Goal: Information Seeking & Learning: Learn about a topic

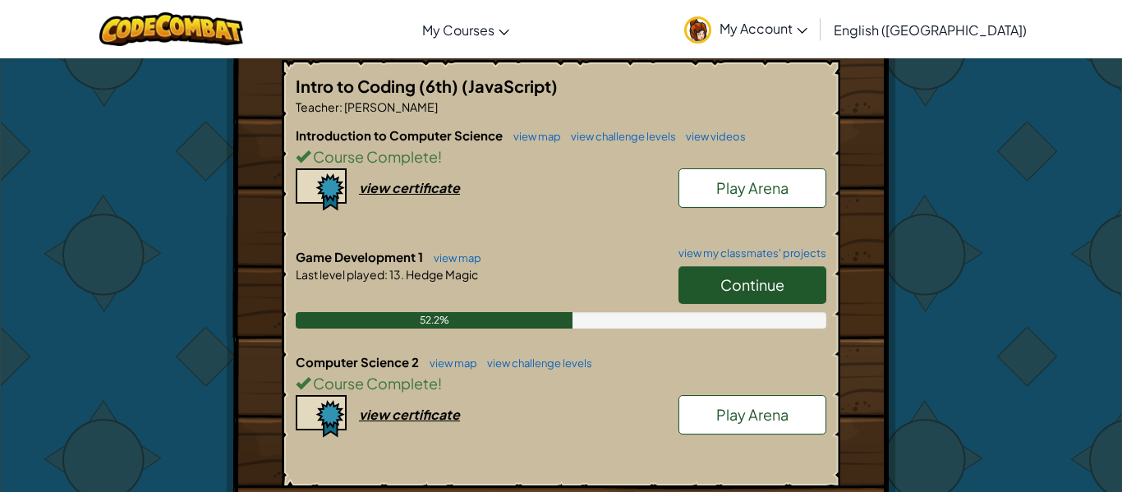
scroll to position [312, 0]
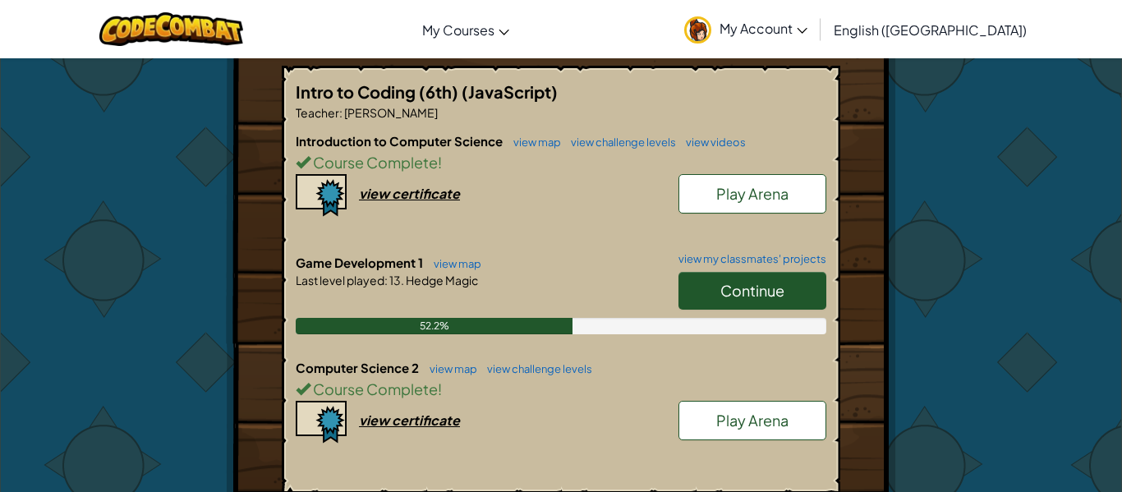
click at [745, 292] on span "Continue" at bounding box center [753, 290] width 64 height 19
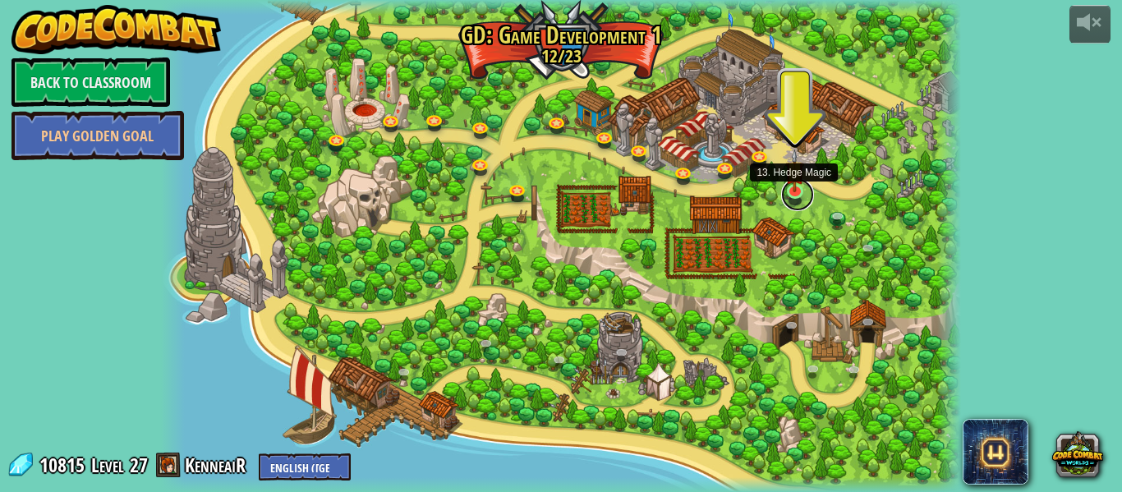
click at [802, 194] on link at bounding box center [797, 194] width 33 height 33
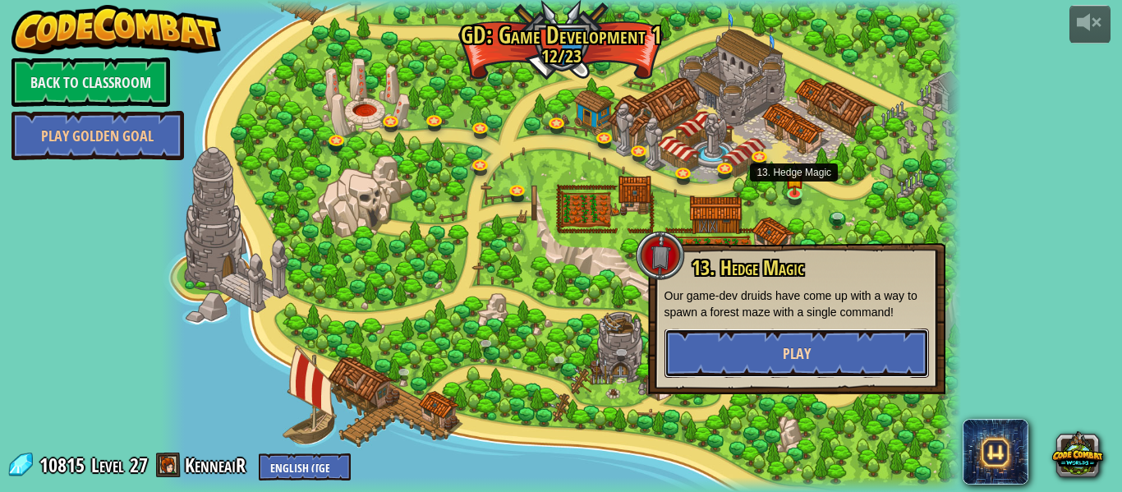
click at [807, 360] on span "Play" at bounding box center [797, 353] width 28 height 21
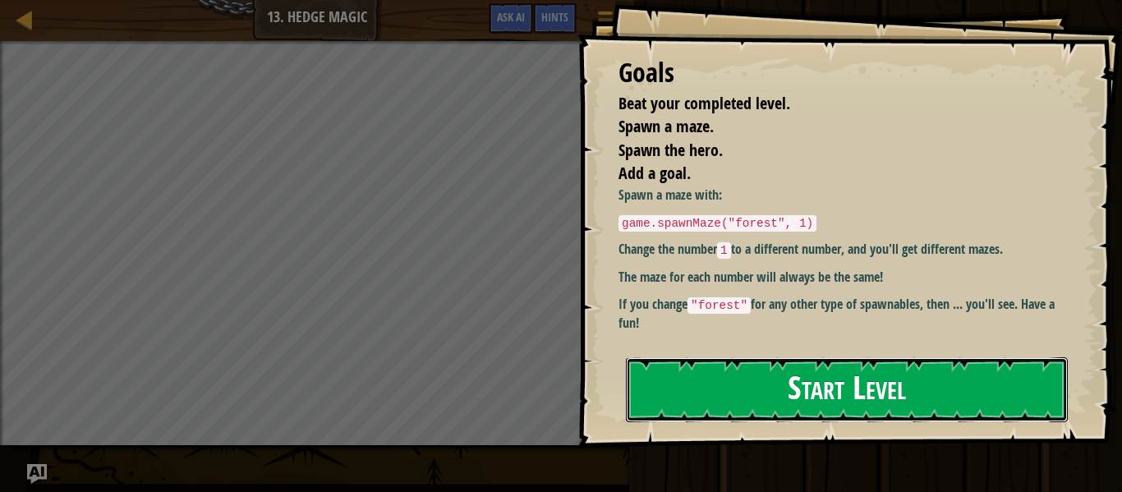
click at [802, 357] on button "Start Level" at bounding box center [847, 389] width 442 height 65
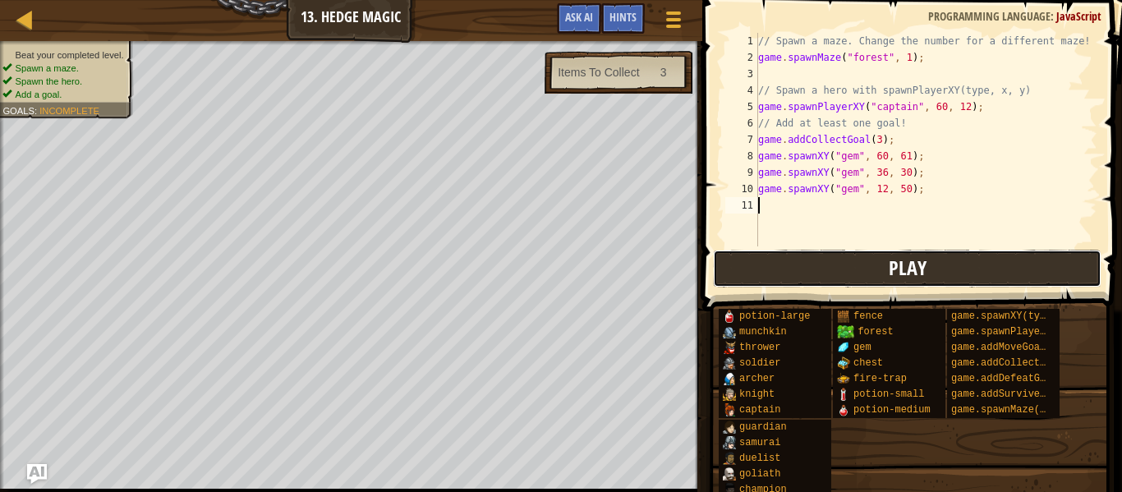
click at [986, 266] on button "Play" at bounding box center [907, 269] width 389 height 38
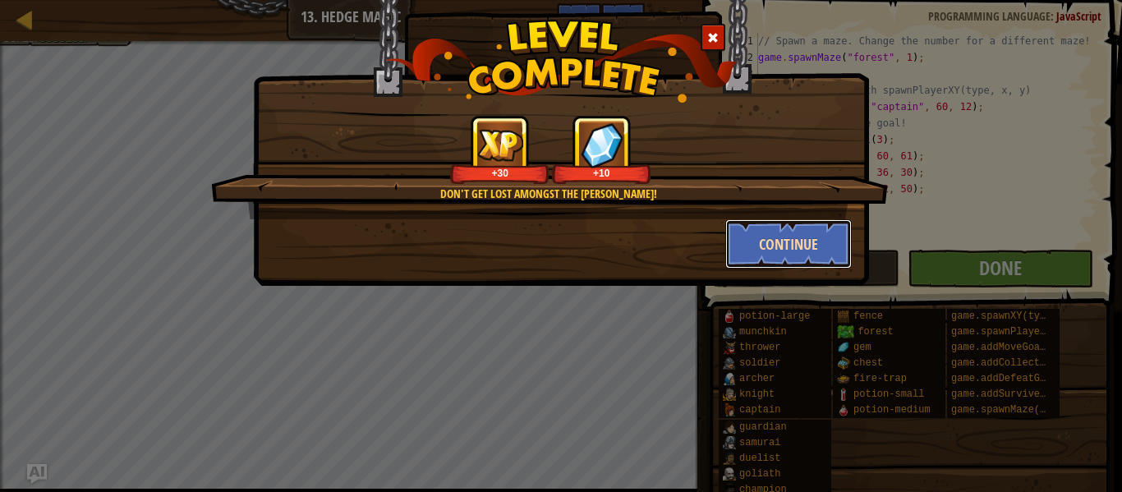
click at [776, 232] on button "Continue" at bounding box center [789, 243] width 127 height 49
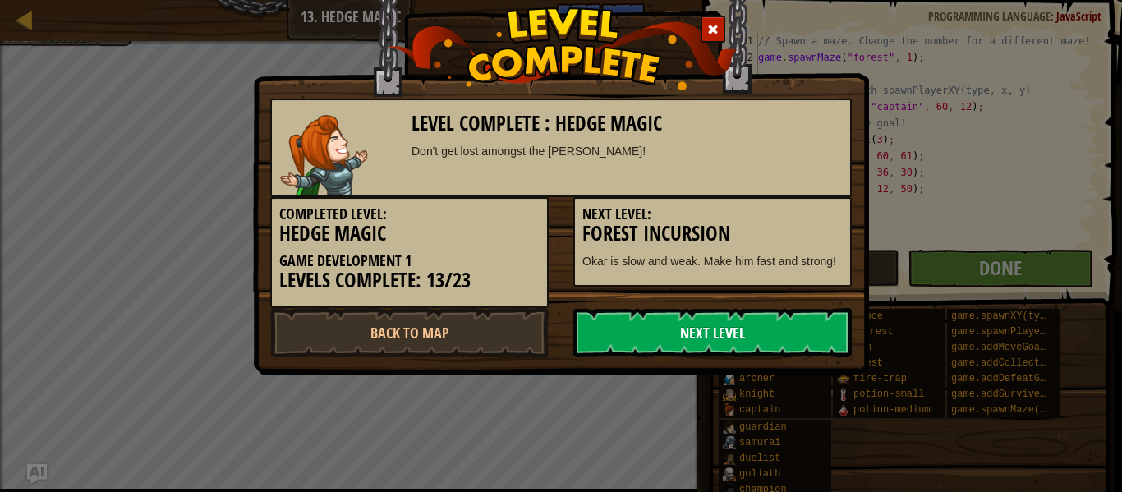
click at [766, 322] on link "Next Level" at bounding box center [713, 332] width 279 height 49
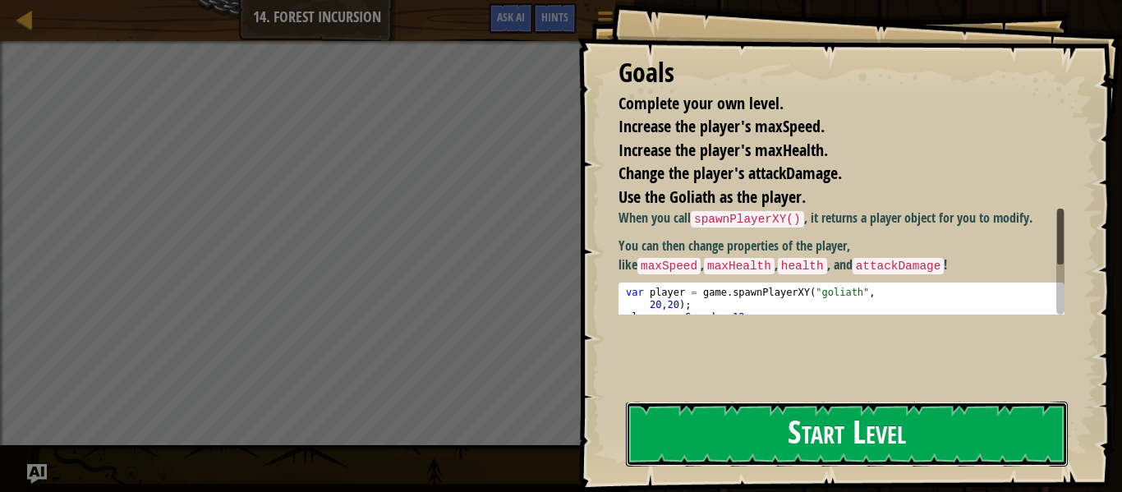
click at [761, 454] on button "Start Level" at bounding box center [847, 434] width 442 height 65
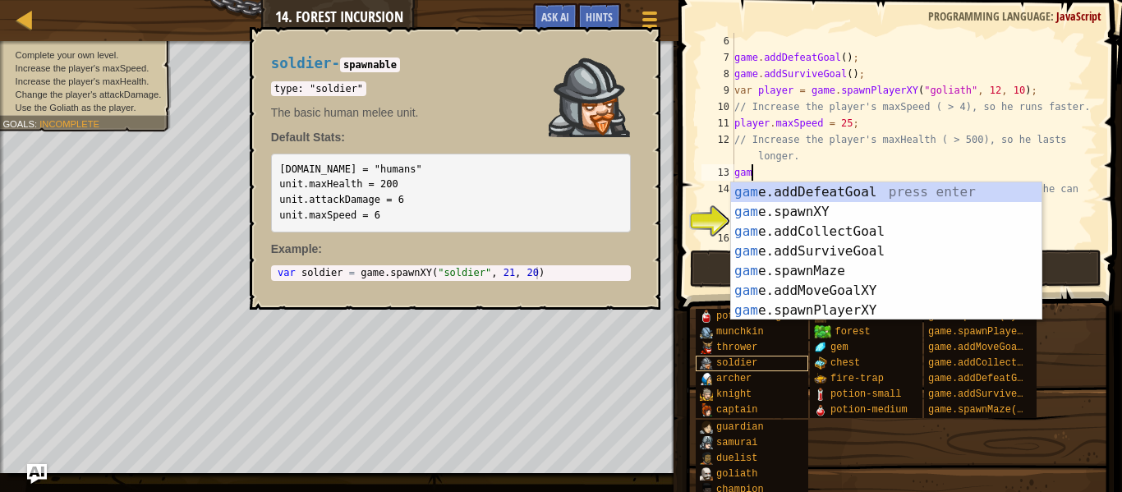
scroll to position [7, 1]
type textarea "g"
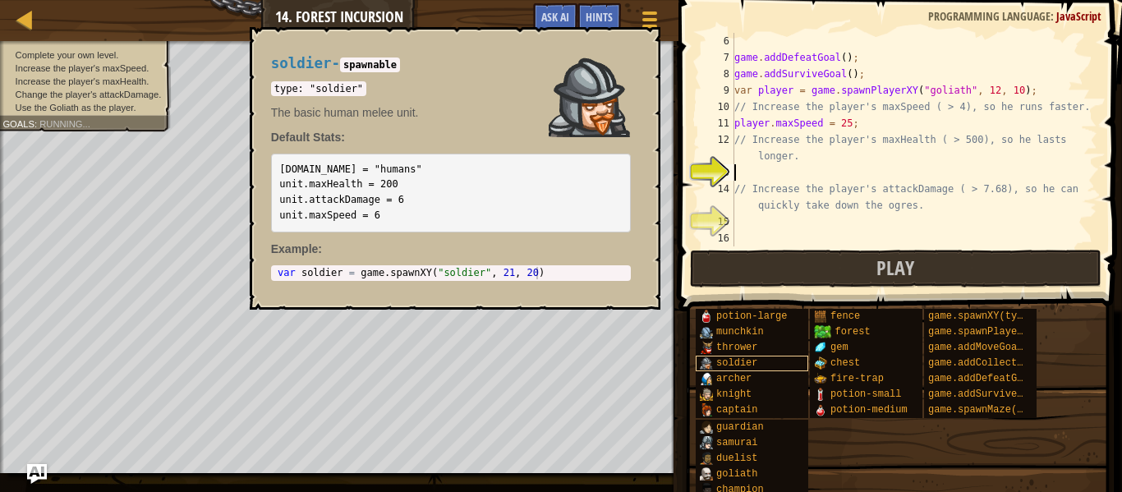
scroll to position [82, 0]
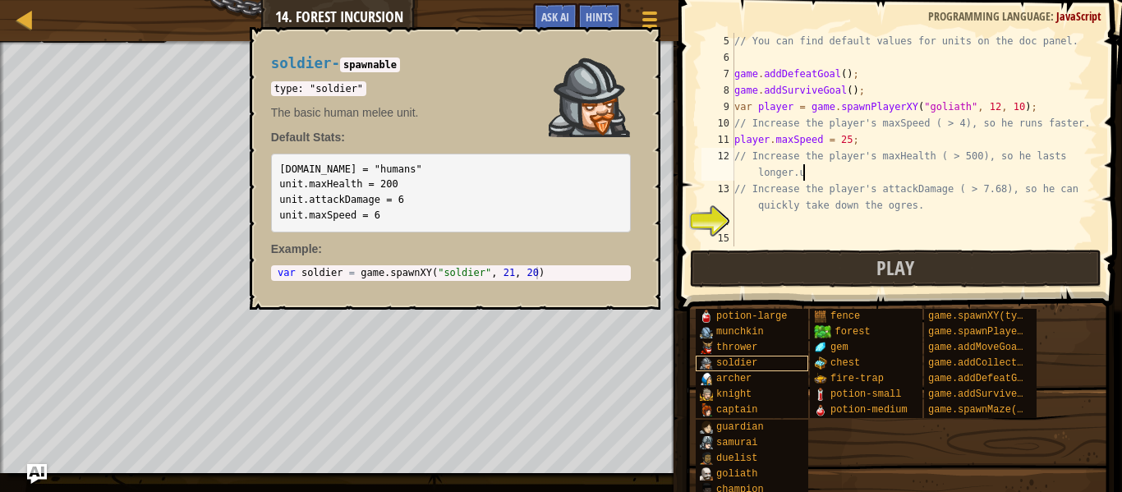
type textarea "// Increase the player's maxHealth ( > 500), so he lasts longer."
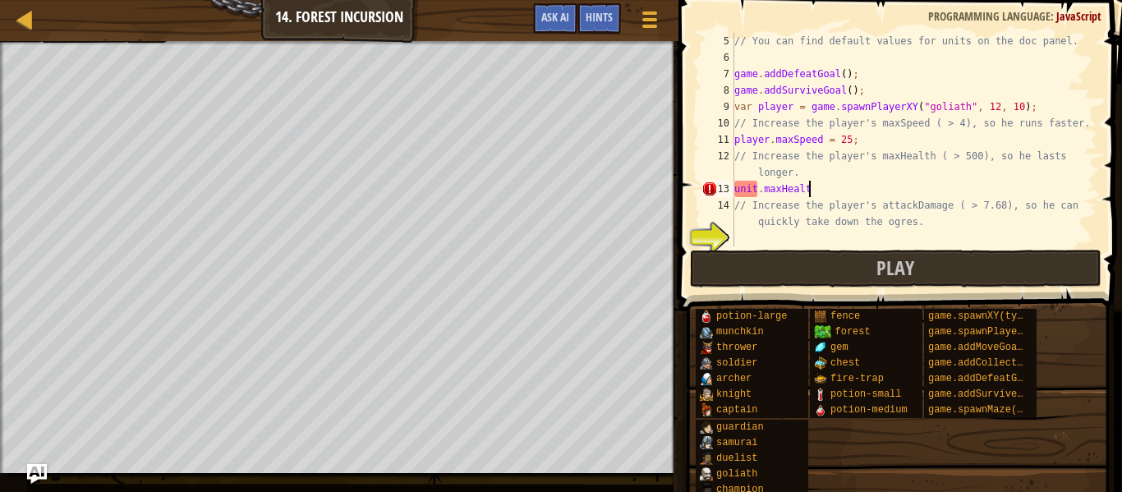
scroll to position [7, 11]
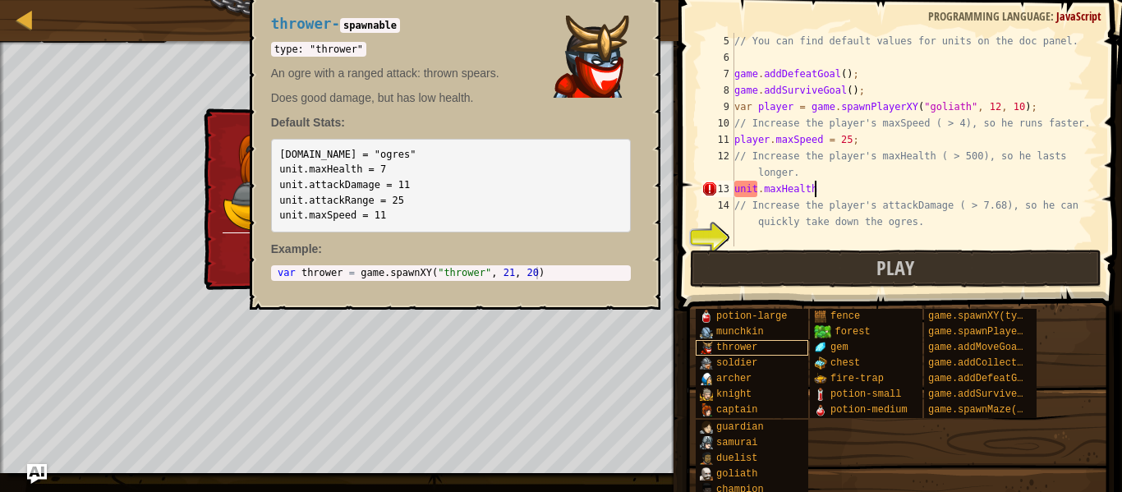
click at [756, 351] on span "thrower" at bounding box center [737, 348] width 41 height 12
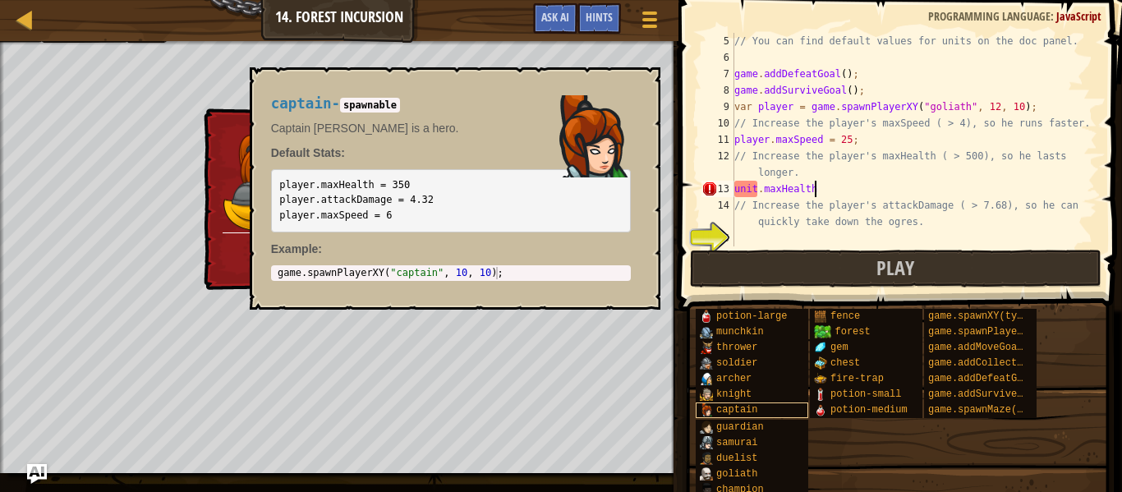
scroll to position [7, 0]
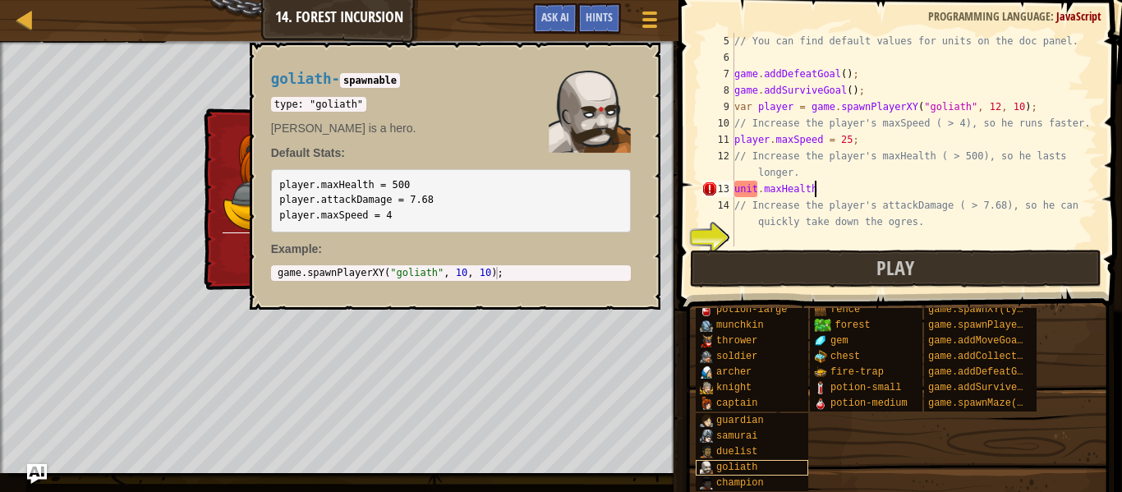
click at [754, 464] on span "goliath" at bounding box center [737, 468] width 41 height 12
click at [426, 195] on code "player.maxHealth = 500 player.attackDamage = 7.68 player.maxSpeed = 4" at bounding box center [356, 200] width 154 height 42
click at [872, 194] on div "// You can find default values for units on the doc panel. game . addDefeatGoal…" at bounding box center [914, 156] width 366 height 247
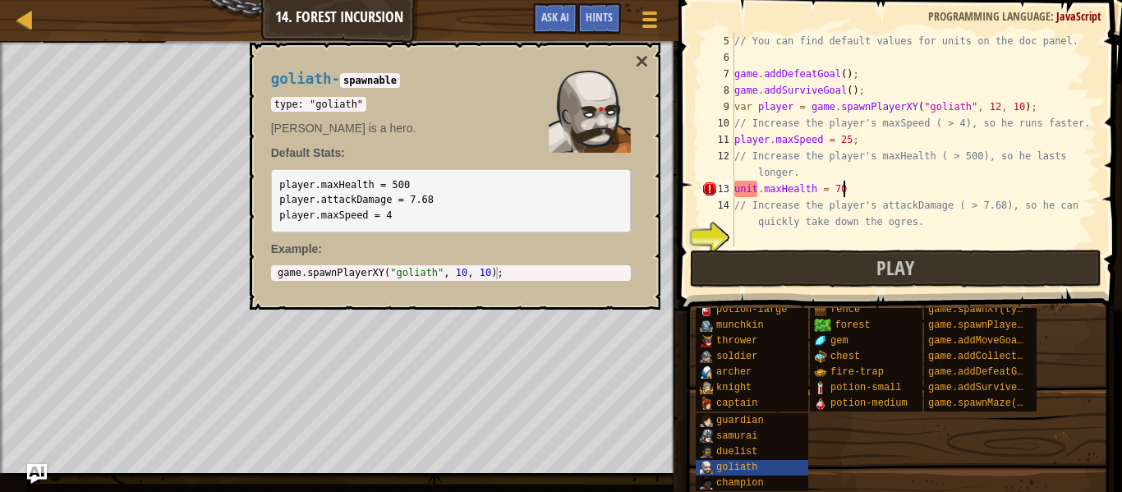
scroll to position [7, 16]
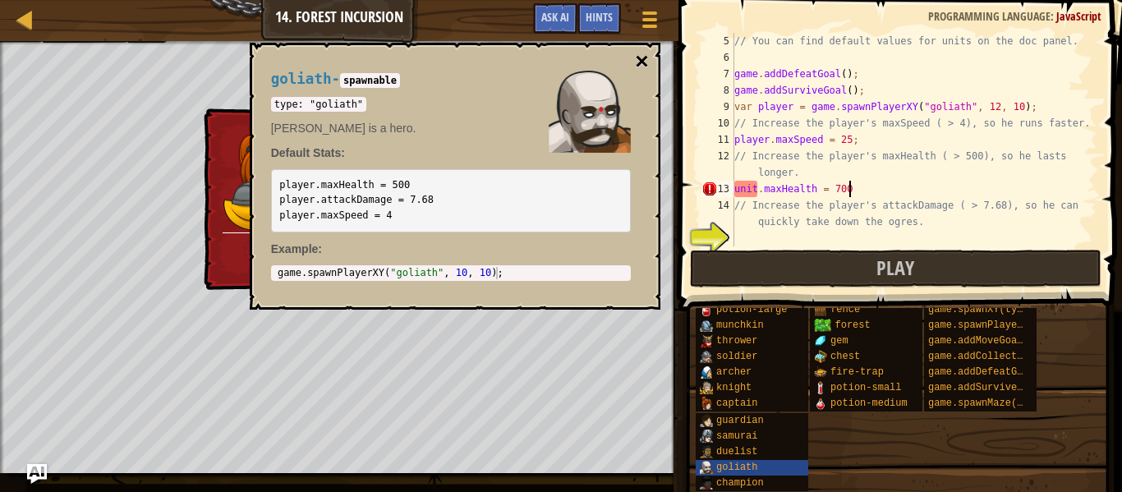
click at [643, 67] on button "×" at bounding box center [641, 61] width 13 height 23
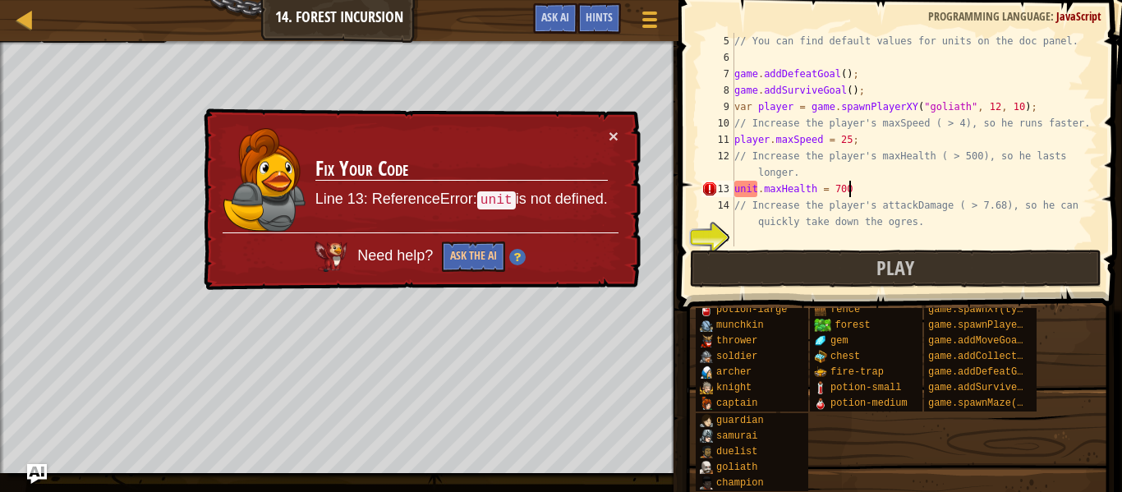
click at [862, 182] on div "// You can find default values for units on the doc panel. game . addDefeatGoal…" at bounding box center [914, 156] width 366 height 247
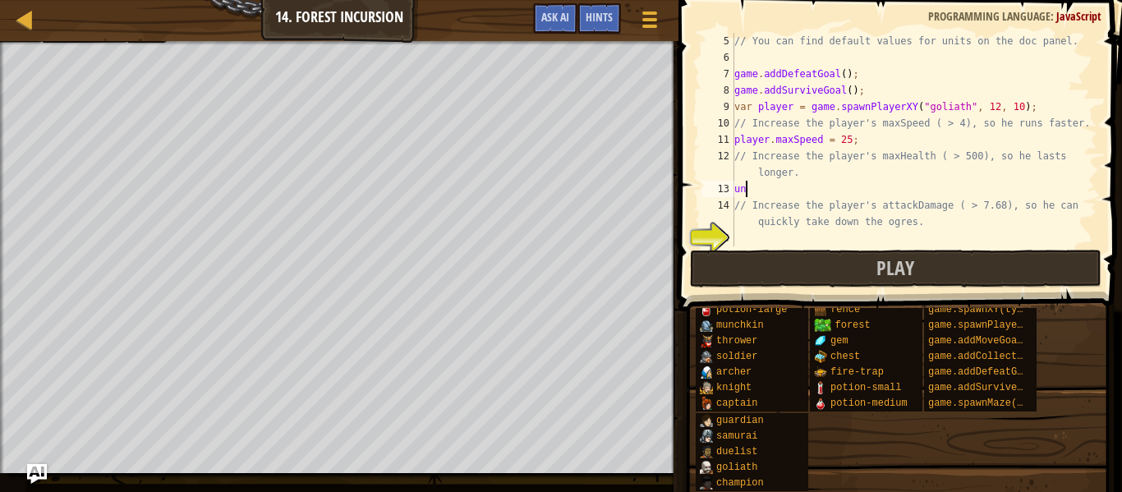
scroll to position [7, 1]
type textarea "u"
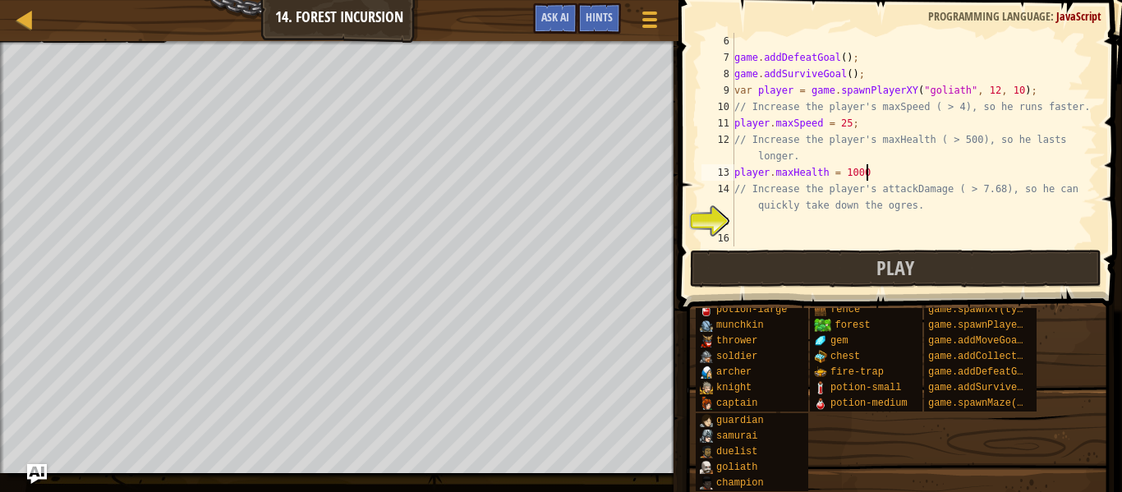
scroll to position [99, 0]
click at [823, 212] on div "game . addDefeatGoal ( ) ; game . addSurviveGoal ( ) ; var player = game . spaw…" at bounding box center [914, 156] width 366 height 247
type textarea "// Increase the player's attackDamage ( > 7.68), so he can quickly take down th…"
click at [811, 226] on div "game . addDefeatGoal ( ) ; game . addSurviveGoal ( ) ; var player = game . spaw…" at bounding box center [914, 156] width 366 height 247
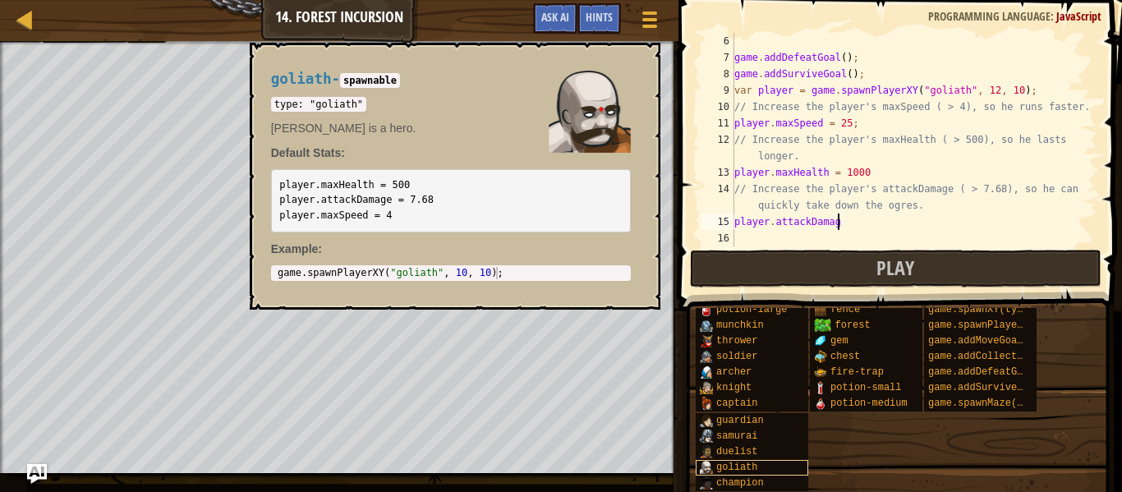
scroll to position [7, 15]
type textarea "player.attackDamage = 10.00"
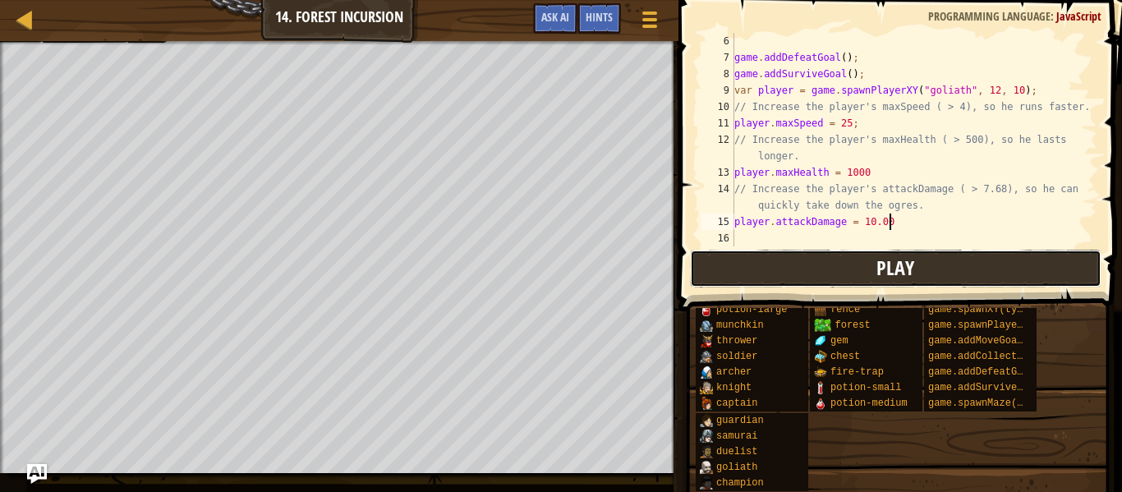
click at [809, 256] on button "Play" at bounding box center [896, 269] width 412 height 38
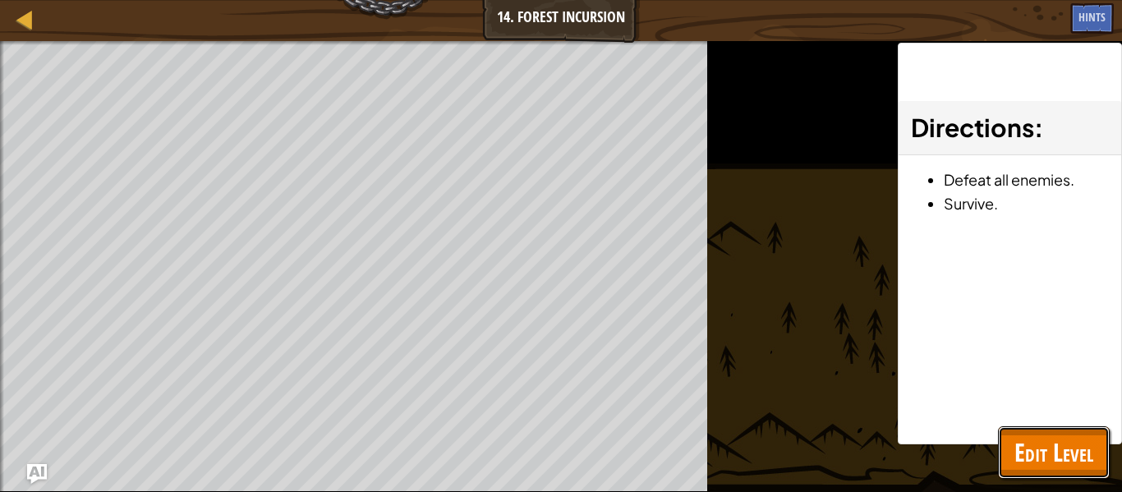
click at [1065, 450] on span "Edit Level" at bounding box center [1054, 453] width 79 height 34
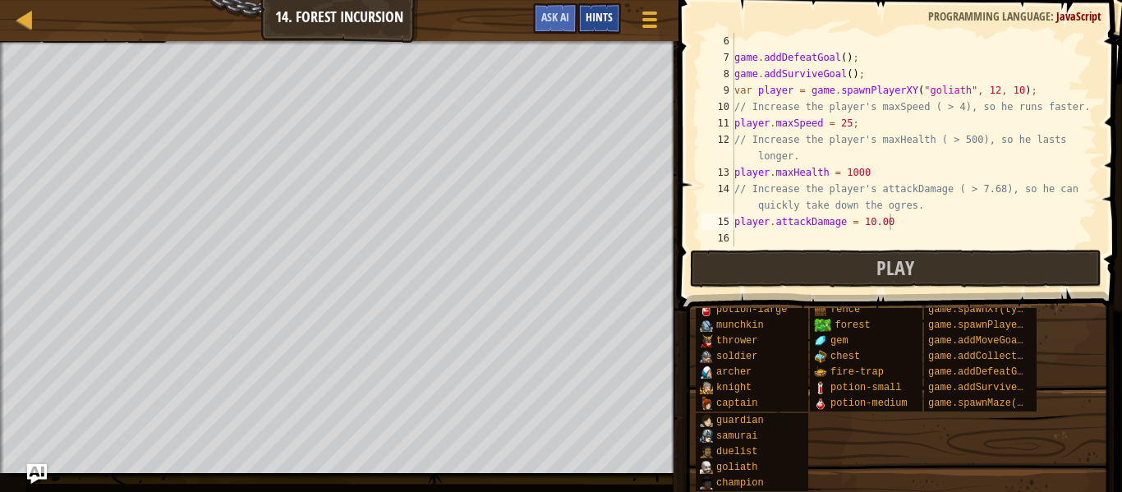
click at [611, 33] on div "Hints" at bounding box center [600, 18] width 44 height 30
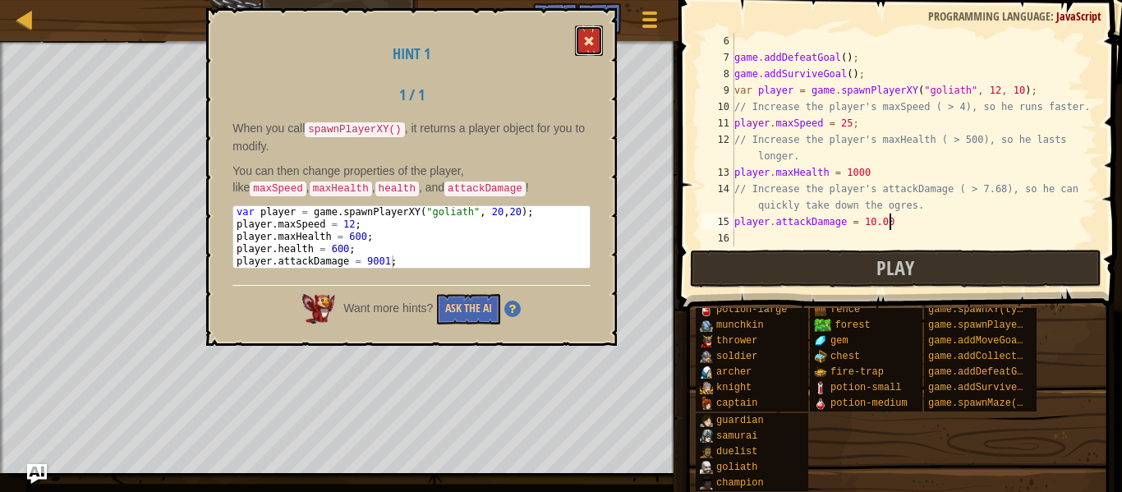
click at [602, 44] on button at bounding box center [589, 40] width 28 height 30
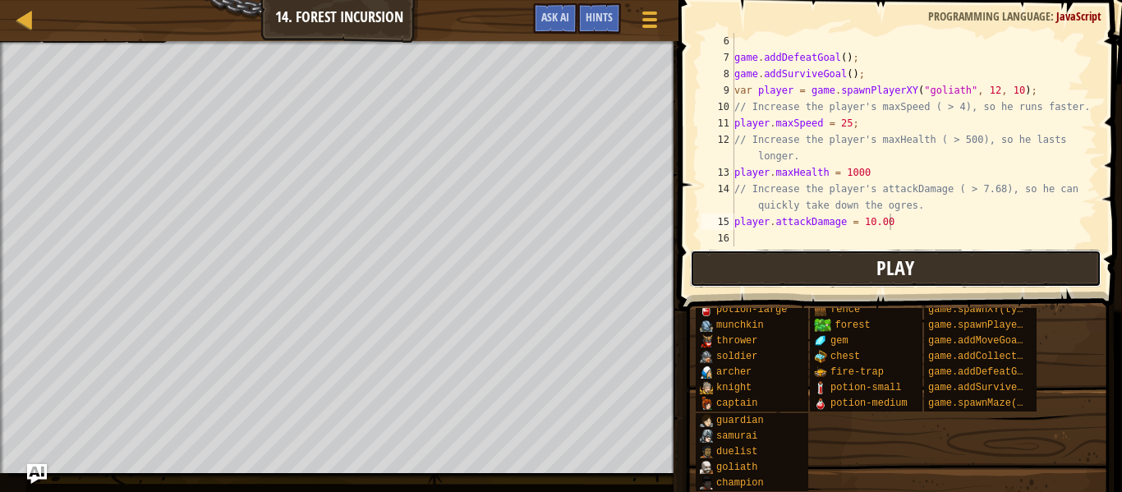
click at [752, 279] on button "Play" at bounding box center [896, 269] width 412 height 38
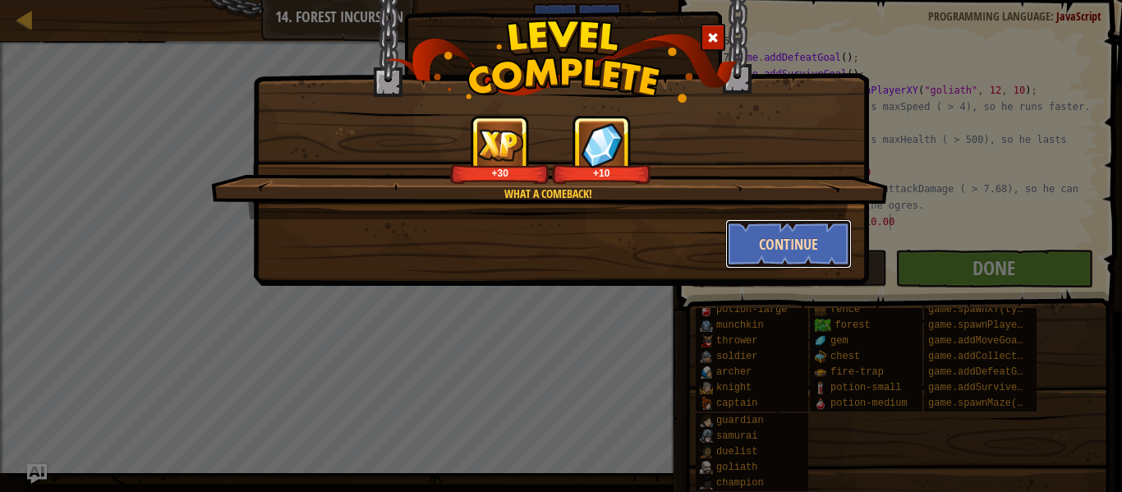
click at [781, 233] on button "Continue" at bounding box center [789, 243] width 127 height 49
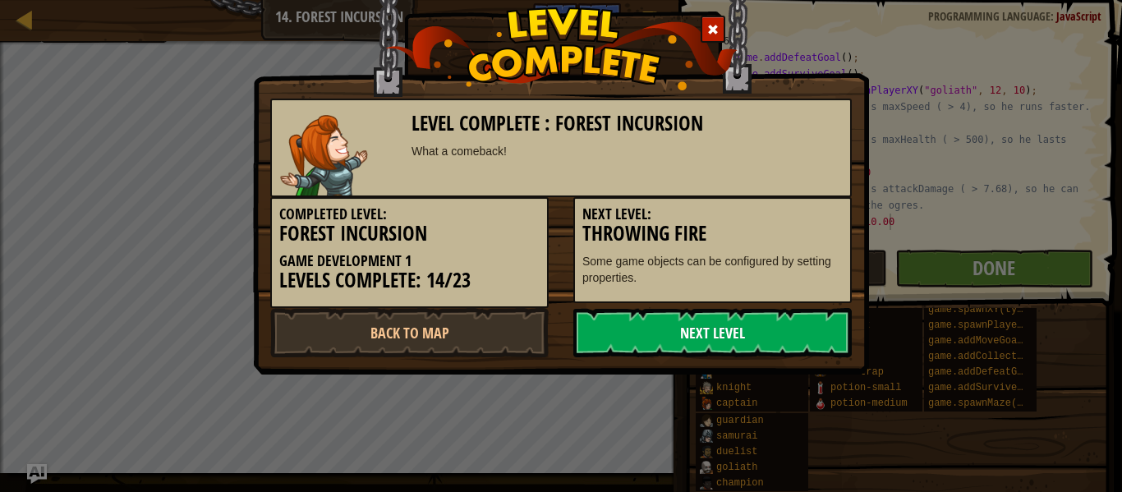
click at [742, 329] on link "Next Level" at bounding box center [713, 332] width 279 height 49
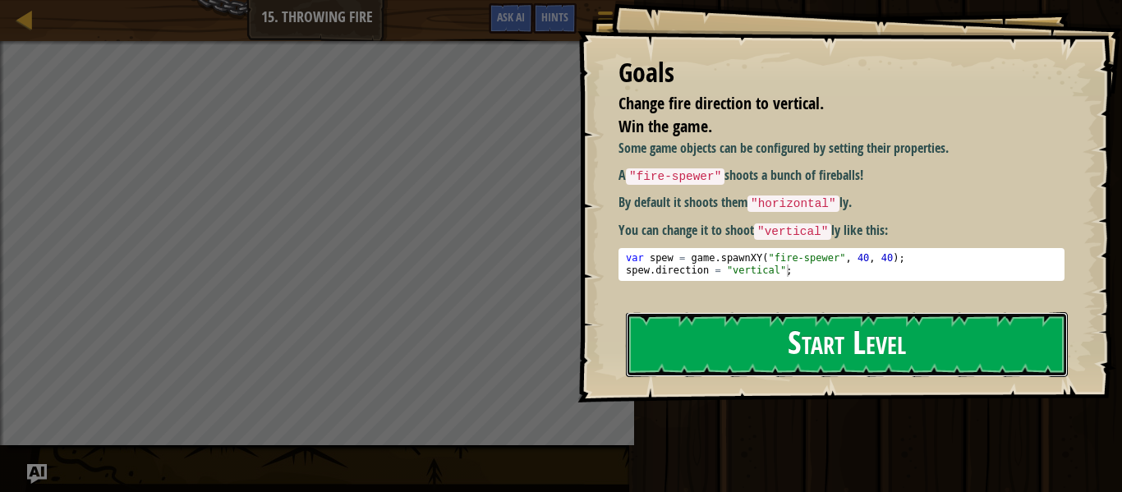
click at [746, 312] on button "Start Level" at bounding box center [847, 344] width 442 height 65
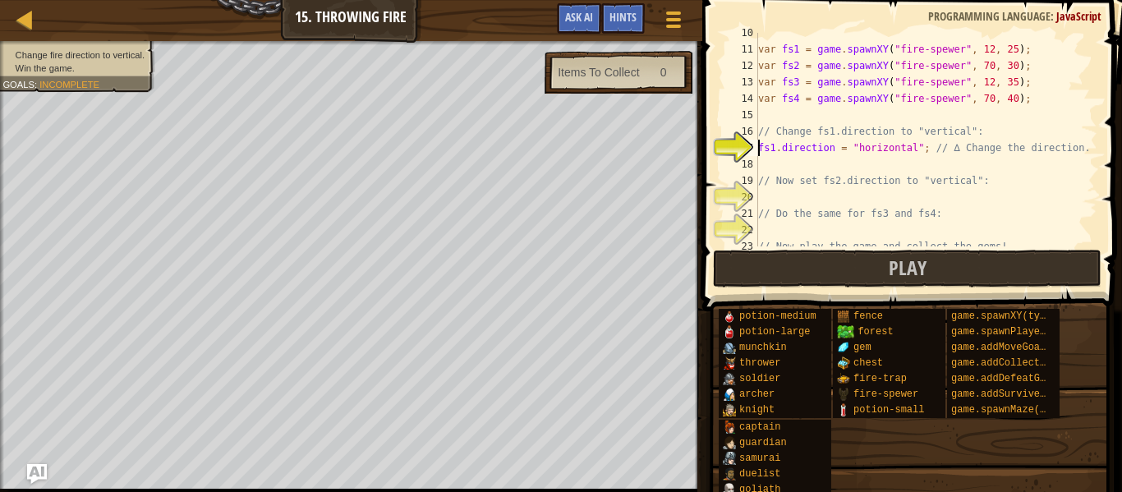
scroll to position [156, 0]
click at [611, 23] on span "Hints" at bounding box center [623, 17] width 27 height 16
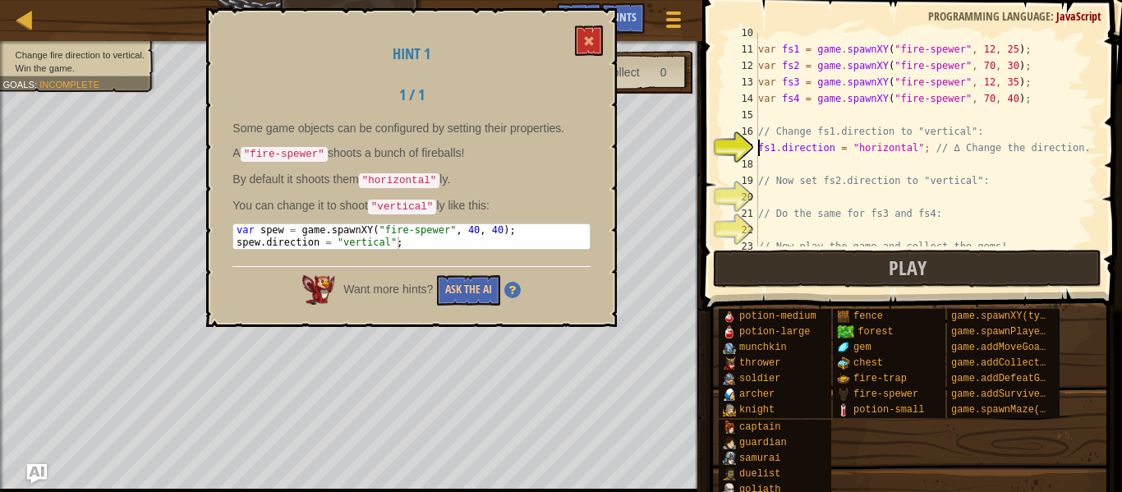
click at [791, 194] on div "var fs1 = game . spawnXY ( "fire-spewer" , 12 , 25 ) ; var fs2 = game . spawnXY…" at bounding box center [926, 148] width 343 height 247
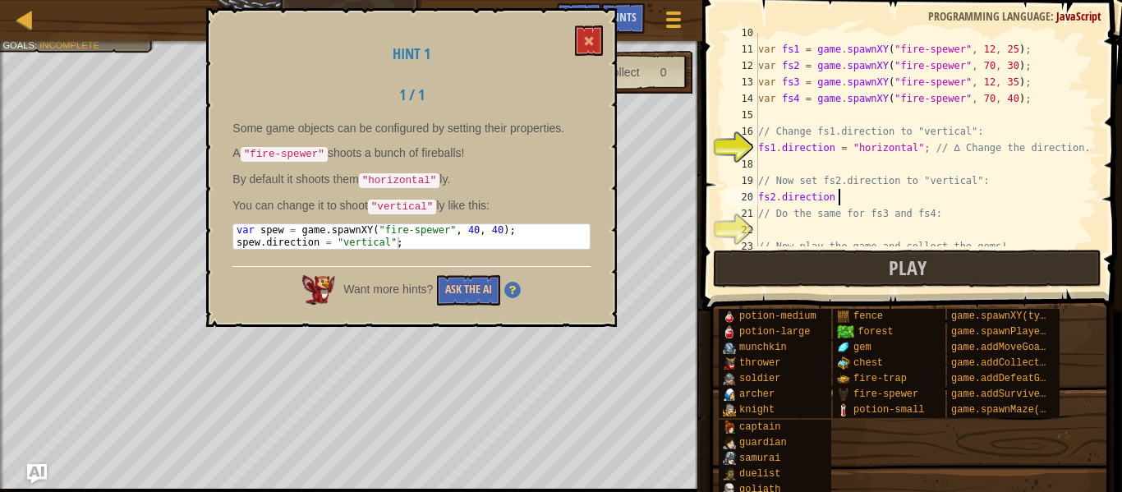
scroll to position [7, 12]
type textarea "fs2.direction = "vertical";"
click at [773, 224] on div "var fs1 = game . spawnXY ( "fire-spewer" , 12 , 25 ) ; var fs2 = game . spawnXY…" at bounding box center [926, 148] width 343 height 247
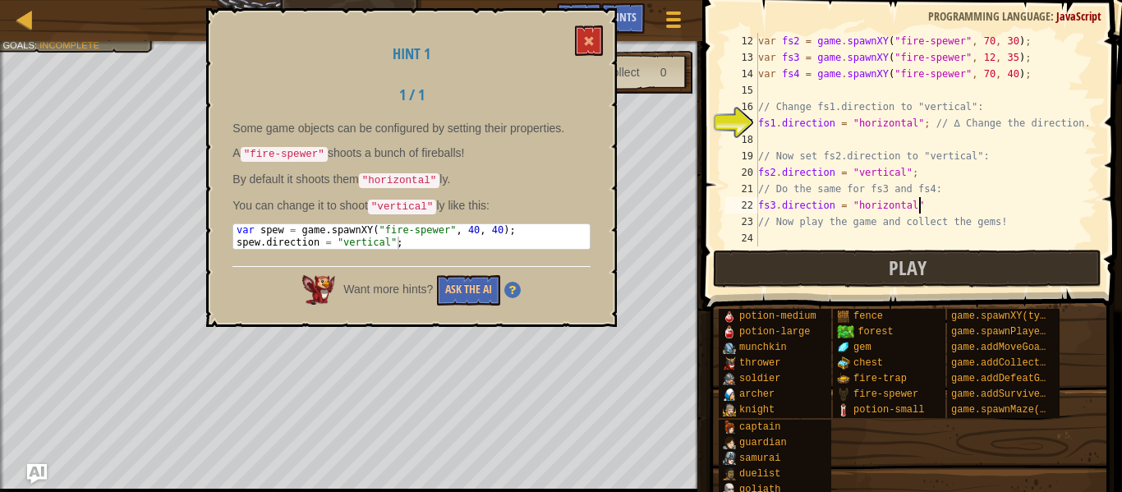
type textarea "fs3.direction = "horizontal";"
click at [814, 152] on div "var fs2 = game . spawnXY ( "fire-spewer" , 70 , 30 ) ; var fs3 = game . spawnXY…" at bounding box center [926, 156] width 343 height 247
type textarea "// Now set fs2.direction to "vertical":"
click at [805, 135] on div "var fs2 = game . spawnXY ( "fire-spewer" , 70 , 30 ) ; var fs3 = game . spawnXY…" at bounding box center [926, 156] width 343 height 247
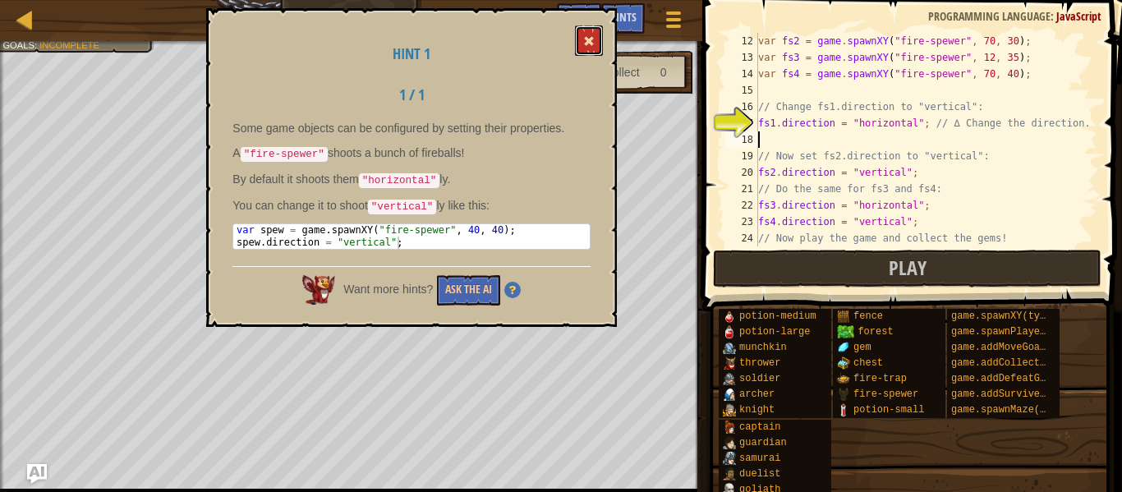
click at [594, 36] on span at bounding box center [589, 41] width 12 height 12
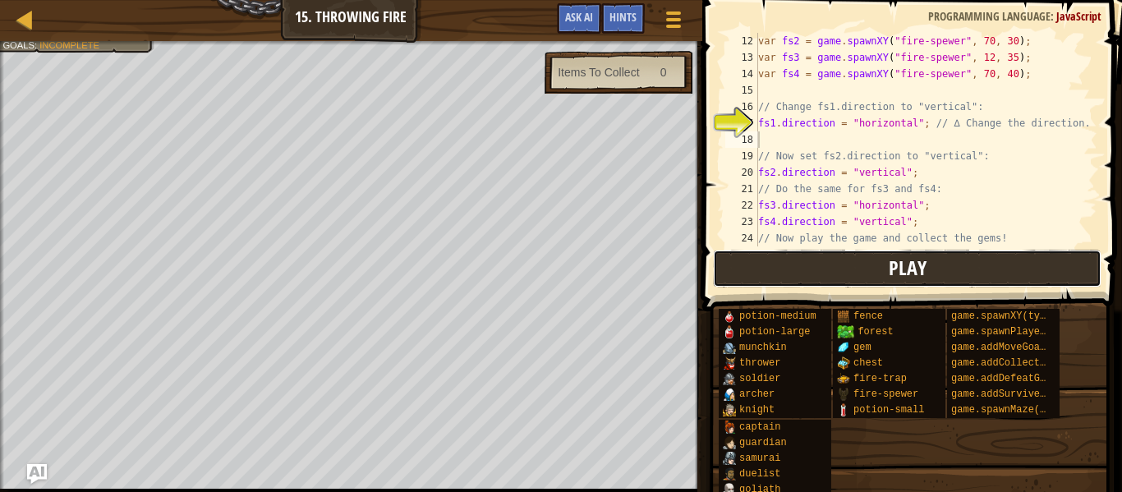
click at [769, 278] on button "Play" at bounding box center [907, 269] width 389 height 38
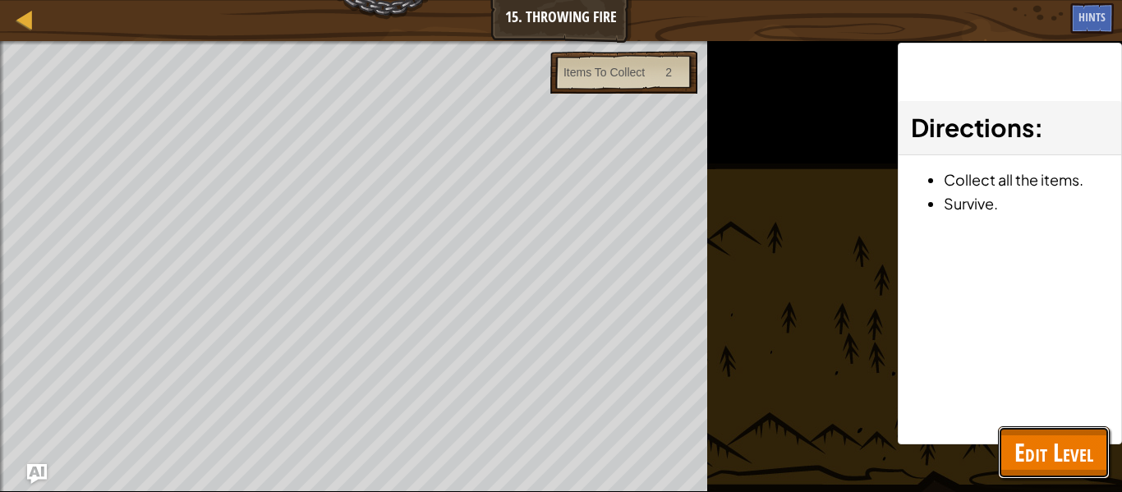
click at [1030, 463] on span "Edit Level" at bounding box center [1054, 453] width 79 height 34
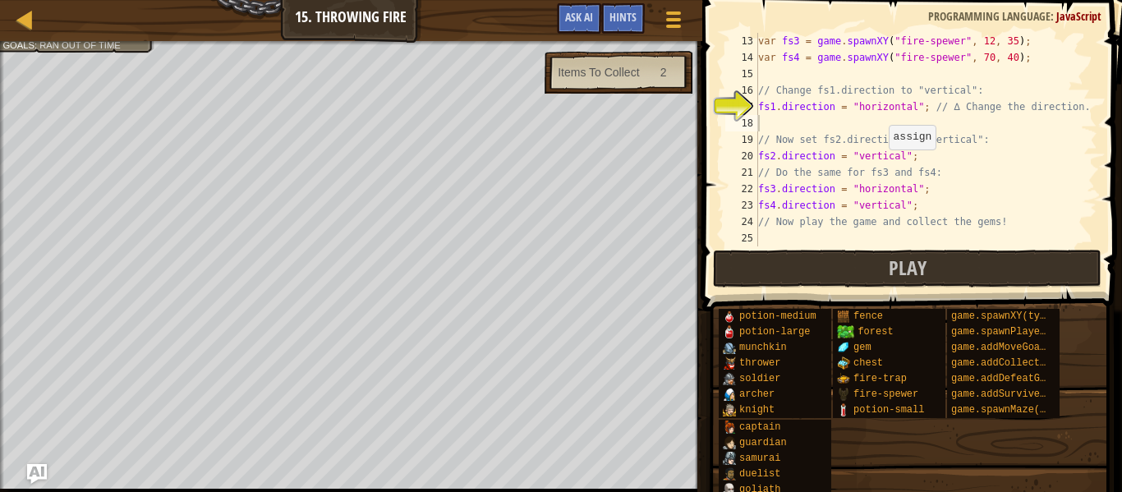
scroll to position [197, 0]
click at [910, 184] on div "var fs3 = game . spawnXY ( "fire-spewer" , 12 , 35 ) ; var fs4 = game . spawnXY…" at bounding box center [926, 156] width 343 height 247
click at [913, 187] on div "var fs3 = game . spawnXY ( "fire-spewer" , 12 , 35 ) ; var fs4 = game . spawnXY…" at bounding box center [926, 156] width 343 height 247
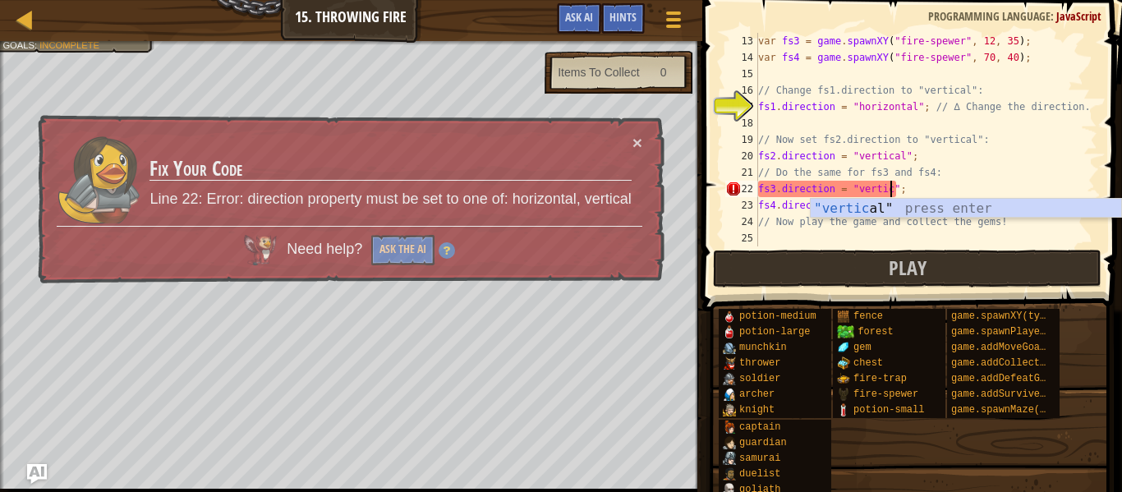
scroll to position [7, 21]
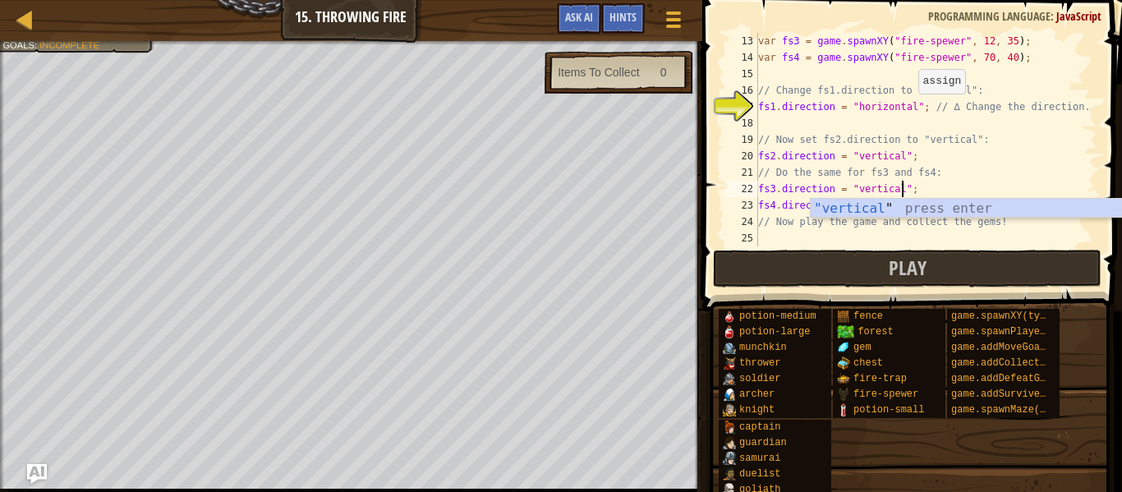
click at [910, 109] on div "var fs3 = game . spawnXY ( "fire-spewer" , 12 , 35 ) ; var fs4 = game . spawnXY…" at bounding box center [926, 156] width 343 height 247
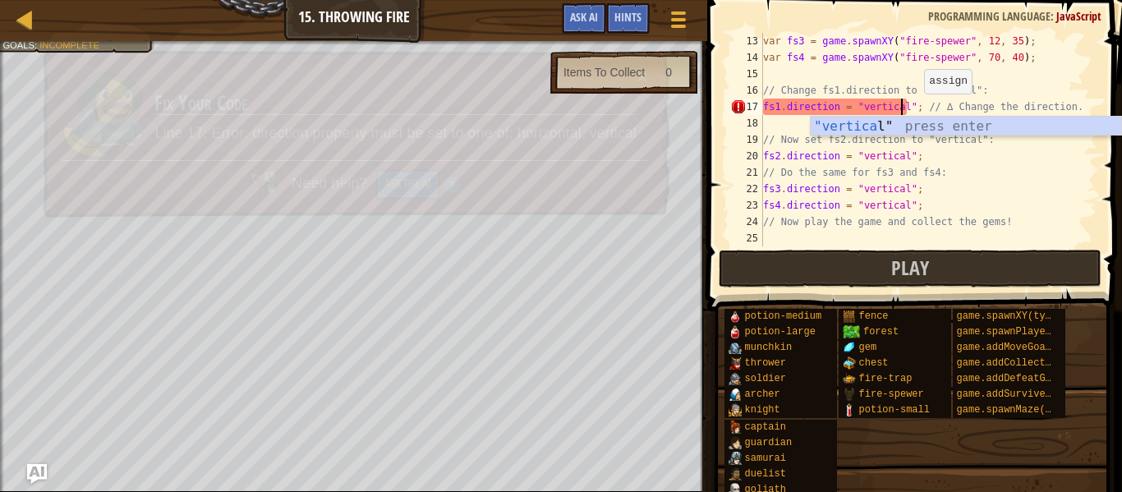
scroll to position [7, 21]
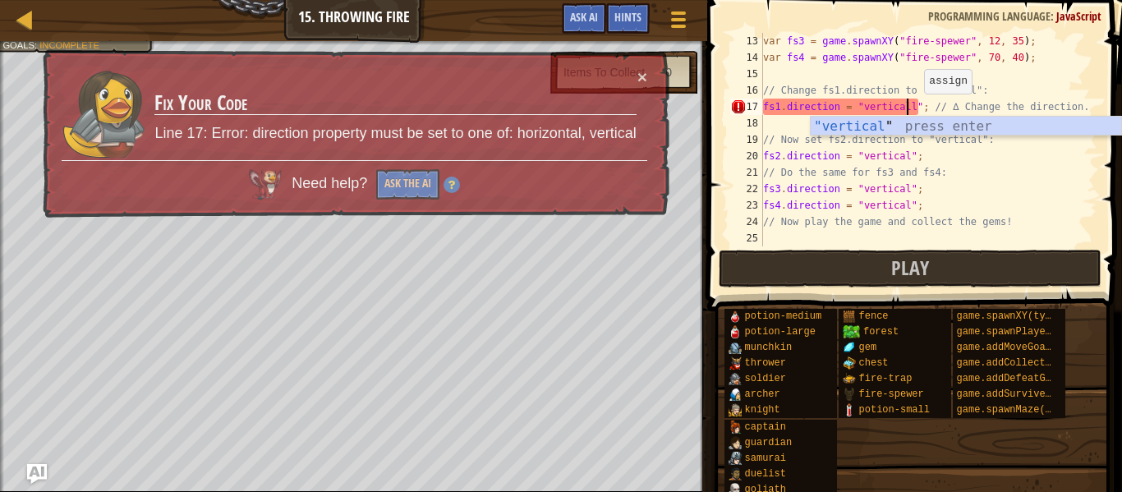
type textarea "fs1.direction = "vertical"; // ∆ Change the direction."
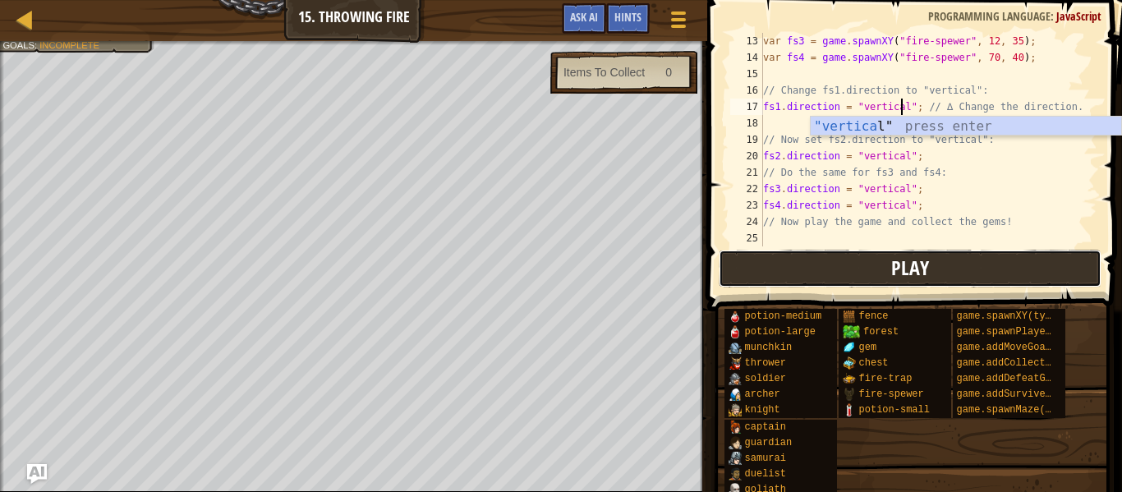
click at [908, 261] on span "Play" at bounding box center [911, 268] width 38 height 26
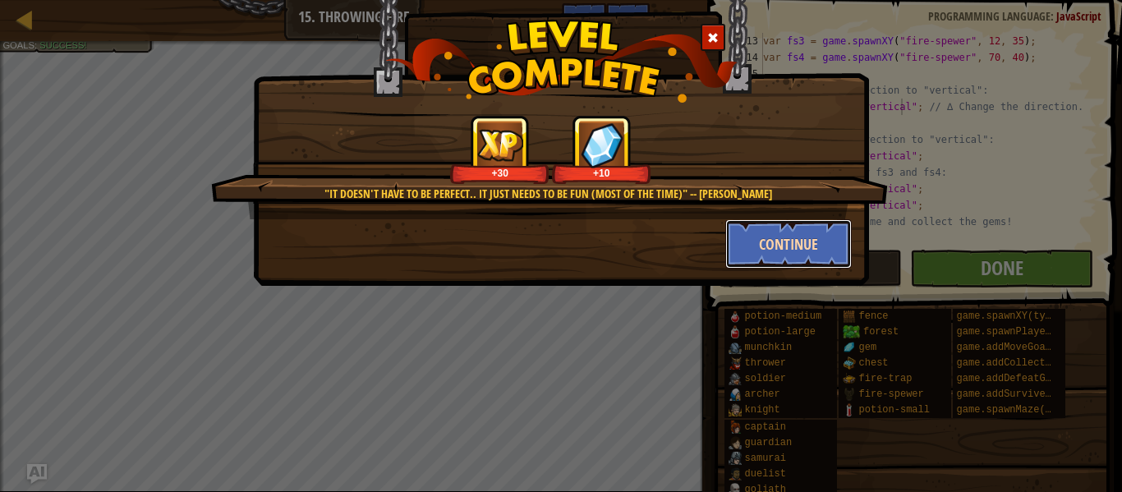
click at [748, 251] on button "Continue" at bounding box center [789, 243] width 127 height 49
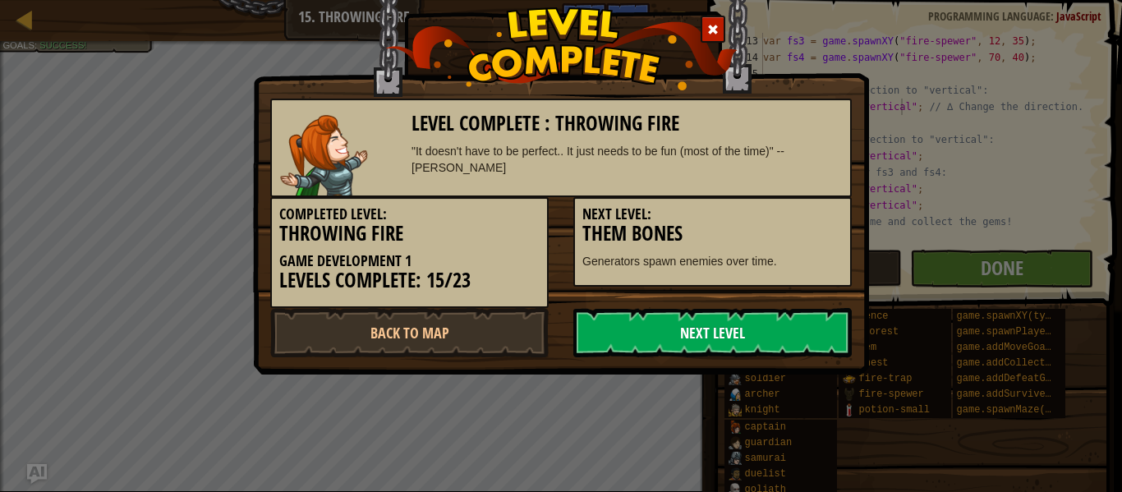
click at [719, 316] on link "Next Level" at bounding box center [713, 332] width 279 height 49
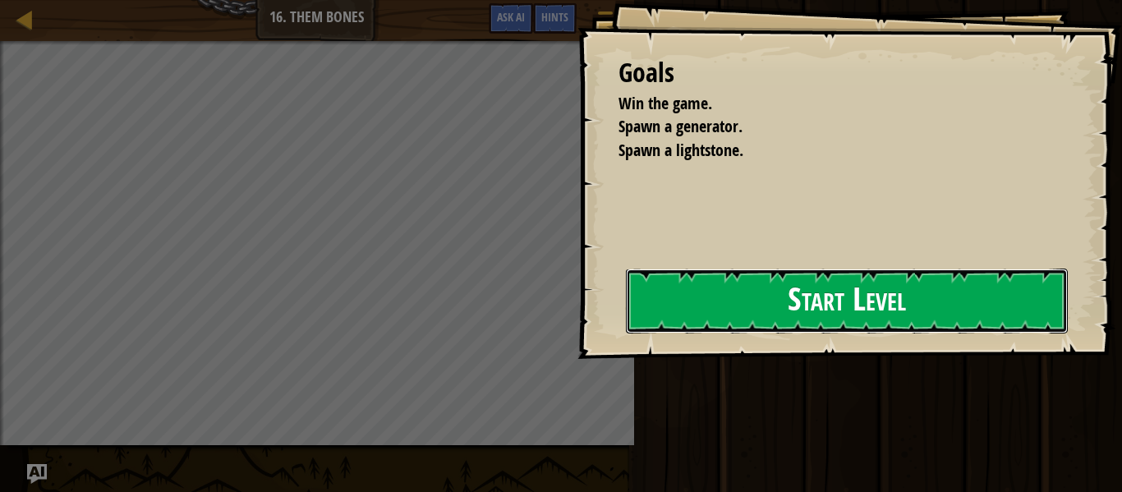
click at [729, 298] on button "Start Level" at bounding box center [847, 301] width 442 height 65
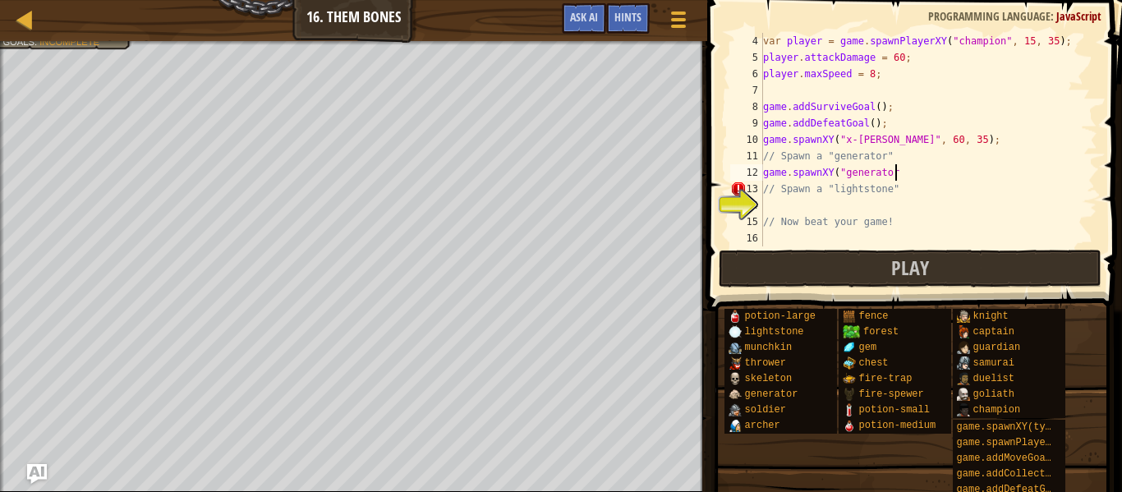
scroll to position [7, 19]
click at [767, 174] on div "var player = game . spawnPlayerXY ( "champion" , 15 , 35 ) ; player . attackDam…" at bounding box center [929, 156] width 338 height 247
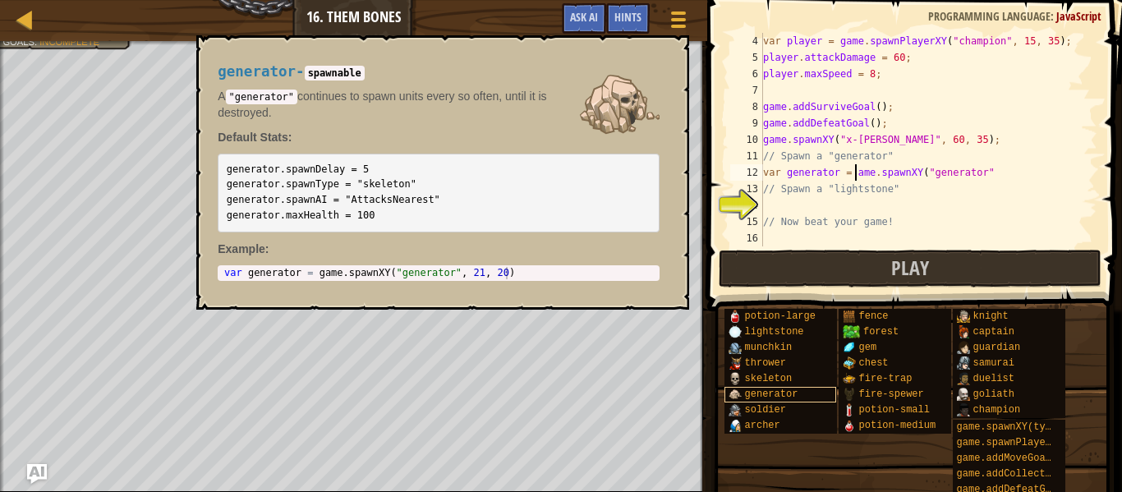
scroll to position [7, 15]
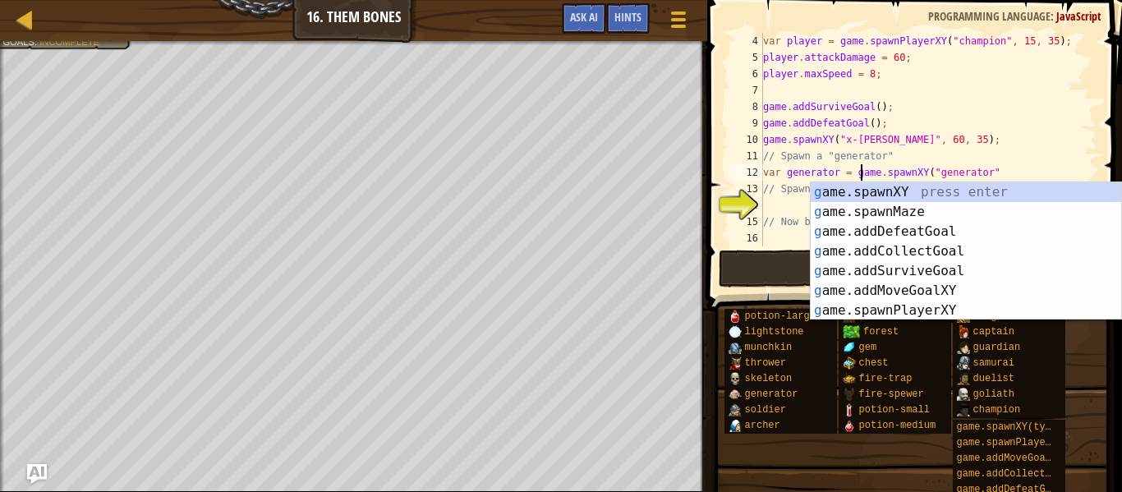
click at [997, 168] on div "var player = game . spawnPlayerXY ( "champion" , 15 , 35 ) ; player . attackDam…" at bounding box center [929, 156] width 338 height 247
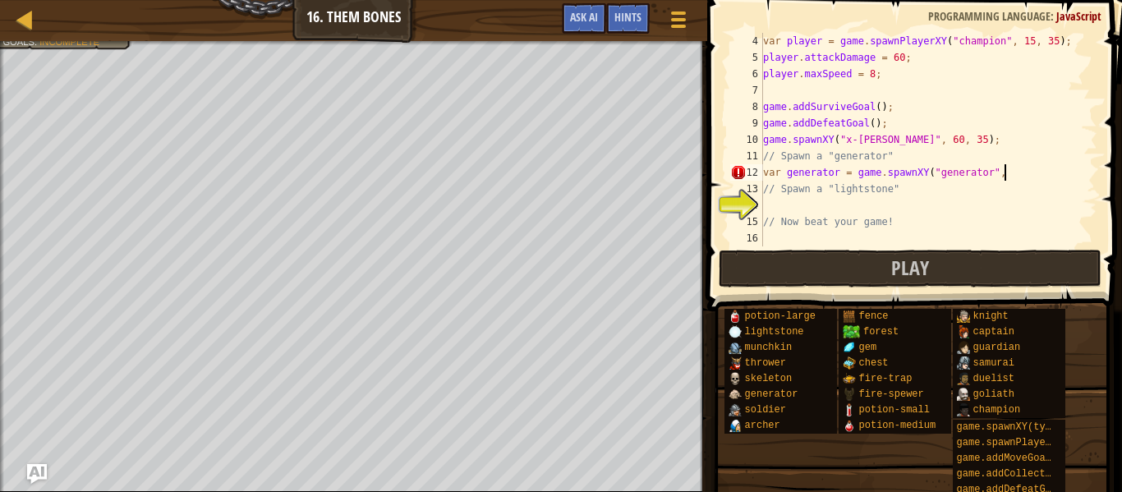
scroll to position [7, 34]
type textarea "var generator = game.spawnXY("generator", 60, 35);"
click at [812, 202] on div "var player = game . spawnPlayerXY ( "champion" , 15 , 35 ) ; player . attackDam…" at bounding box center [929, 156] width 338 height 247
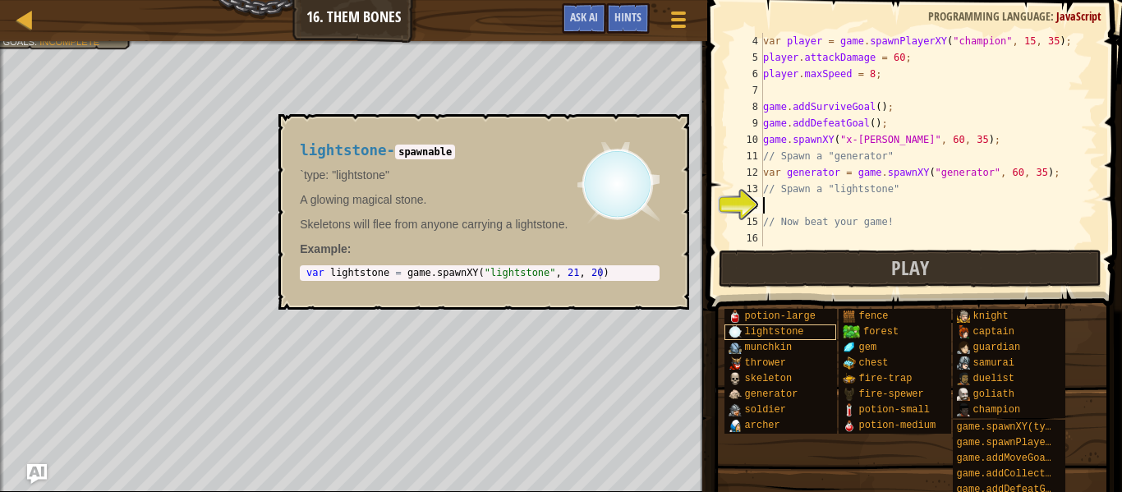
type textarea "c"
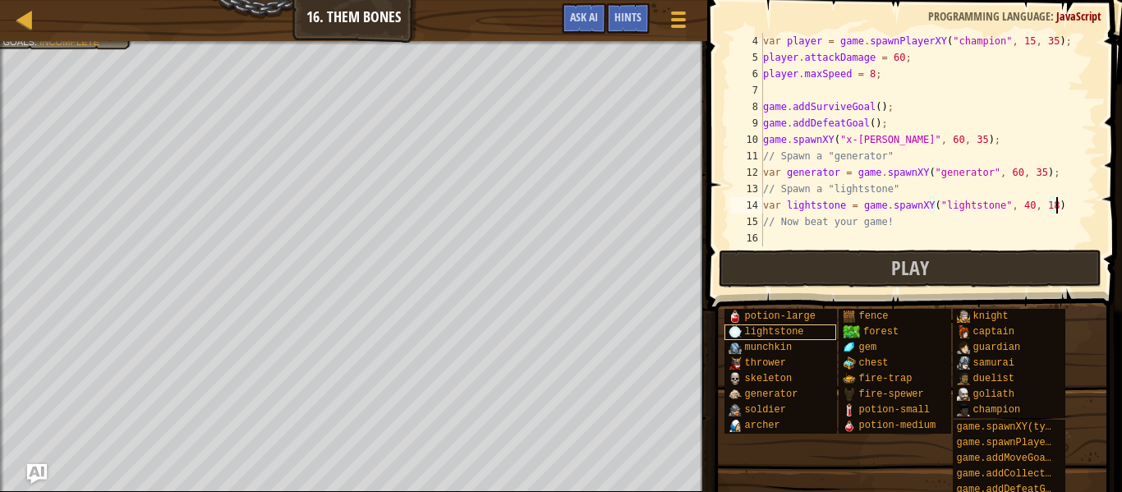
scroll to position [7, 42]
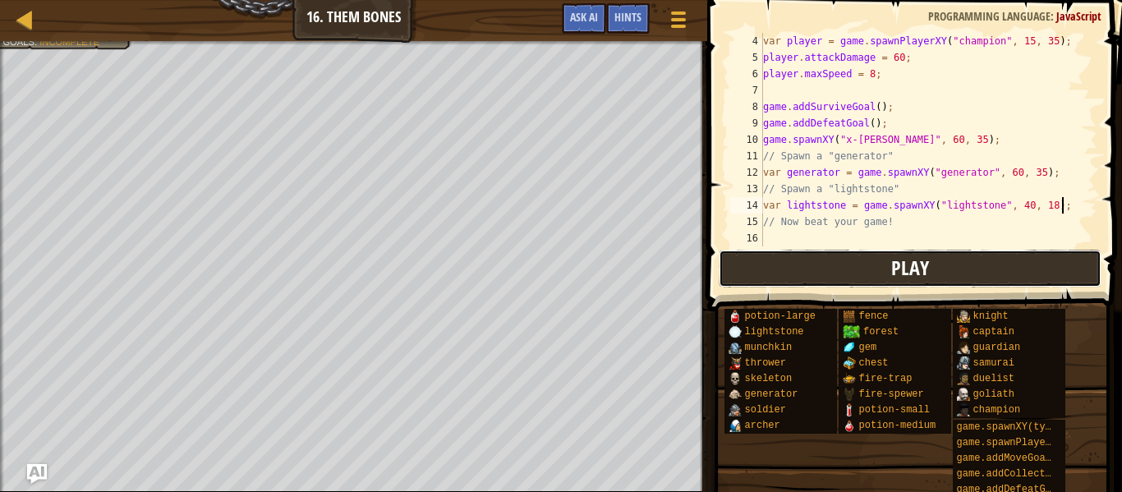
click at [803, 269] on button "Play" at bounding box center [910, 269] width 383 height 38
click at [1088, 448] on div "potion-large lightstone munchkin thrower skeleton generator soldier [PERSON_NAM…" at bounding box center [917, 419] width 387 height 222
click at [809, 279] on button "Play" at bounding box center [910, 269] width 383 height 38
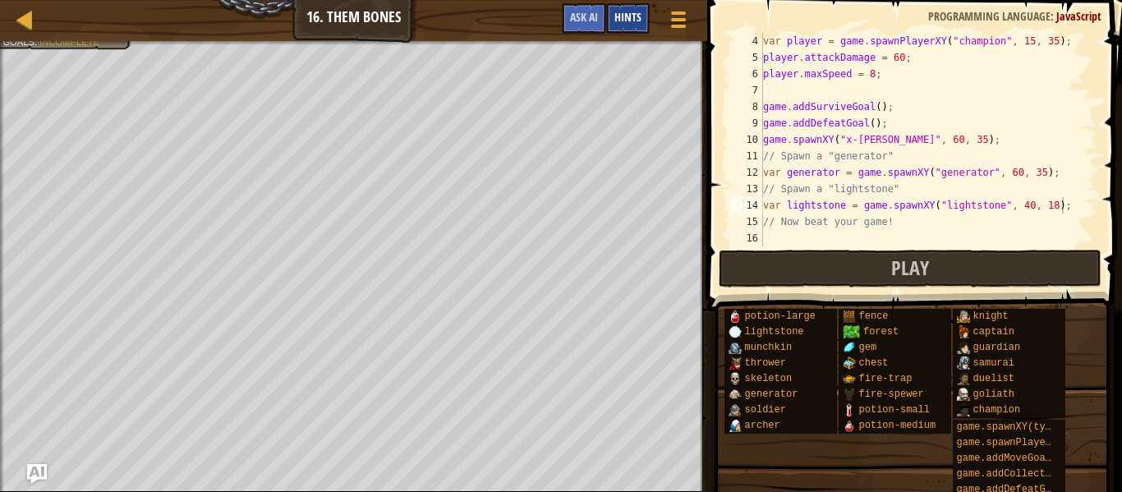
click at [629, 25] on div "Hints" at bounding box center [628, 18] width 44 height 30
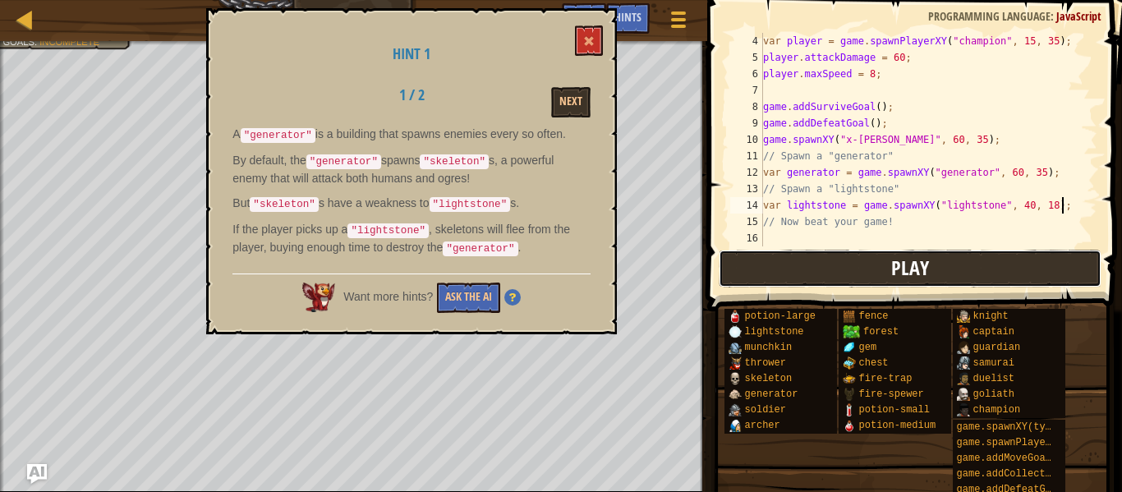
click at [903, 277] on span "Play" at bounding box center [911, 268] width 38 height 26
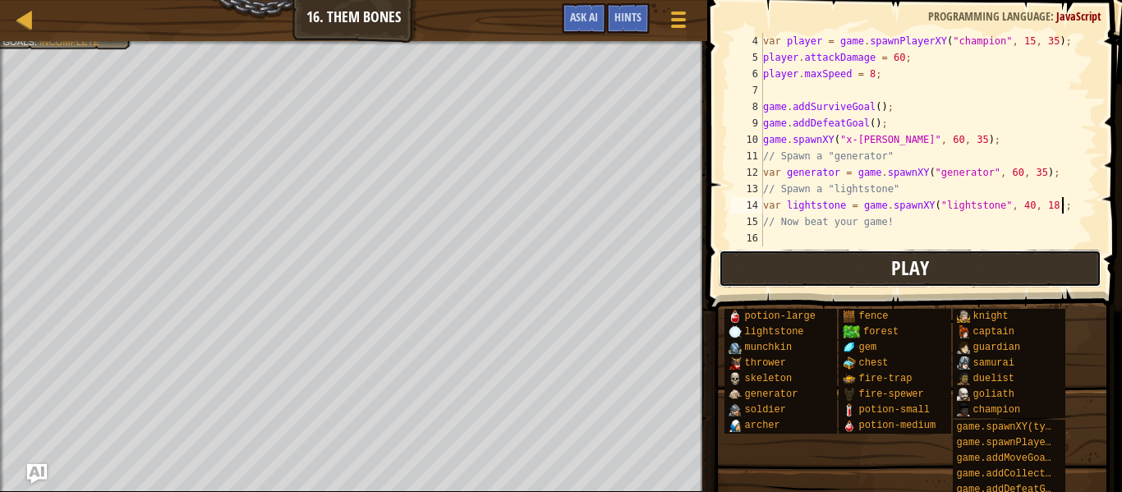
click at [740, 267] on button "Play" at bounding box center [910, 269] width 383 height 38
click at [733, 285] on button "Play" at bounding box center [910, 269] width 383 height 38
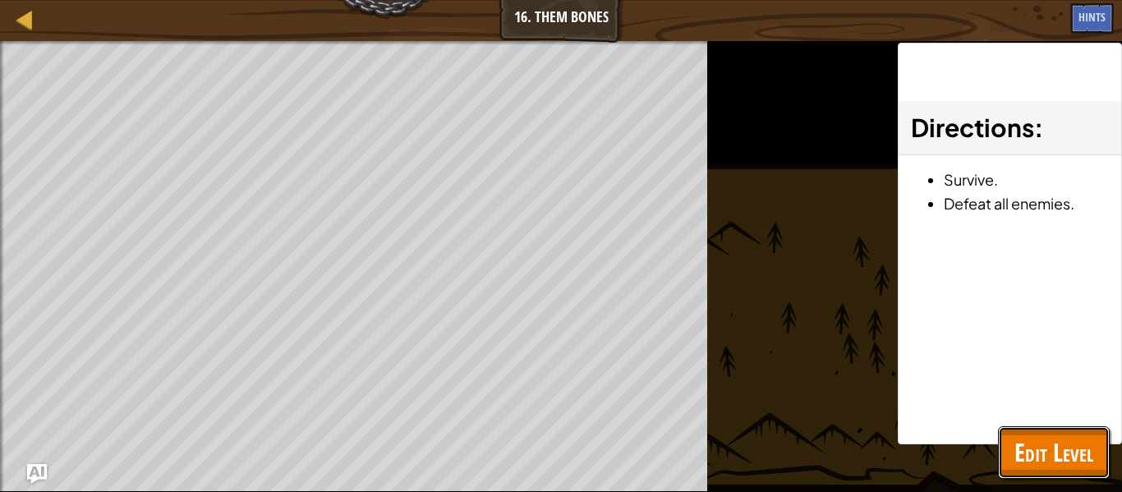
click at [1023, 462] on span "Edit Level" at bounding box center [1054, 453] width 79 height 34
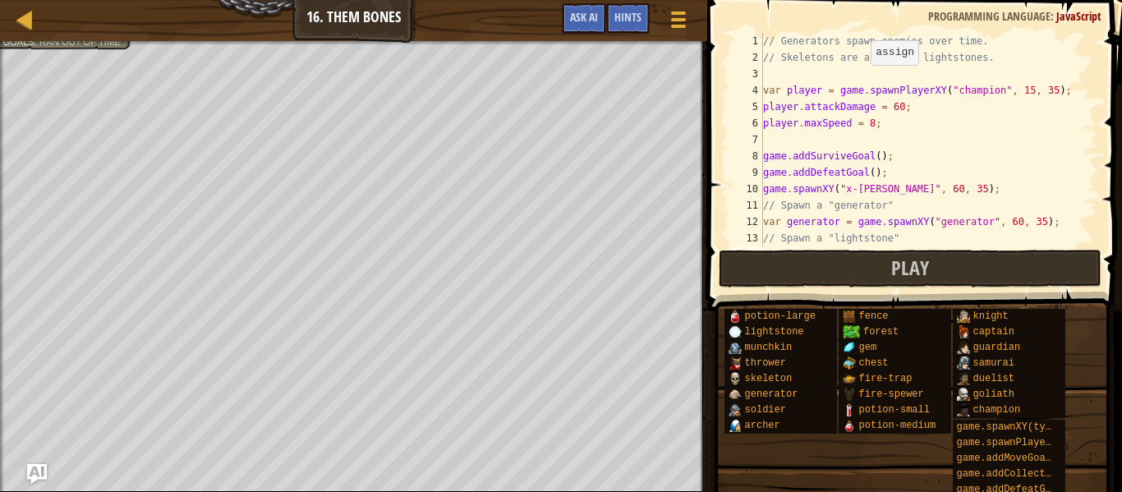
scroll to position [0, 0]
click at [874, 130] on div "// Generators spawn enemies over time. // Skeletons are afraid of lightstones. …" at bounding box center [929, 156] width 338 height 247
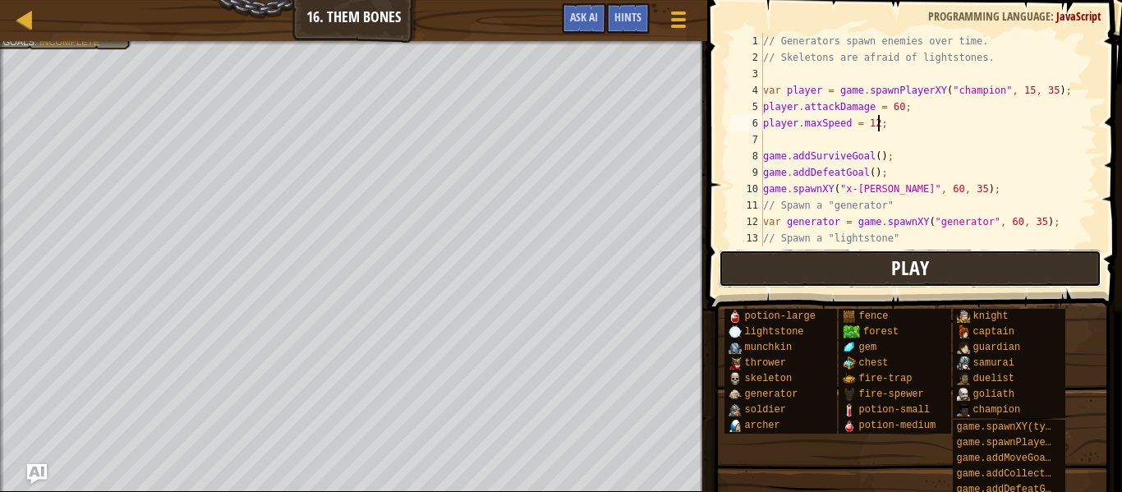
click at [891, 277] on button "Play" at bounding box center [910, 269] width 383 height 38
click at [882, 155] on div "// Generators spawn enemies over time. // Skeletons are afraid of lightstones. …" at bounding box center [929, 156] width 338 height 247
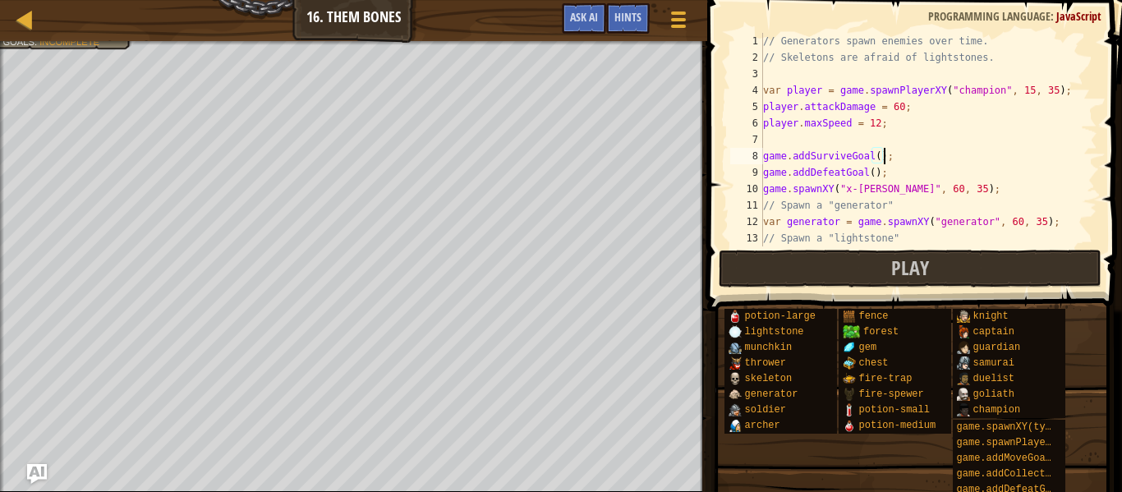
click at [870, 173] on div "// Generators spawn enemies over time. // Skeletons are afraid of lightstones. …" at bounding box center [929, 156] width 338 height 247
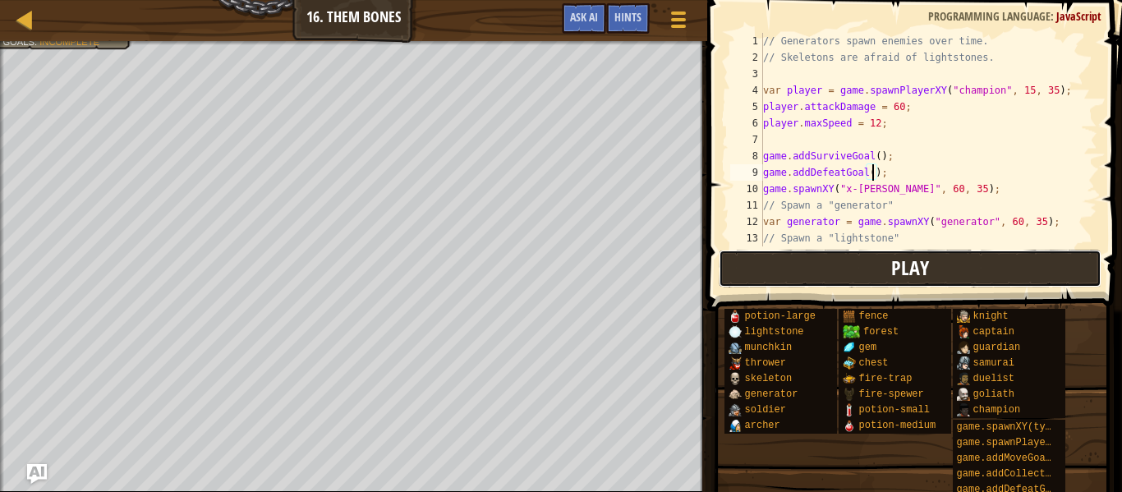
click at [797, 279] on button "Play" at bounding box center [910, 269] width 383 height 38
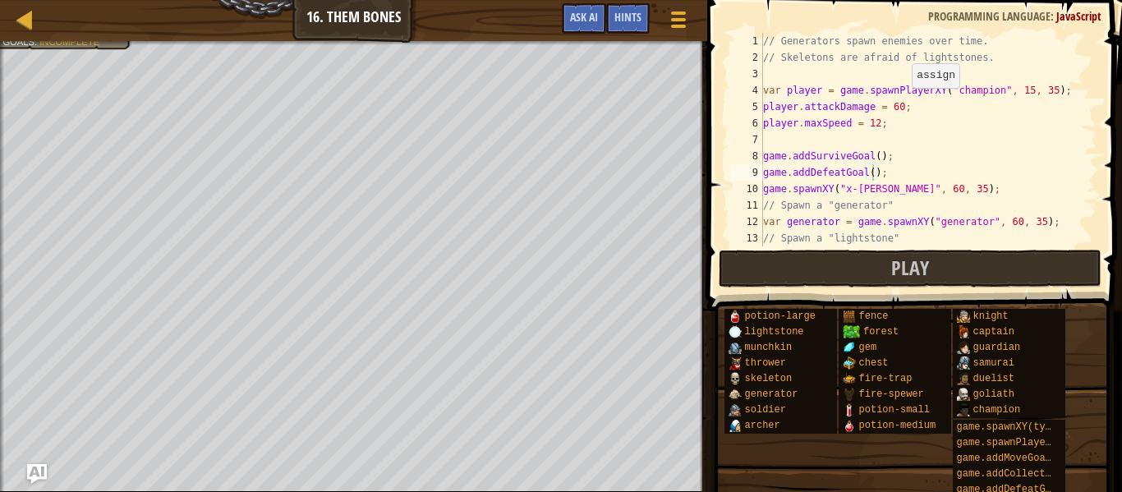
click at [904, 104] on div "// Generators spawn enemies over time. // Skeletons are afraid of lightstones. …" at bounding box center [929, 156] width 338 height 247
type textarea "player.attackDamage = 100;"
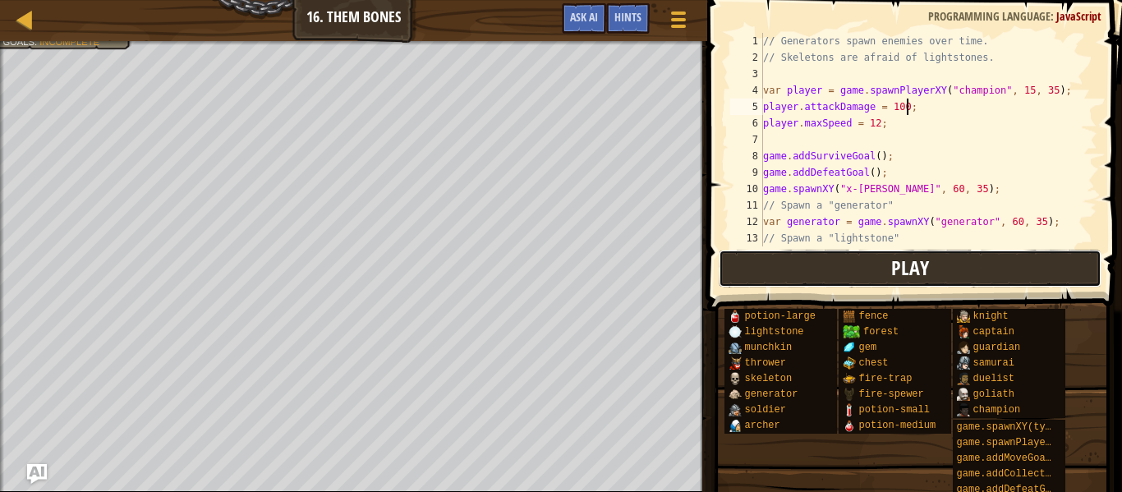
click at [929, 272] on span "Play" at bounding box center [911, 268] width 38 height 26
click at [818, 272] on button "Play" at bounding box center [910, 269] width 383 height 38
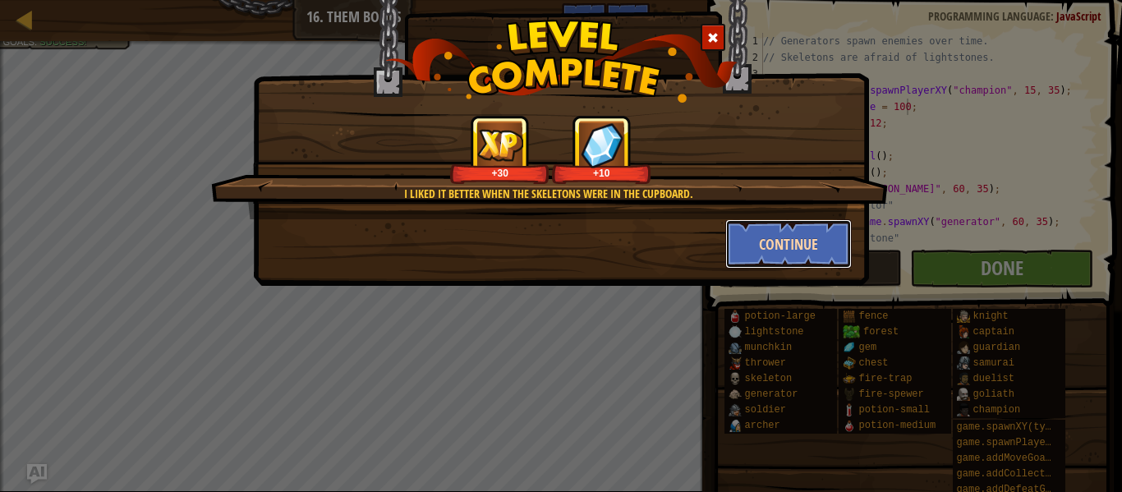
click at [735, 252] on button "Continue" at bounding box center [789, 243] width 127 height 49
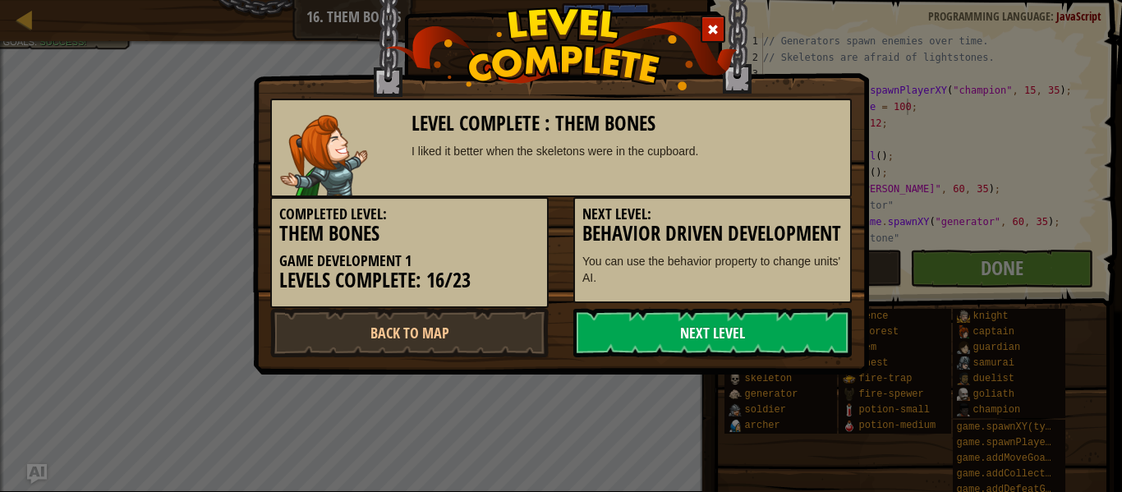
click at [686, 330] on link "Next Level" at bounding box center [713, 332] width 279 height 49
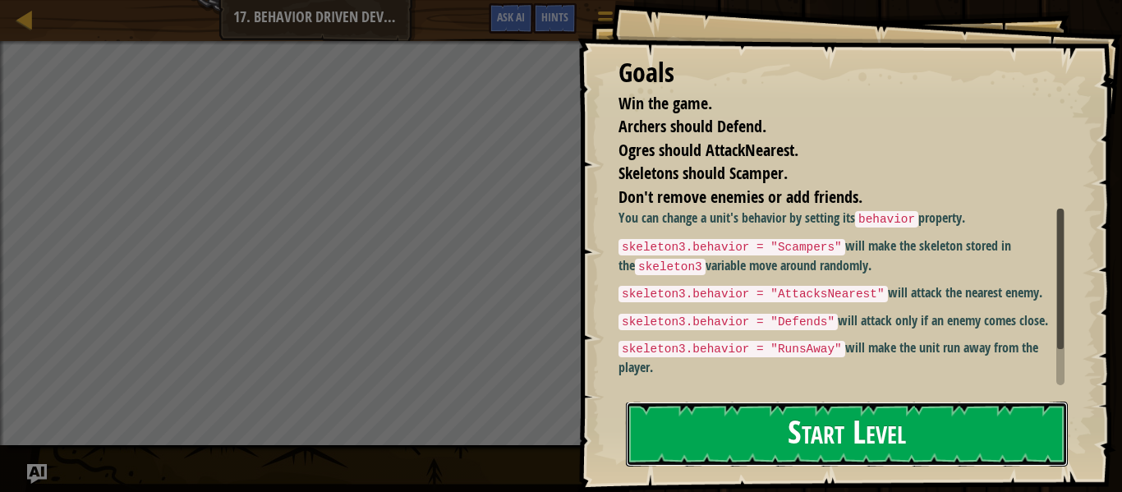
click at [693, 415] on button "Start Level" at bounding box center [847, 434] width 442 height 65
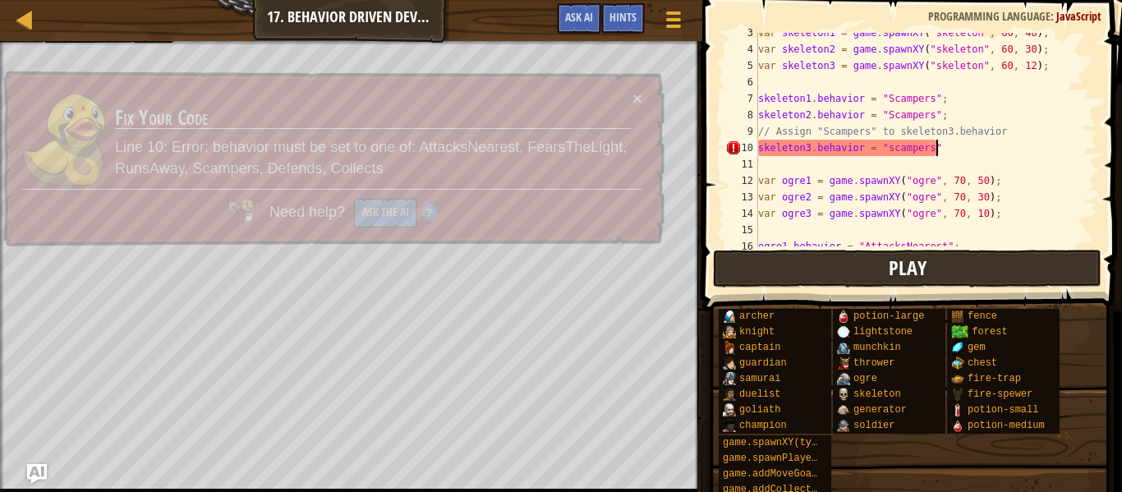
scroll to position [7, 25]
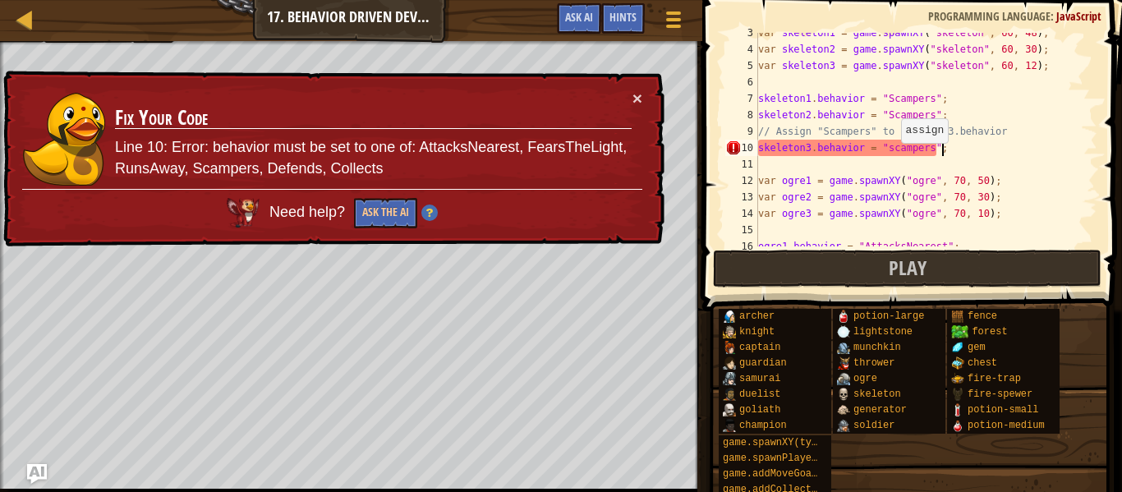
click at [892, 151] on div "var skeleton1 = game . spawnXY ( "skeleton" , 60 , 48 ) ; var skeleton2 = game …" at bounding box center [926, 148] width 343 height 247
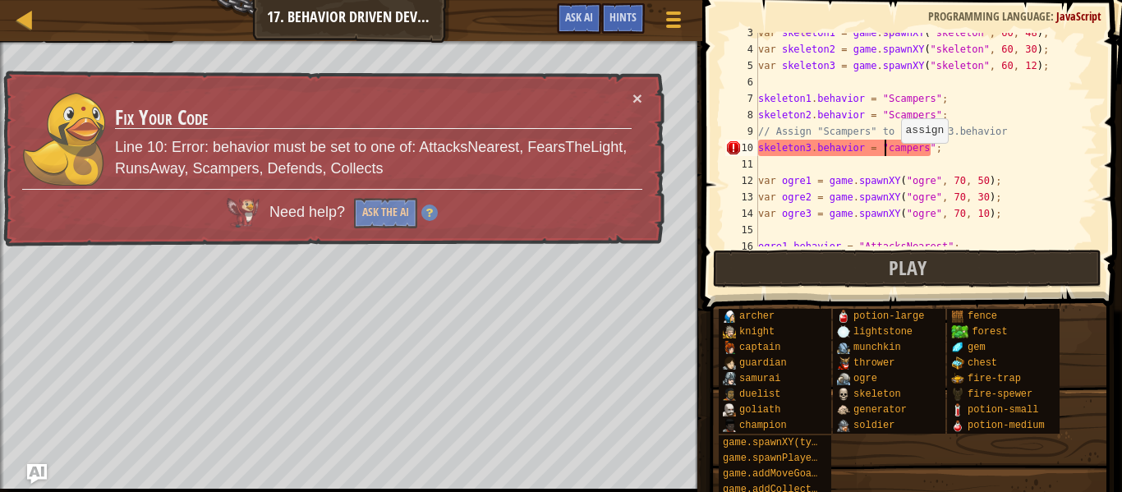
type textarea "skeleton3.behavior = "Scampers";"
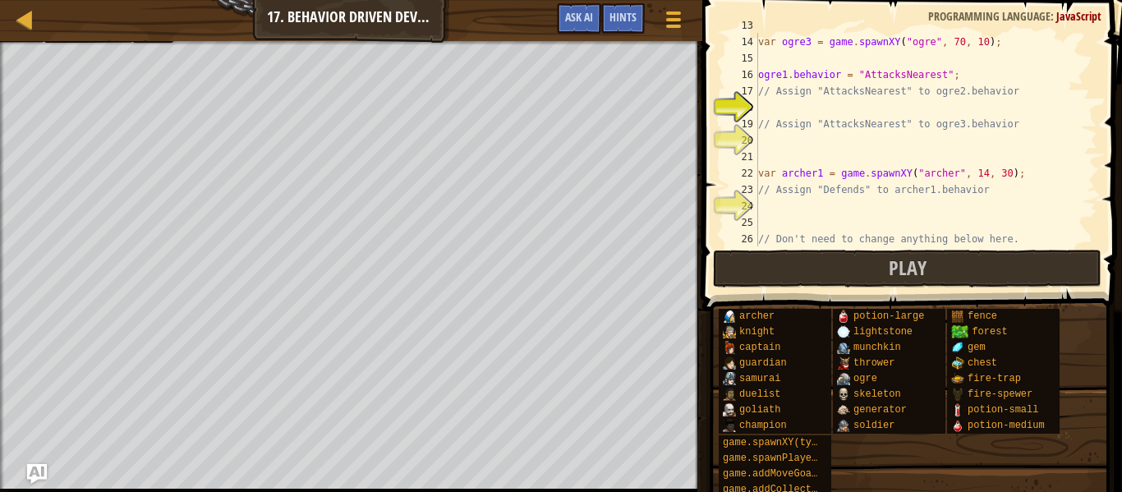
scroll to position [213, 0]
click at [955, 110] on div "var ogre2 = game . spawnXY ( "ogre" , 70 , 30 ) ; var ogre3 = game . spawnXY ( …" at bounding box center [926, 140] width 343 height 247
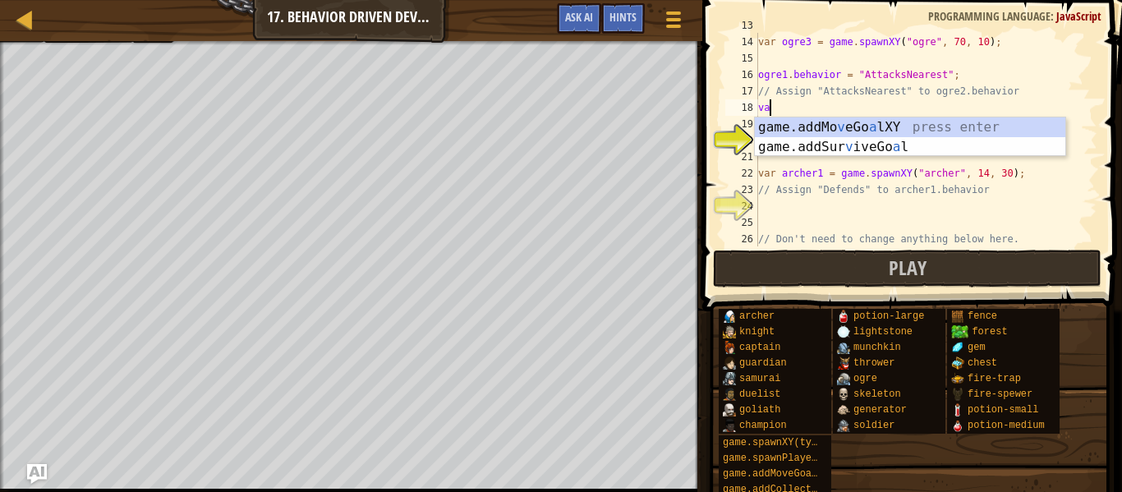
scroll to position [7, 1]
type textarea "v"
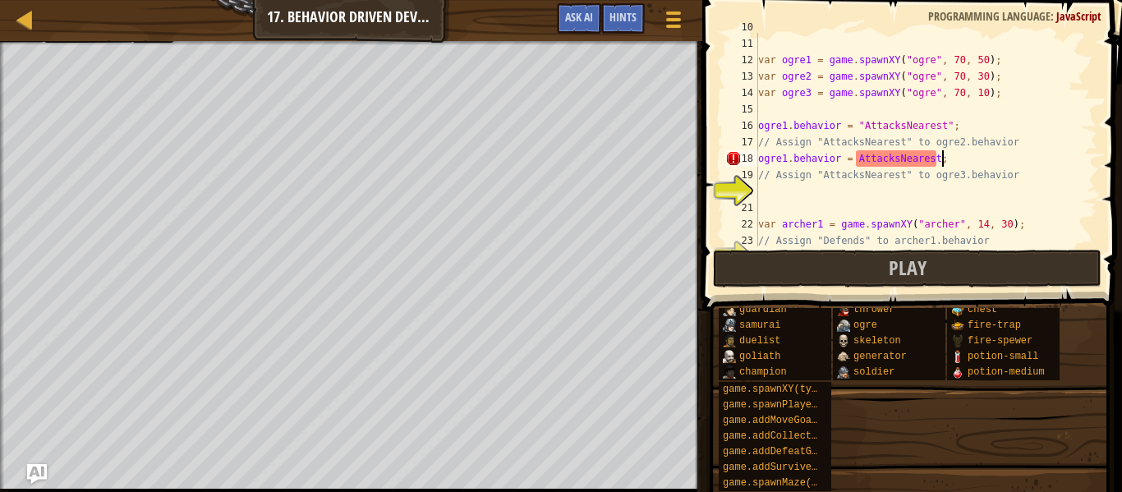
scroll to position [7, 25]
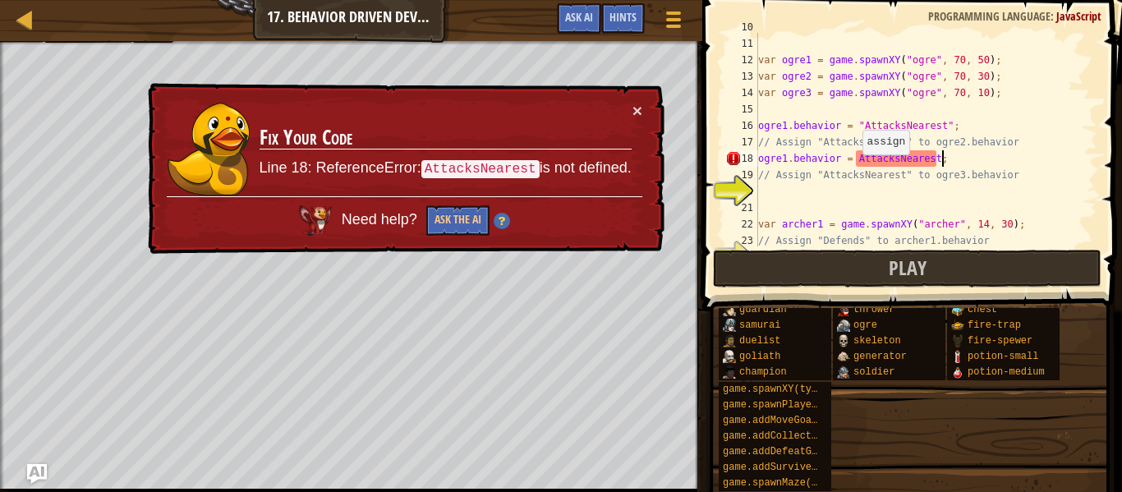
click at [854, 157] on div "skeleton3 . behavior = "Scampers" ; var ogre1 = game . spawnXY ( "ogre" , 70 , …" at bounding box center [926, 142] width 343 height 247
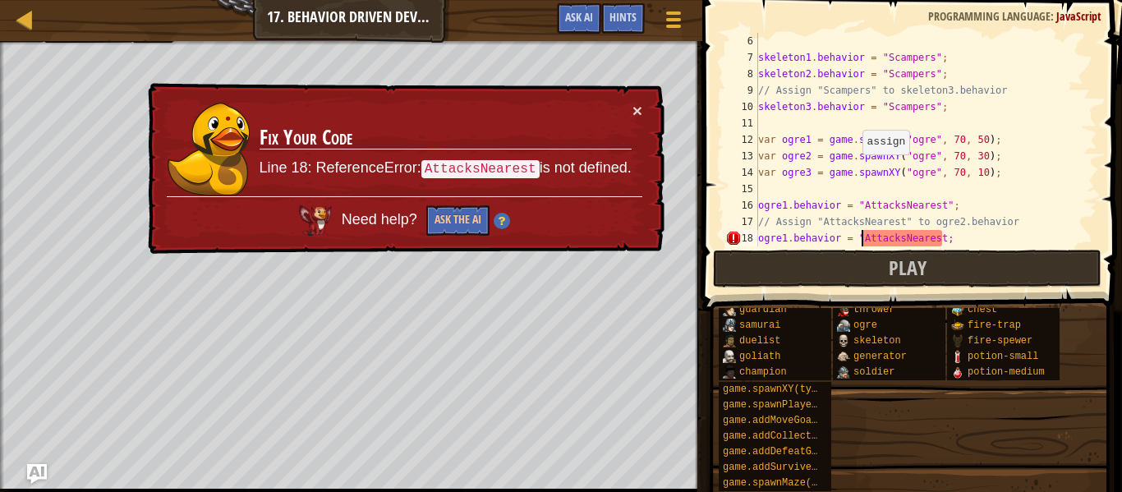
scroll to position [82, 0]
click at [938, 235] on div "skeleton1 . behavior = "Scampers" ; skeleton2 . behavior = "Scampers" ; // Assi…" at bounding box center [926, 156] width 343 height 247
click at [941, 236] on div "skeleton1 . behavior = "Scampers" ; skeleton2 . behavior = "Scampers" ; // Assi…" at bounding box center [926, 156] width 343 height 247
type textarea "ogre1.behavior = "AttacksNearest";"
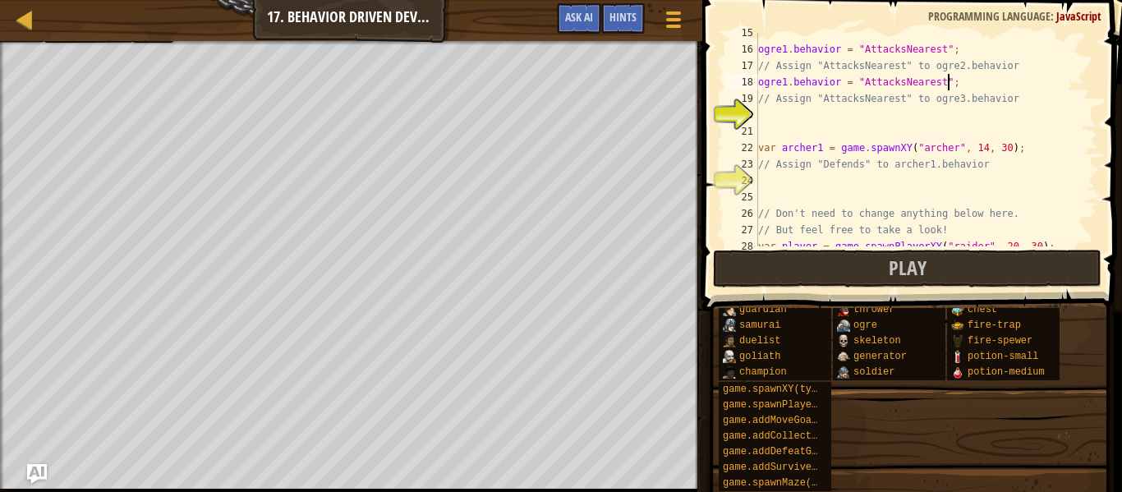
scroll to position [238, 0]
click at [823, 122] on div "ogre1 . behavior = "AttacksNearest" ; // Assign "AttacksNearest" to ogre2.behav…" at bounding box center [926, 148] width 343 height 247
click at [786, 78] on div "ogre1 . behavior = "AttacksNearest" ; // Assign "AttacksNearest" to ogre2.behav…" at bounding box center [926, 148] width 343 height 247
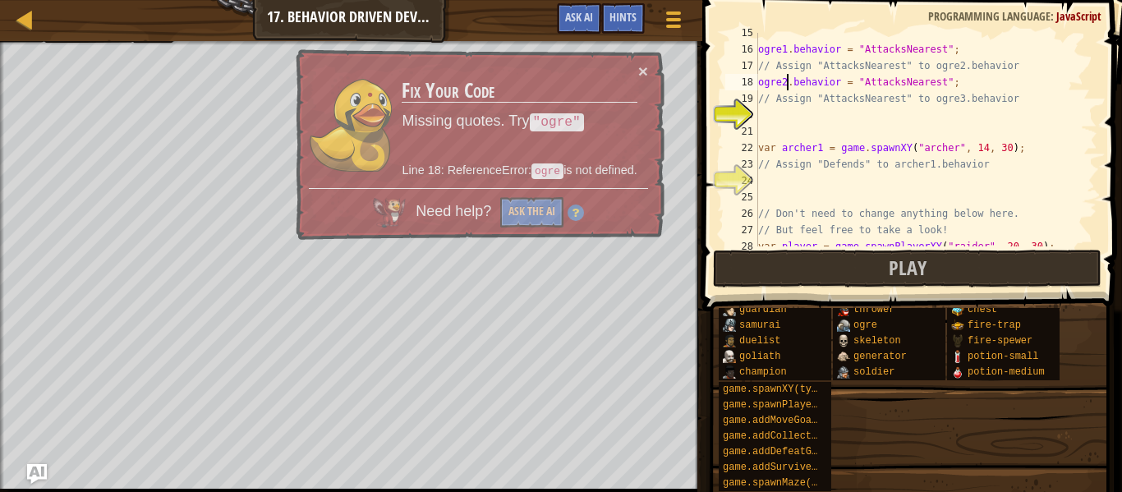
scroll to position [7, 4]
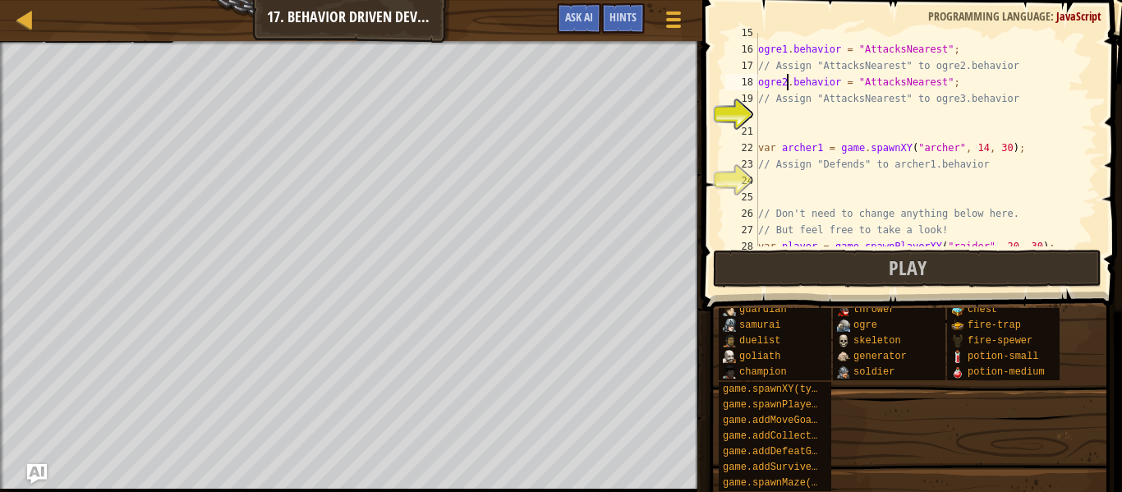
click at [773, 106] on div "ogre1 . behavior = "AttacksNearest" ; // Assign "AttacksNearest" to ogre2.behav…" at bounding box center [926, 148] width 343 height 247
type textarea "// Assign "AttacksNearest" to ogre3.behavior"
click at [772, 116] on div "ogre1 . behavior = "AttacksNearest" ; // Assign "AttacksNearest" to ogre2.behav…" at bounding box center [926, 148] width 343 height 247
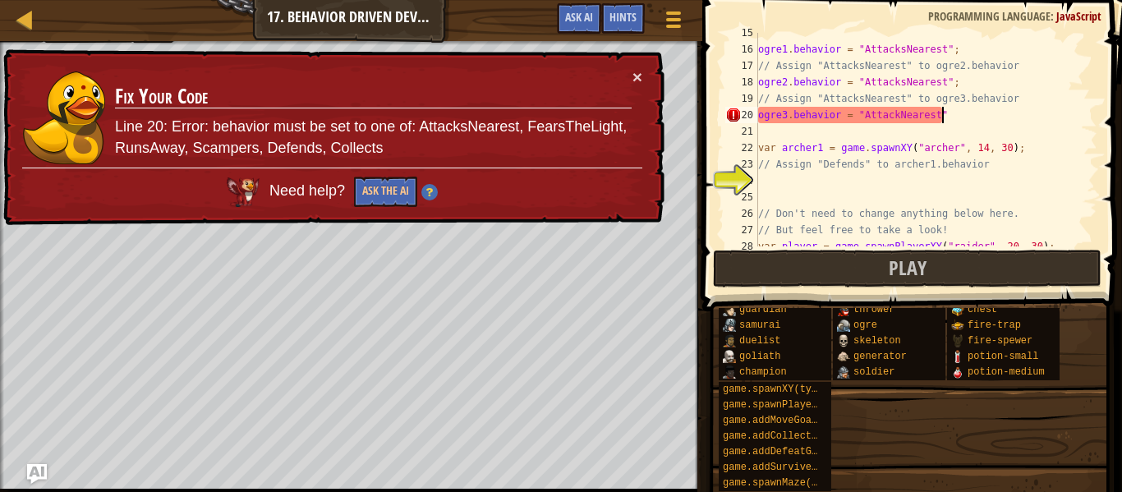
type textarea "ogre3.behavior = "AttackNearest";"
click at [778, 173] on div "ogre1 . behavior = "AttacksNearest" ; // Assign "AttacksNearest" to ogre2.behav…" at bounding box center [926, 148] width 343 height 247
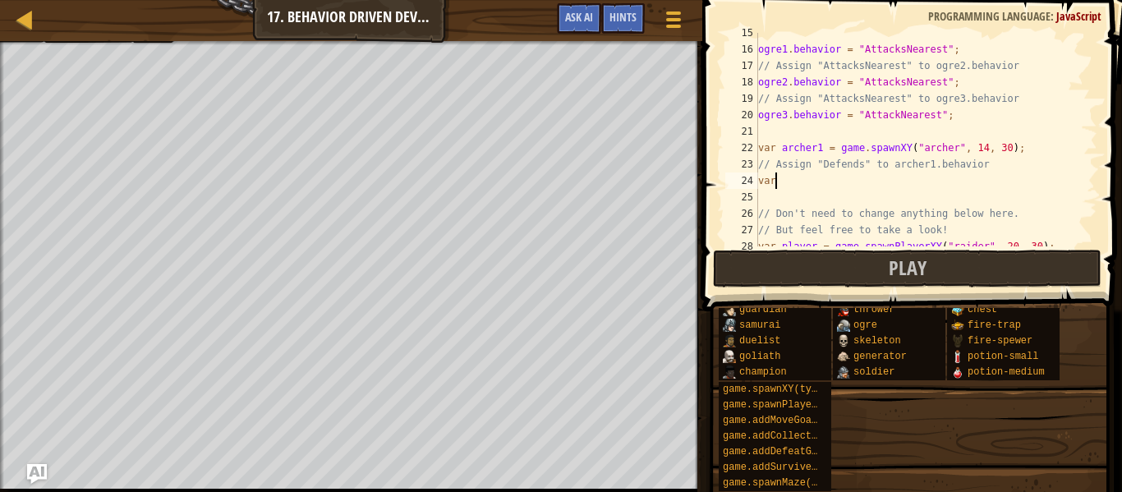
scroll to position [7, 1]
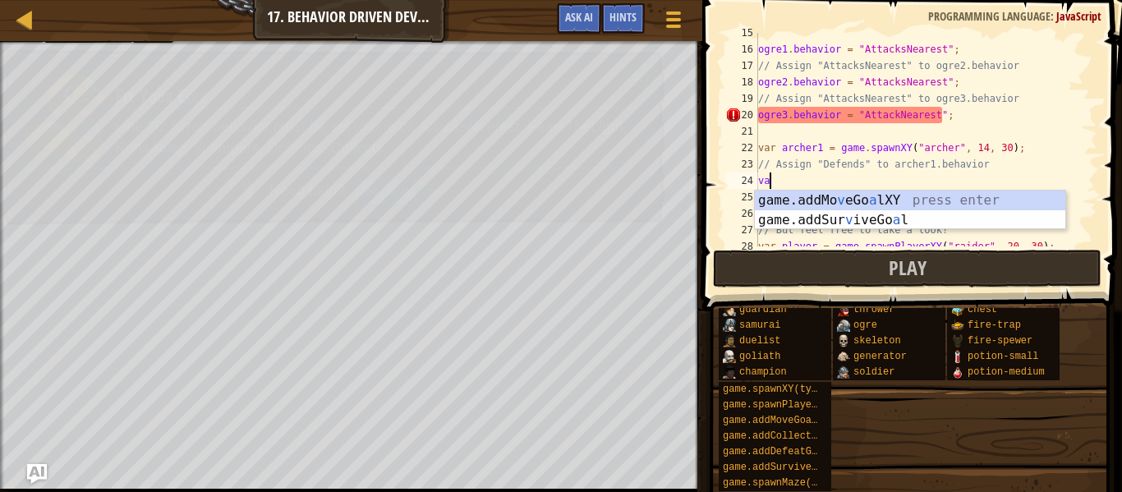
type textarea "v"
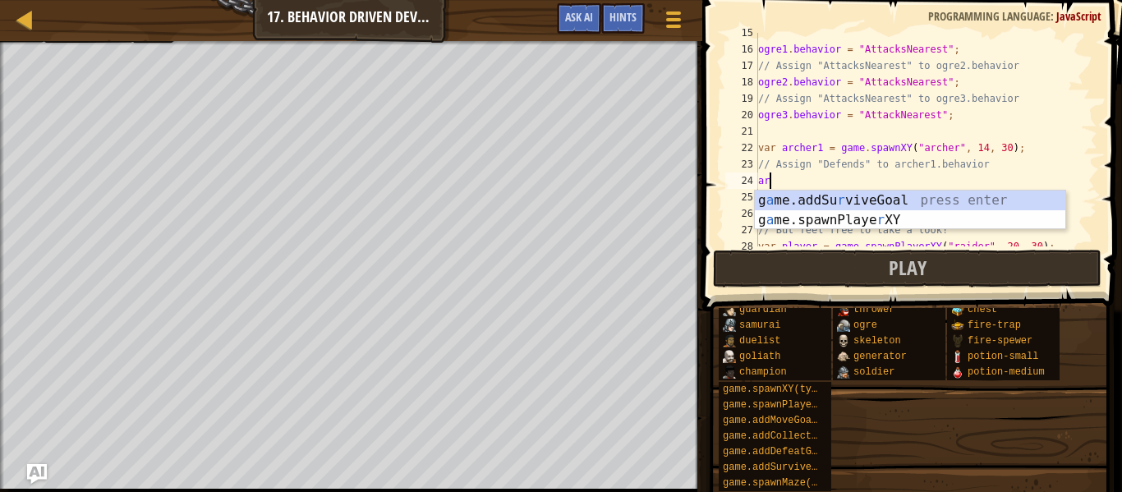
type textarea "a"
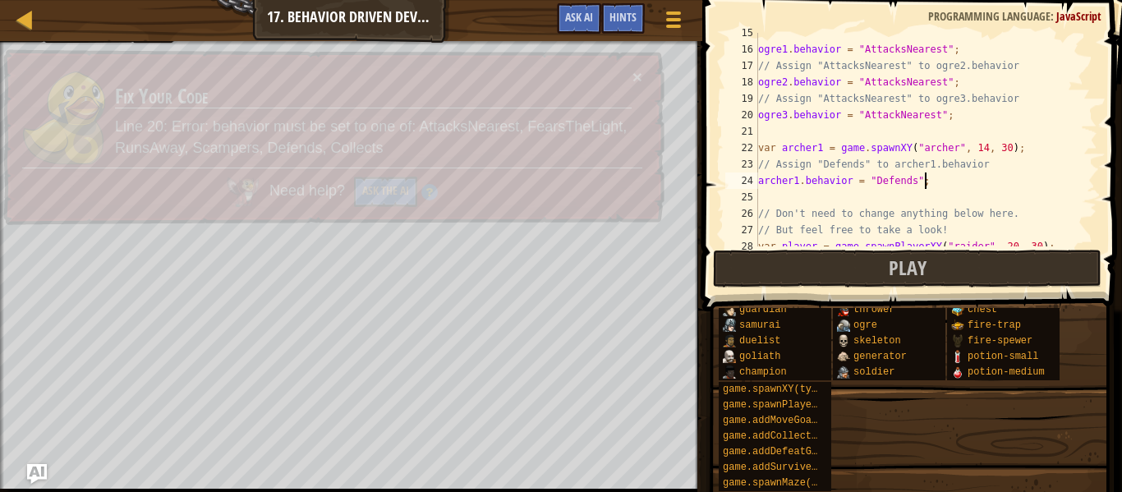
scroll to position [7, 23]
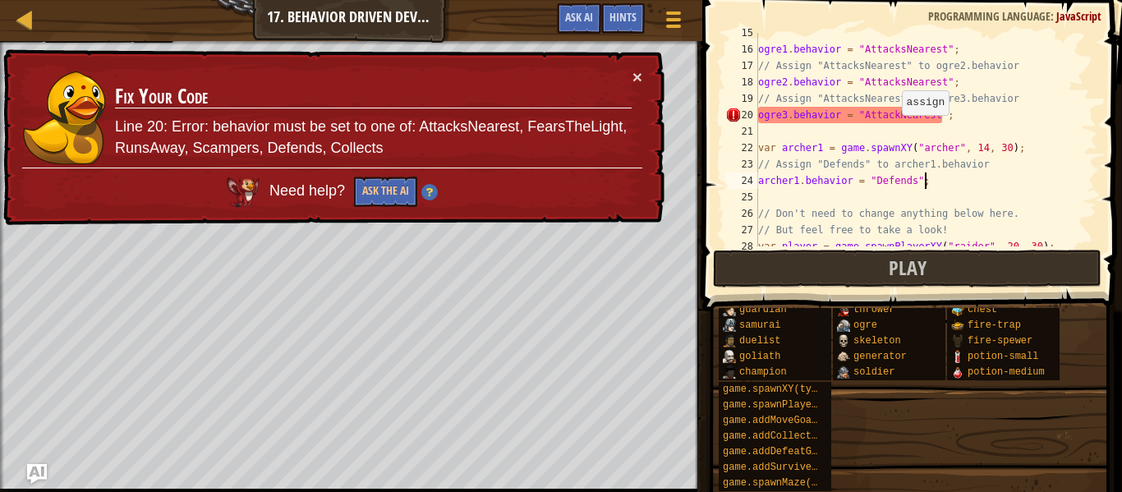
click at [893, 122] on div "ogre1 . behavior = "AttacksNearest" ; // Assign "AttacksNearest" to ogre2.behav…" at bounding box center [926, 148] width 343 height 247
click at [894, 121] on div "ogre1 . behavior = "AttacksNearest" ; // Assign "AttacksNearest" to ogre2.behav…" at bounding box center [926, 148] width 343 height 247
type textarea "ogre3.behavior = "AttacksNearest";"
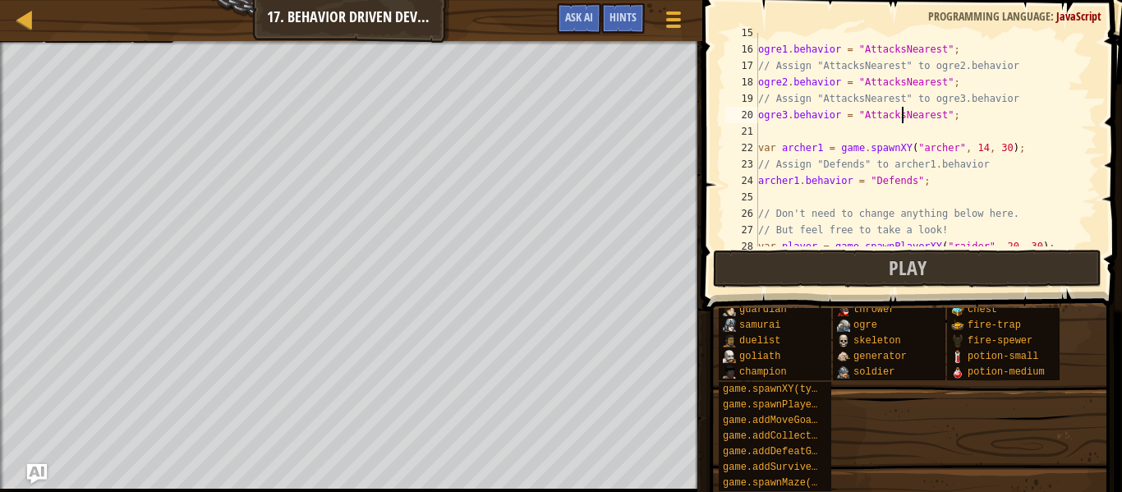
click at [826, 131] on div "ogre1 . behavior = "AttacksNearest" ; // Assign "AttacksNearest" to ogre2.behav…" at bounding box center [926, 148] width 343 height 247
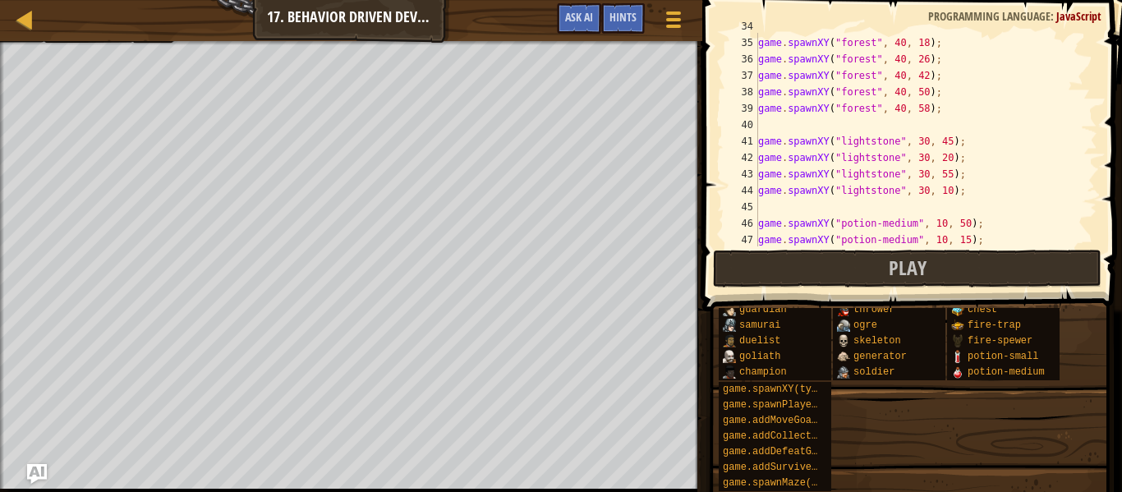
scroll to position [575, 0]
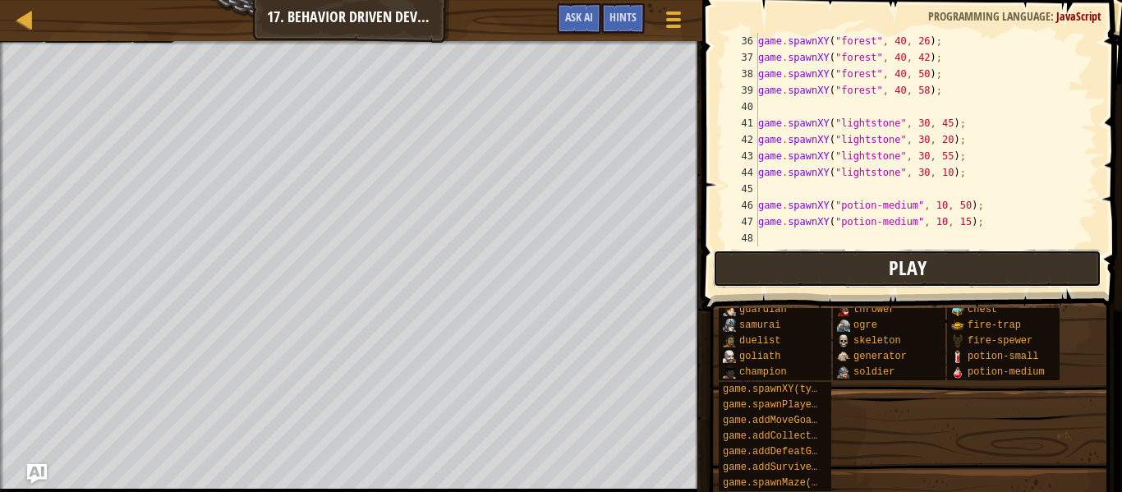
click at [831, 260] on button "Play" at bounding box center [907, 269] width 389 height 38
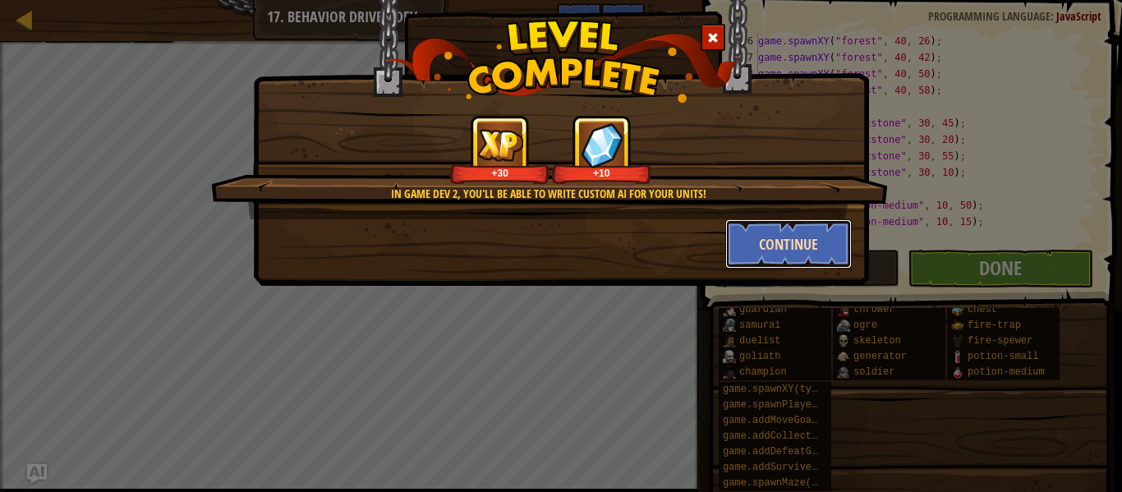
click at [768, 234] on button "Continue" at bounding box center [789, 243] width 127 height 49
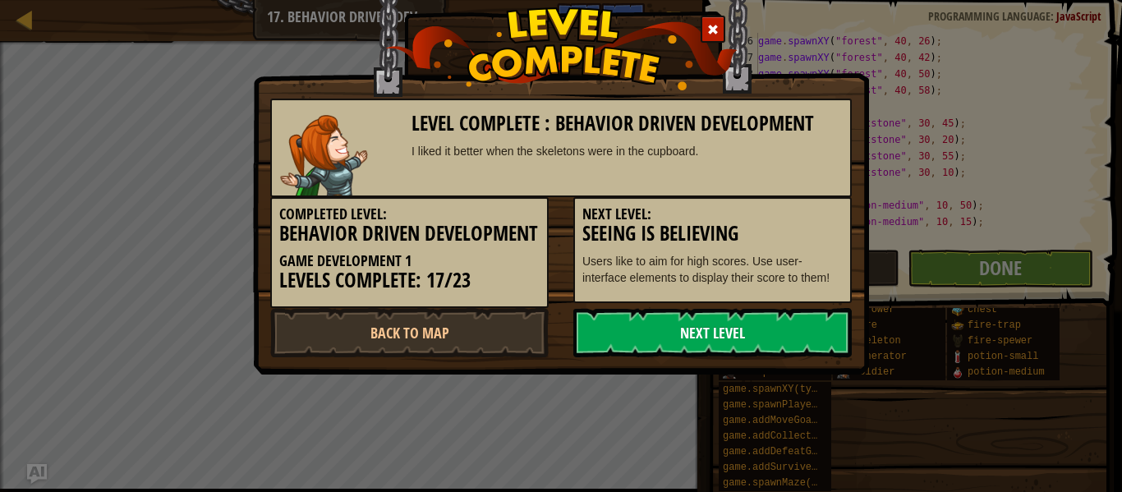
click at [745, 346] on link "Next Level" at bounding box center [713, 332] width 279 height 49
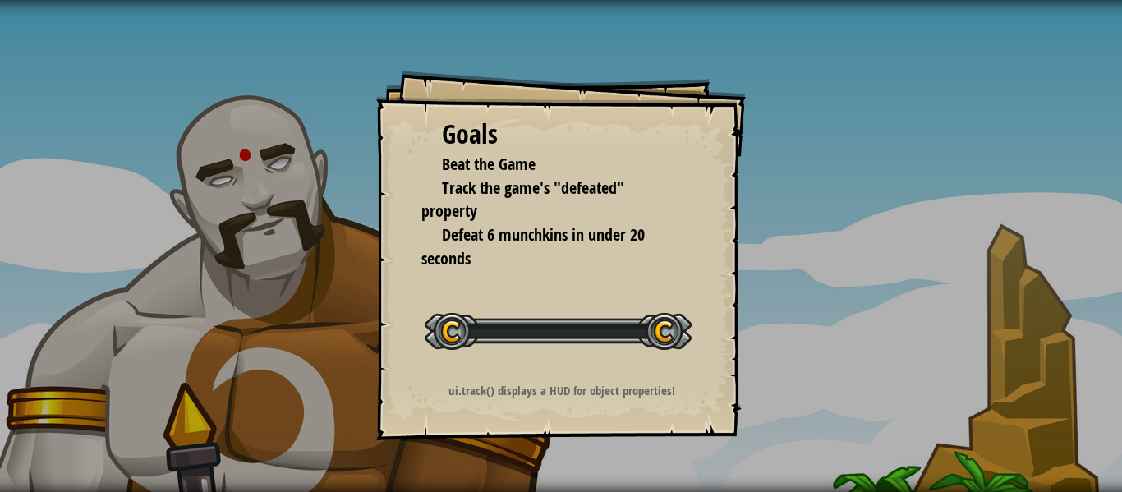
click at [739, 367] on div "Goals Beat the Game Track the game's "defeated" property Defeat 6 munchkins in …" at bounding box center [561, 256] width 370 height 370
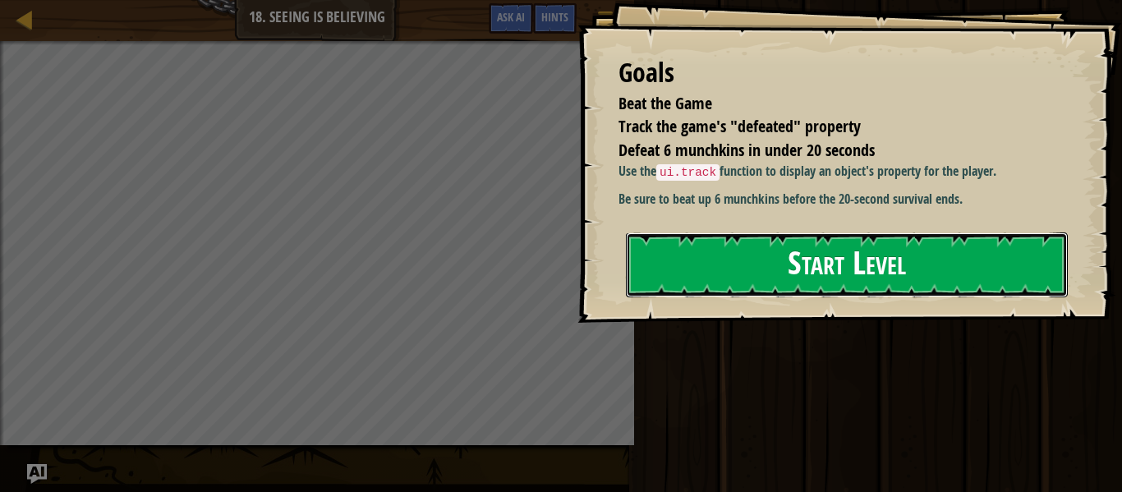
click at [775, 284] on button "Start Level" at bounding box center [847, 265] width 442 height 65
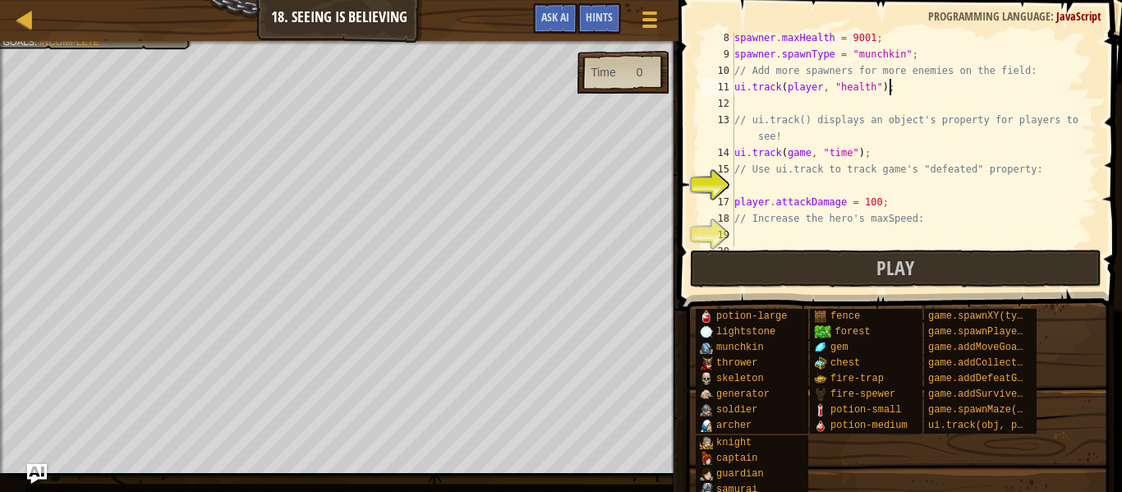
scroll to position [112, 0]
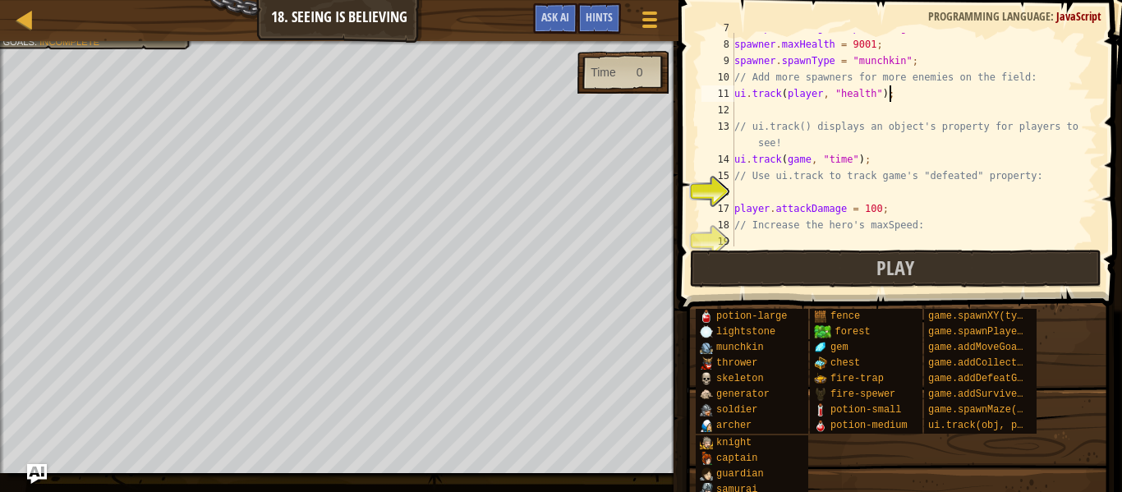
click at [822, 91] on div "var spawner = game . spawnXY ( "generator" , 50 , 50 ) ; spawner . maxHealth = …" at bounding box center [914, 143] width 366 height 247
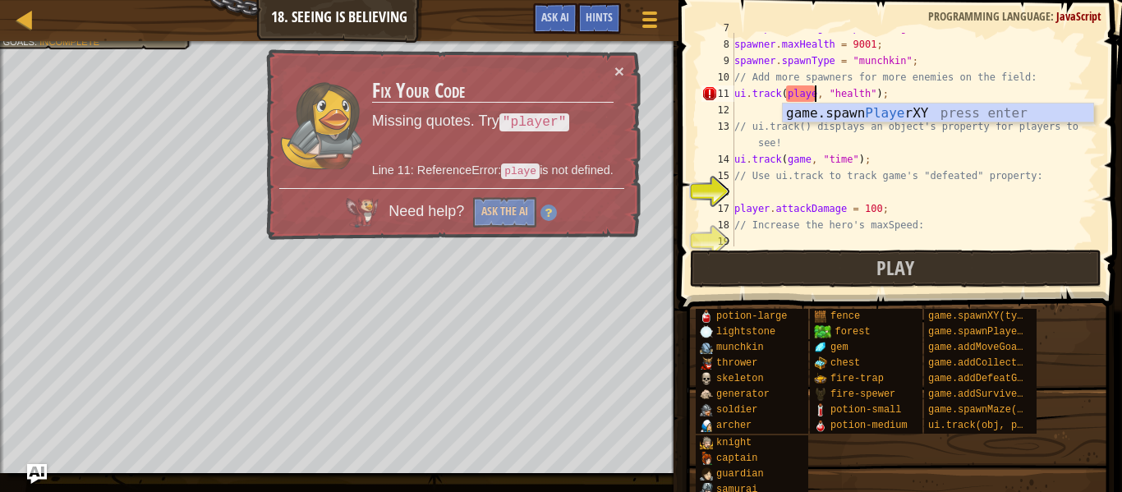
scroll to position [7, 12]
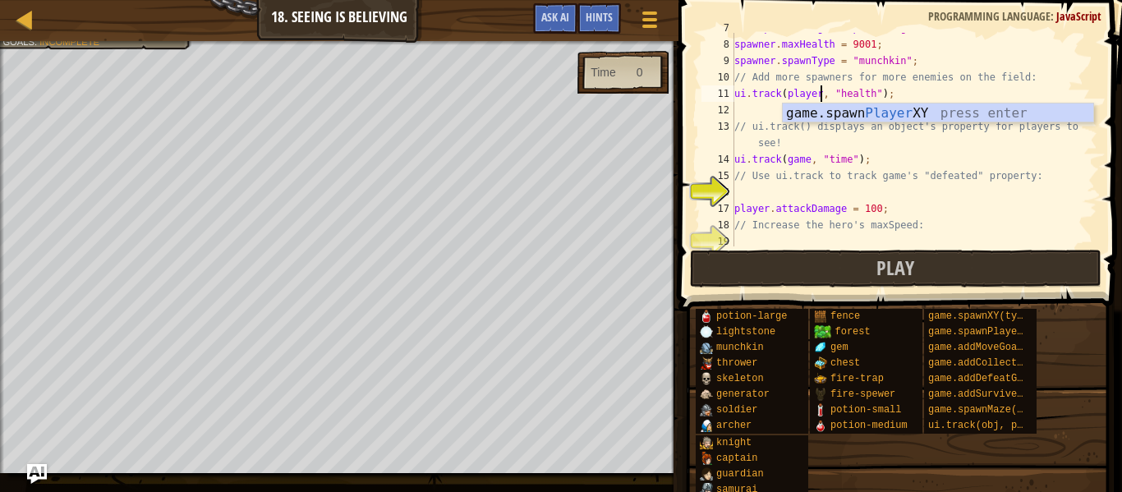
click at [804, 151] on div "var spawner = game . spawnXY ( "generator" , 50 , 50 ) ; spawner . maxHealth = …" at bounding box center [914, 143] width 366 height 247
type textarea "ui.track(game, "time");"
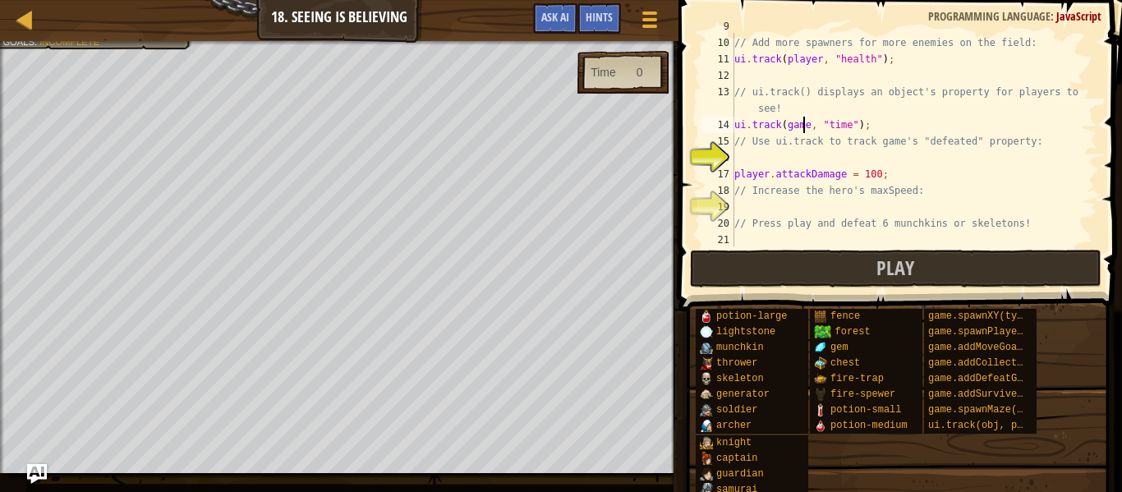
scroll to position [148, 0]
click at [786, 154] on div "// Add more spawners for more enemies on the field: ui . track ( player , "heal…" at bounding box center [914, 156] width 366 height 247
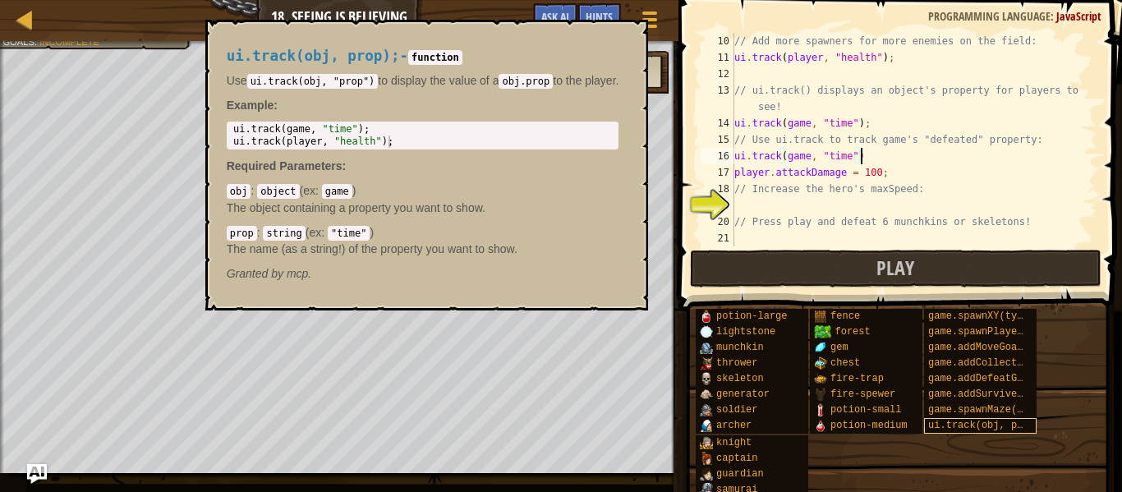
scroll to position [7, 18]
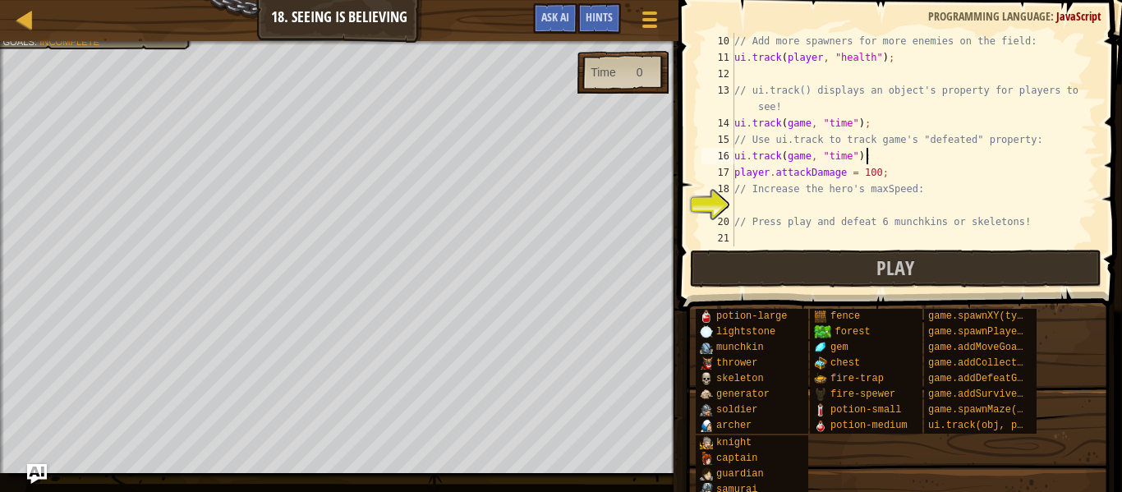
click at [819, 196] on div "// Add more spawners for more enemies on the field: ui . track ( player , "heal…" at bounding box center [914, 156] width 366 height 247
type textarea "// Increase the hero's maxSpeed:"
click at [819, 196] on div "// Add more spawners for more enemies on the field: ui . track ( player , "heal…" at bounding box center [914, 156] width 366 height 247
click at [819, 198] on div "// Add more spawners for more enemies on the field: ui . track ( player , "heal…" at bounding box center [914, 156] width 366 height 247
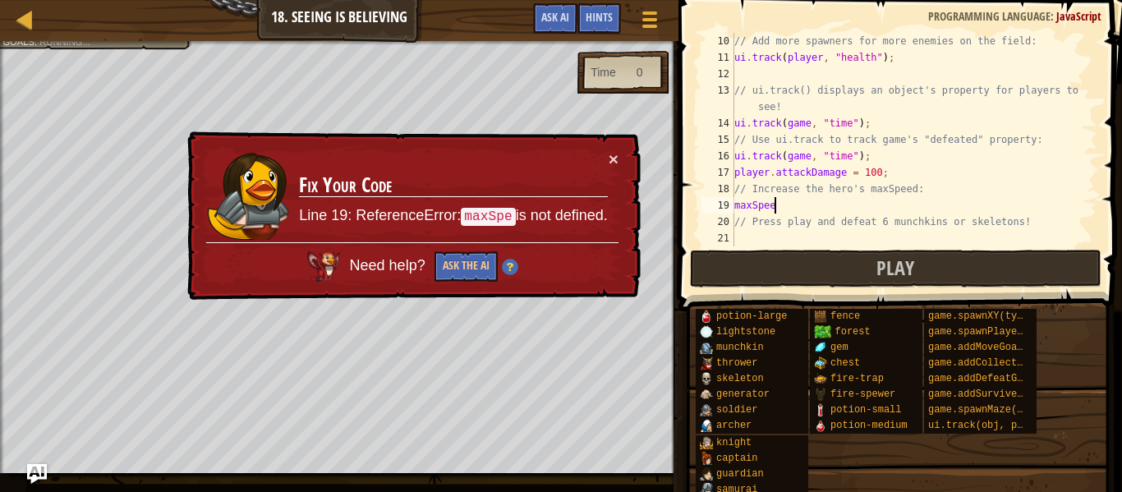
scroll to position [7, 6]
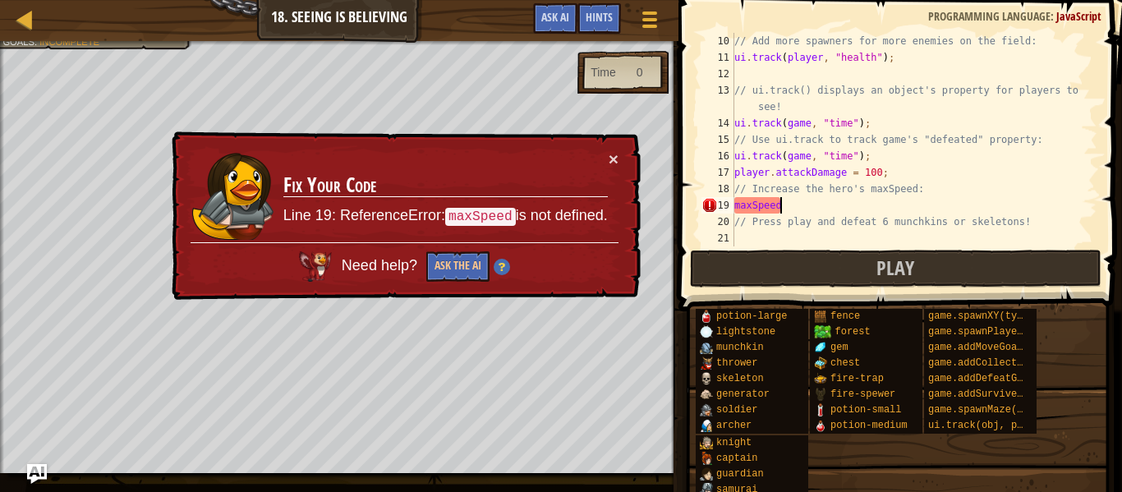
click at [735, 211] on div "// Add more spawners for more enemies on the field: ui . track ( player , "heal…" at bounding box center [914, 156] width 366 height 247
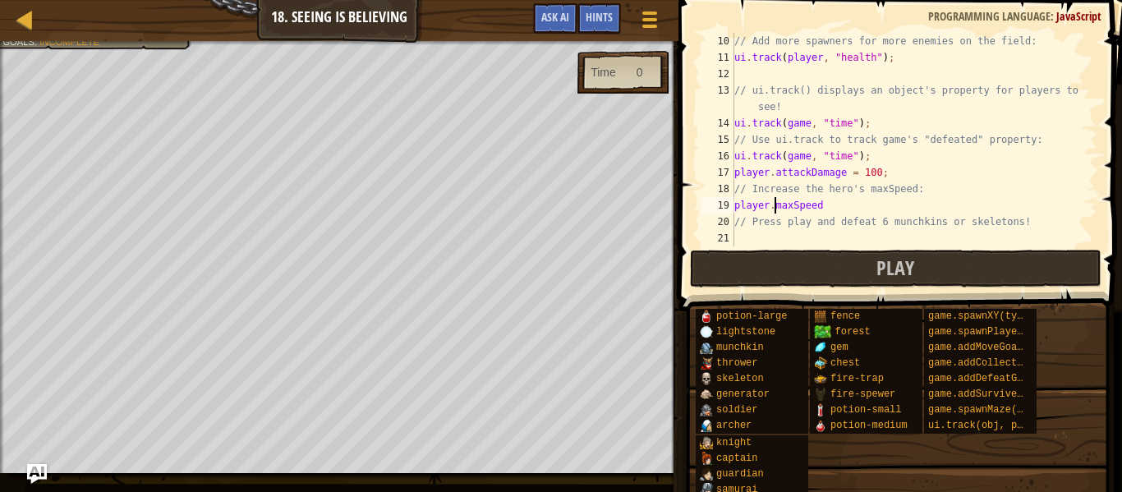
click at [828, 210] on div "// Add more spawners for more enemies on the field: ui . track ( player , "heal…" at bounding box center [914, 156] width 366 height 247
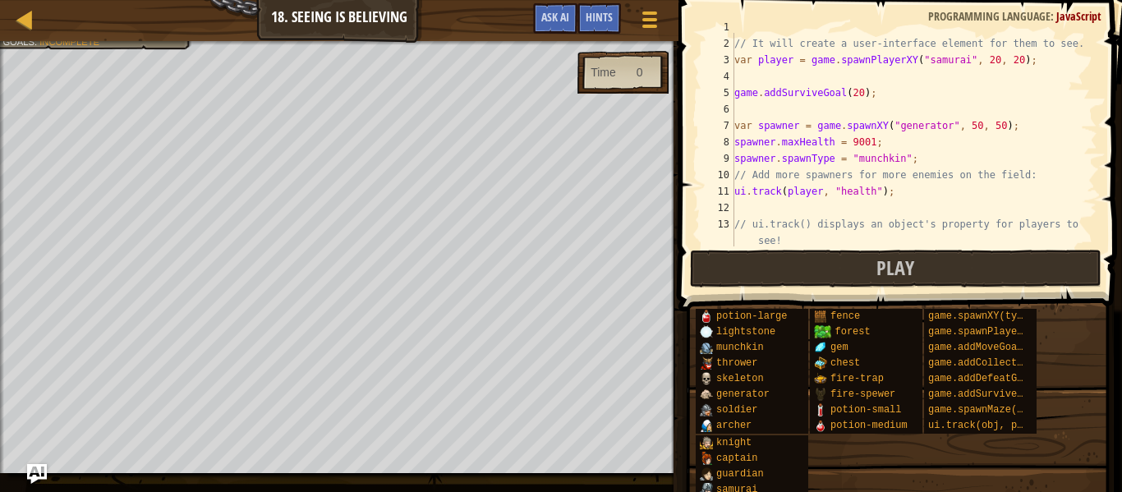
scroll to position [0, 0]
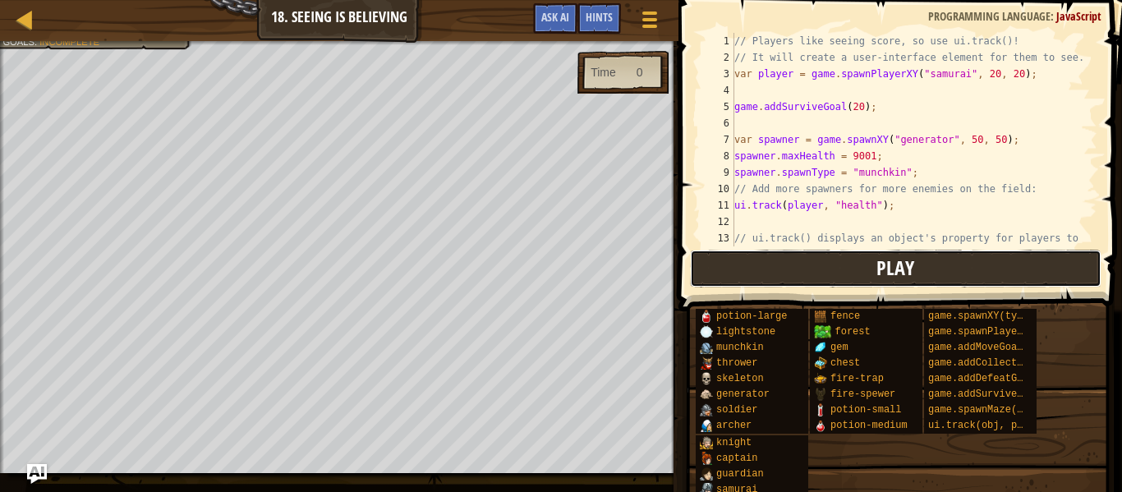
click at [857, 271] on button "Play" at bounding box center [896, 269] width 412 height 38
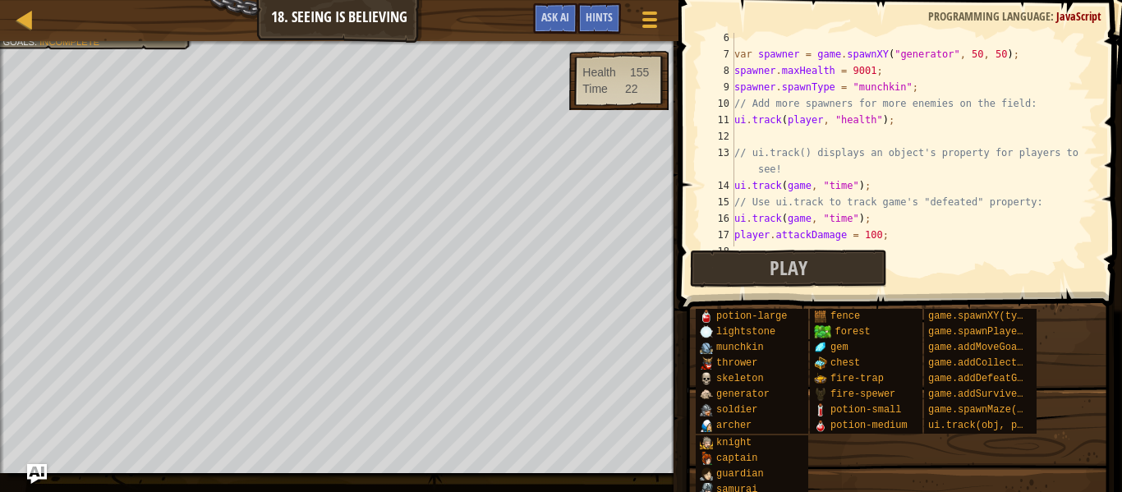
scroll to position [148, 0]
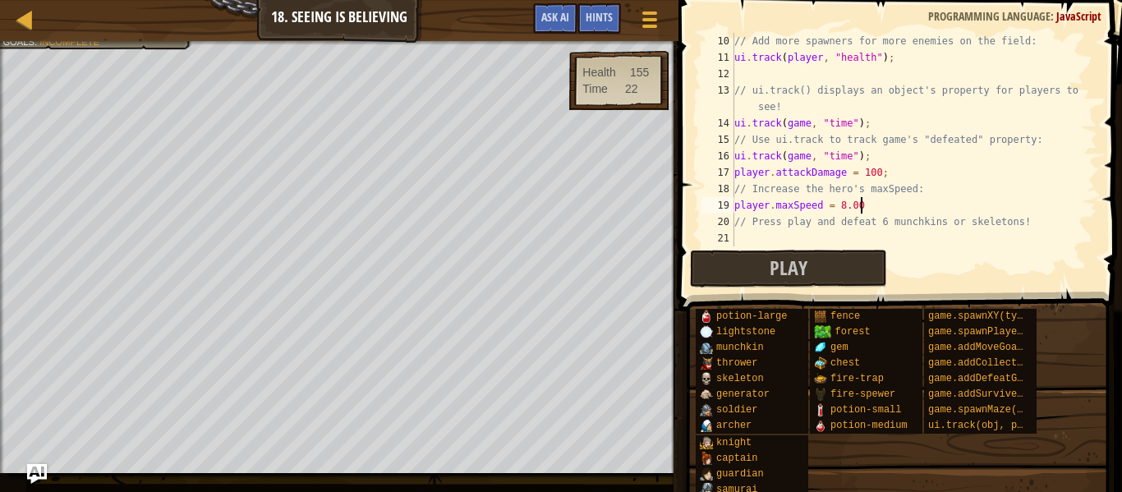
click at [853, 153] on div "// Add more spawners for more enemies on the field: ui . track ( player , "heal…" at bounding box center [914, 156] width 366 height 247
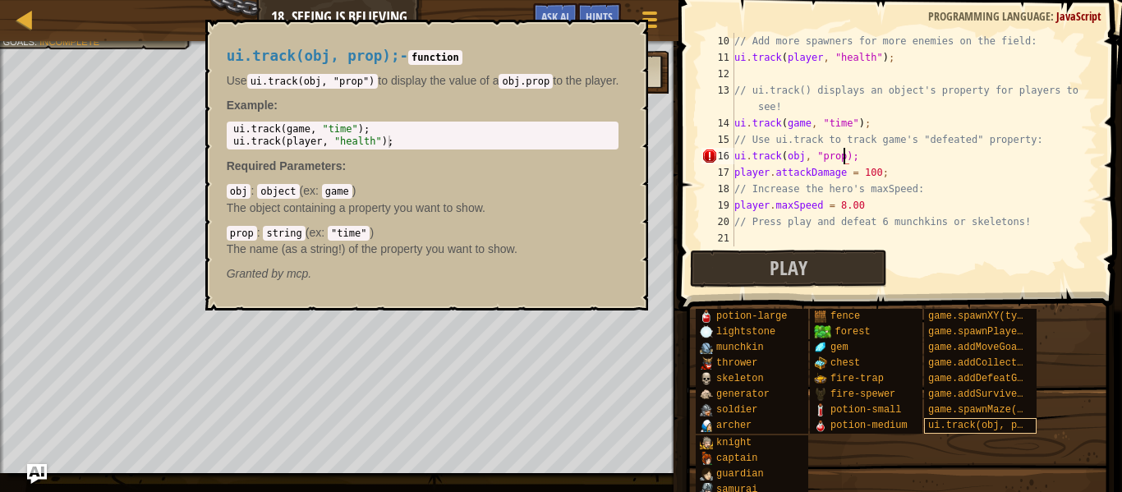
scroll to position [7, 16]
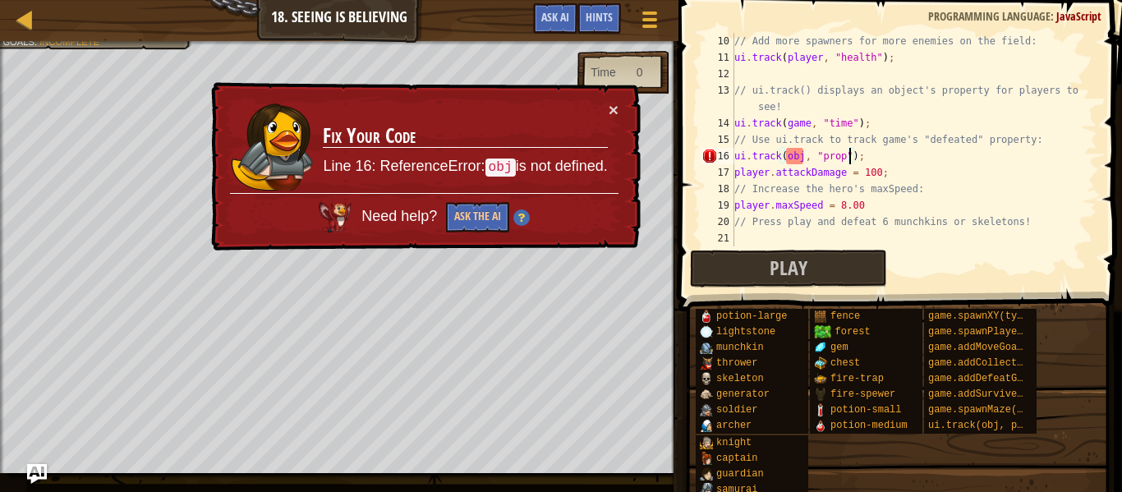
click at [802, 158] on div "// Add more spawners for more enemies on the field: ui . track ( player , "heal…" at bounding box center [914, 156] width 366 height 247
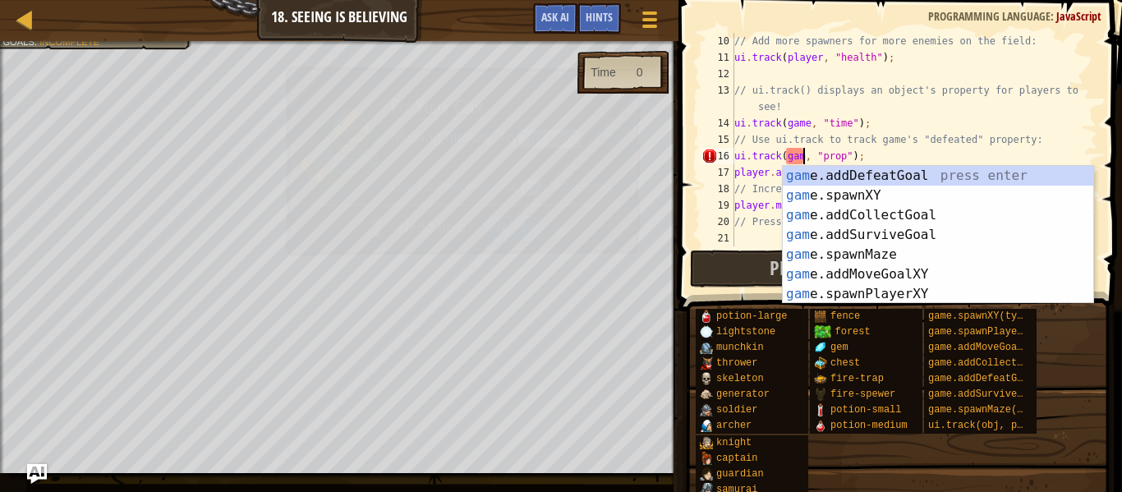
scroll to position [7, 11]
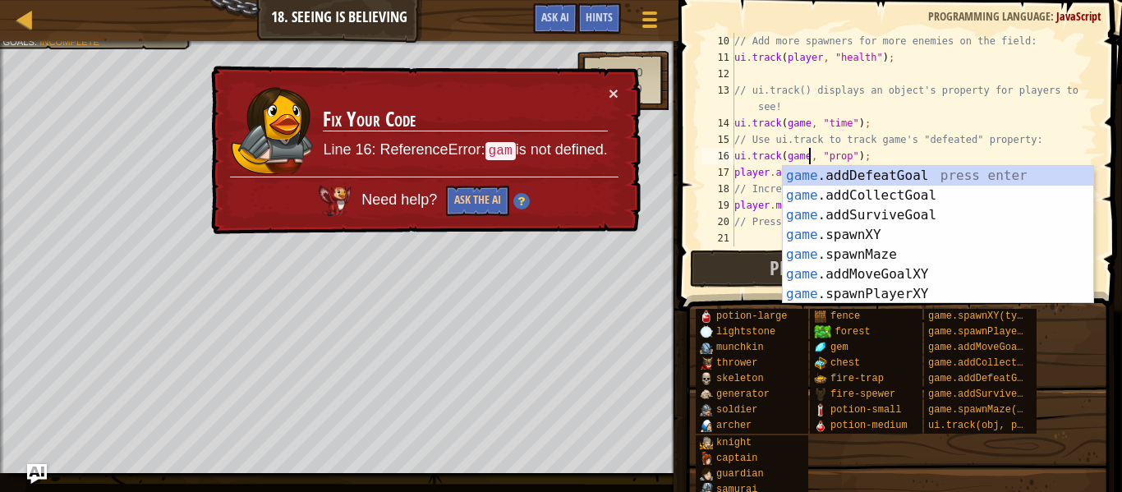
click at [825, 159] on div "// Add more spawners for more enemies on the field: ui . track ( player , "heal…" at bounding box center [914, 156] width 366 height 247
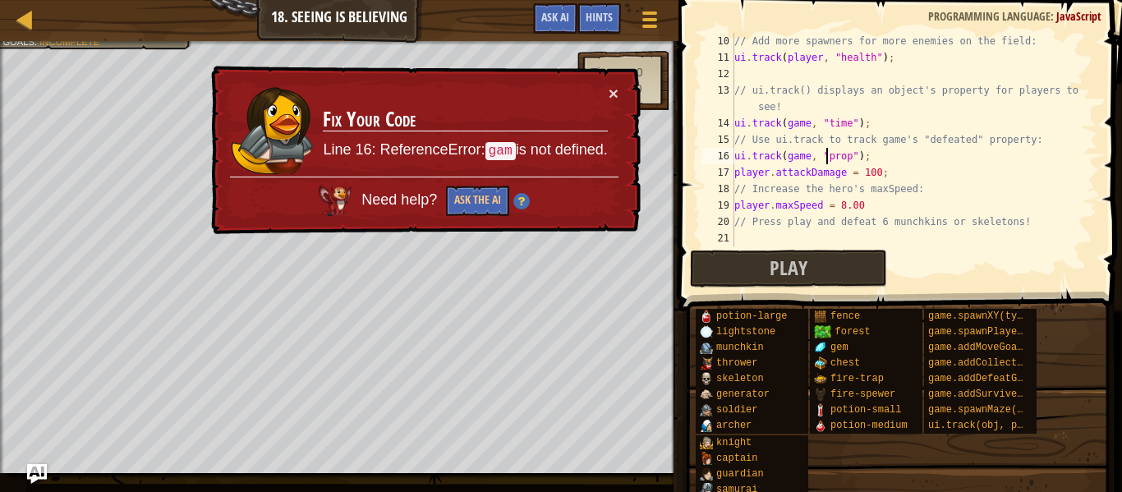
click at [884, 146] on div "// Add more spawners for more enemies on the field: ui . track ( player , "heal…" at bounding box center [914, 156] width 366 height 247
click at [851, 150] on div "// Add more spawners for more enemies on the field: ui . track ( player , "heal…" at bounding box center [914, 156] width 366 height 247
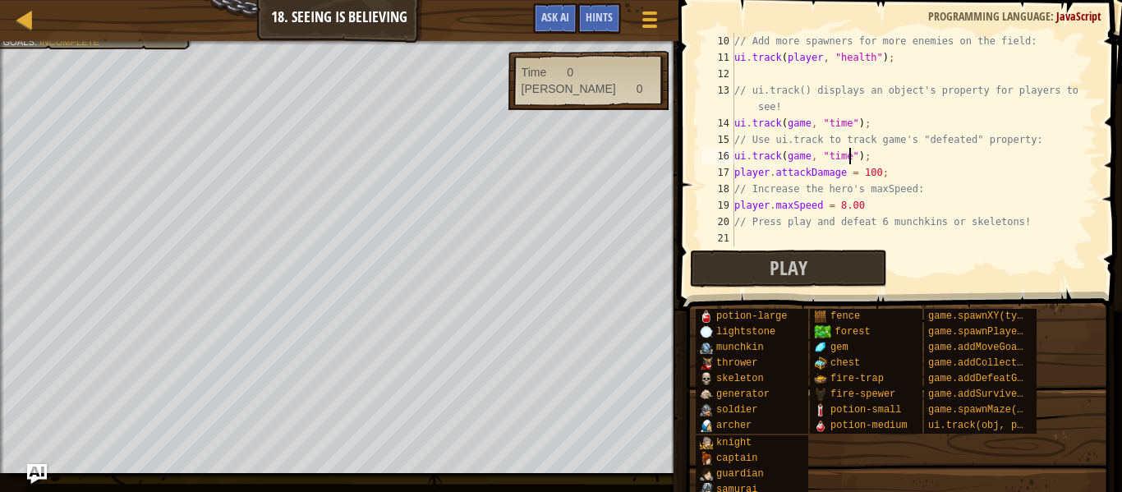
scroll to position [7, 16]
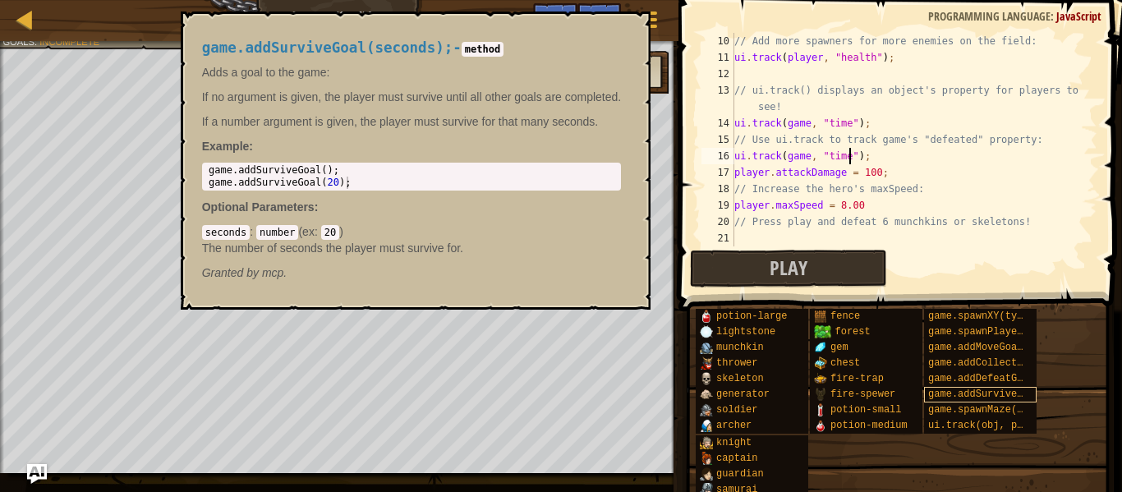
click at [933, 396] on span "game.addSurviveGoal(seconds)" at bounding box center [1012, 395] width 166 height 12
click at [964, 420] on span "ui.track(obj, prop)" at bounding box center [985, 426] width 113 height 12
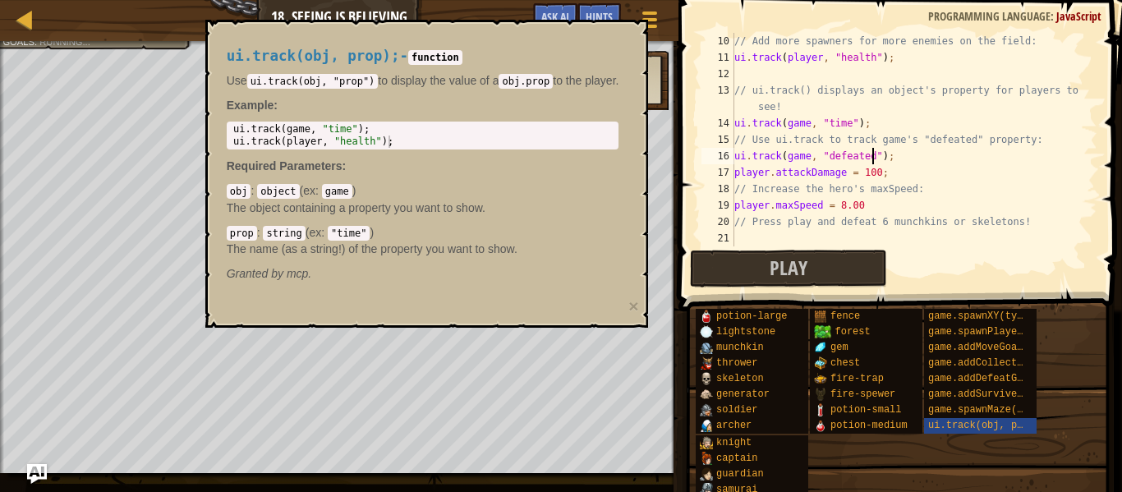
scroll to position [7, 20]
click at [1029, 422] on span "ui.track(obj, prop)" at bounding box center [985, 426] width 113 height 12
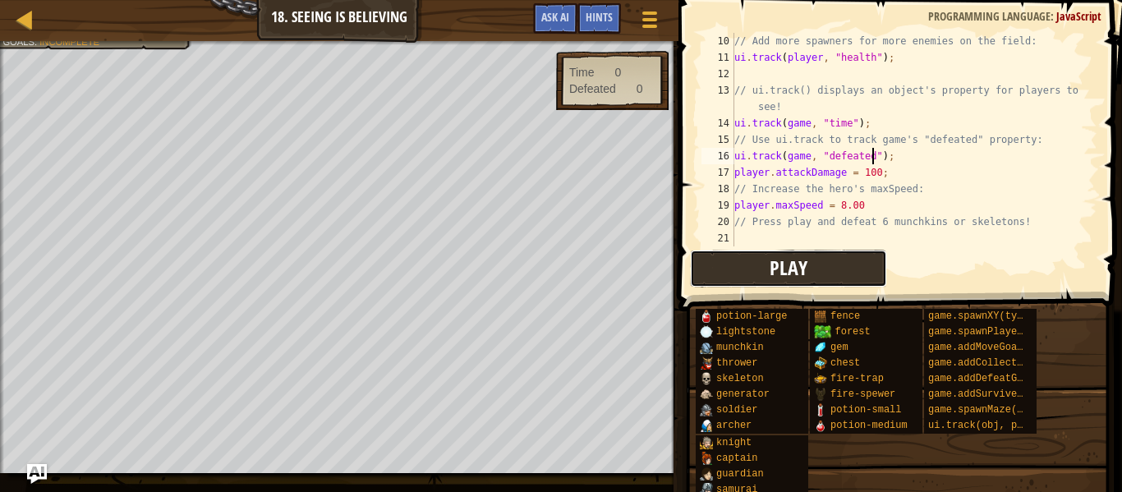
click at [754, 265] on button "Play" at bounding box center [788, 269] width 197 height 38
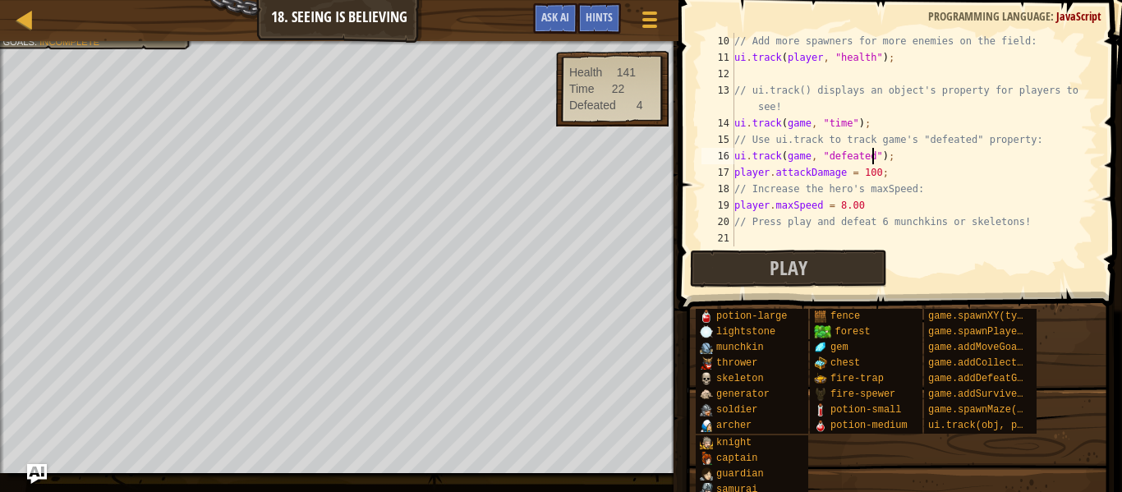
click at [853, 205] on div "// Add more spawners for more enemies on the field: ui . track ( player , "heal…" at bounding box center [914, 156] width 366 height 247
click at [845, 204] on div "// Add more spawners for more enemies on the field: ui . track ( player , "heal…" at bounding box center [914, 156] width 366 height 247
type textarea "player.maxSpeed = 11.00"
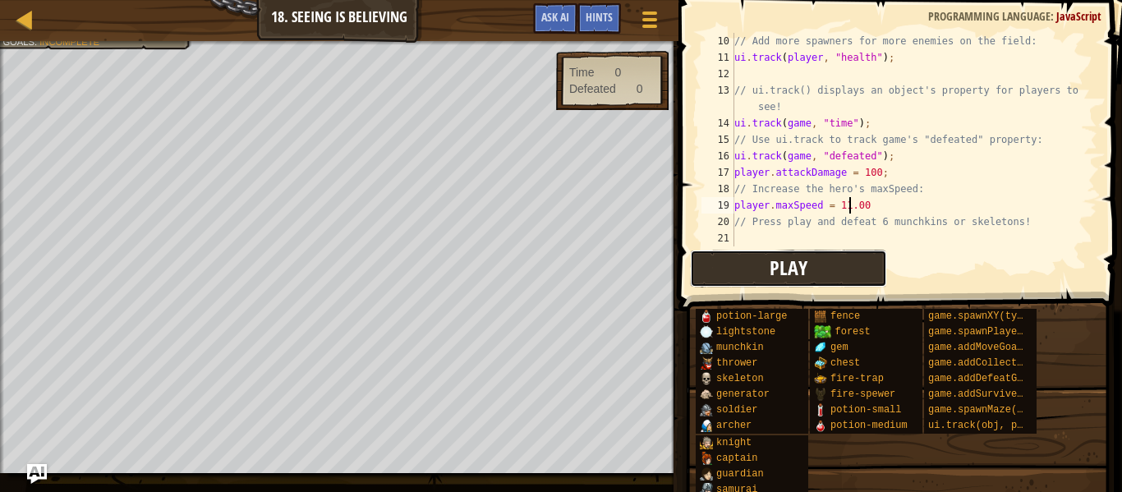
click at [843, 250] on button "Play" at bounding box center [788, 269] width 197 height 38
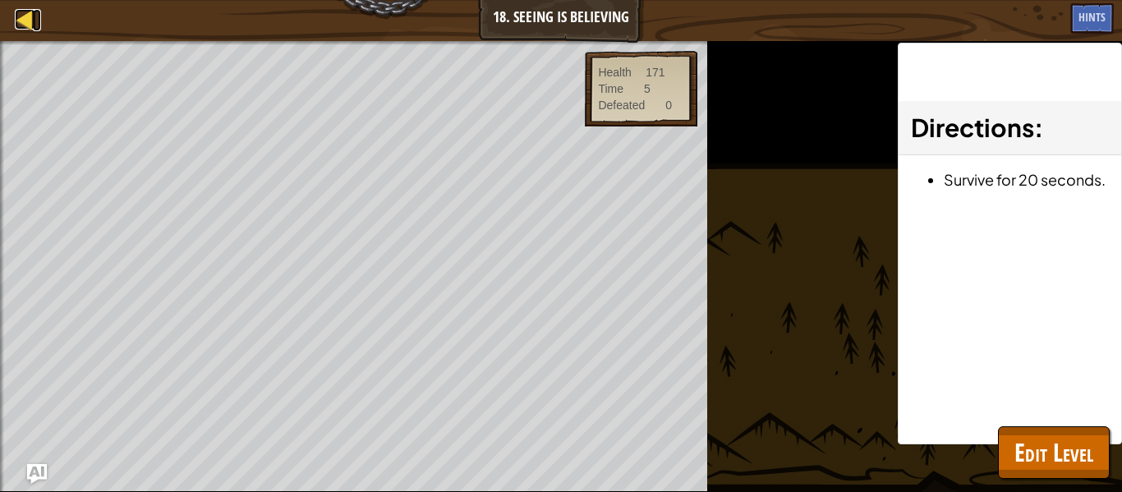
click at [23, 17] on div at bounding box center [25, 19] width 21 height 21
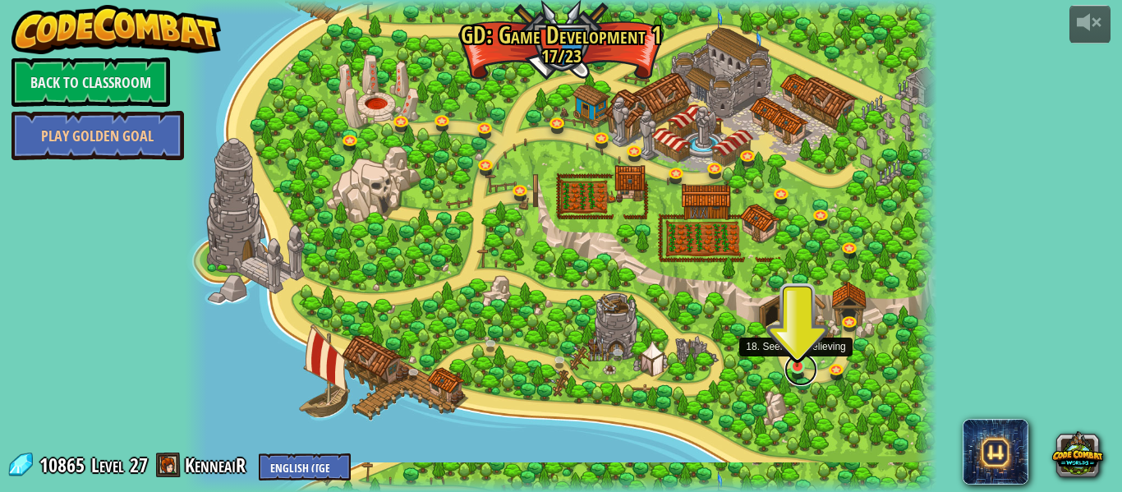
click at [797, 375] on link at bounding box center [801, 369] width 33 height 33
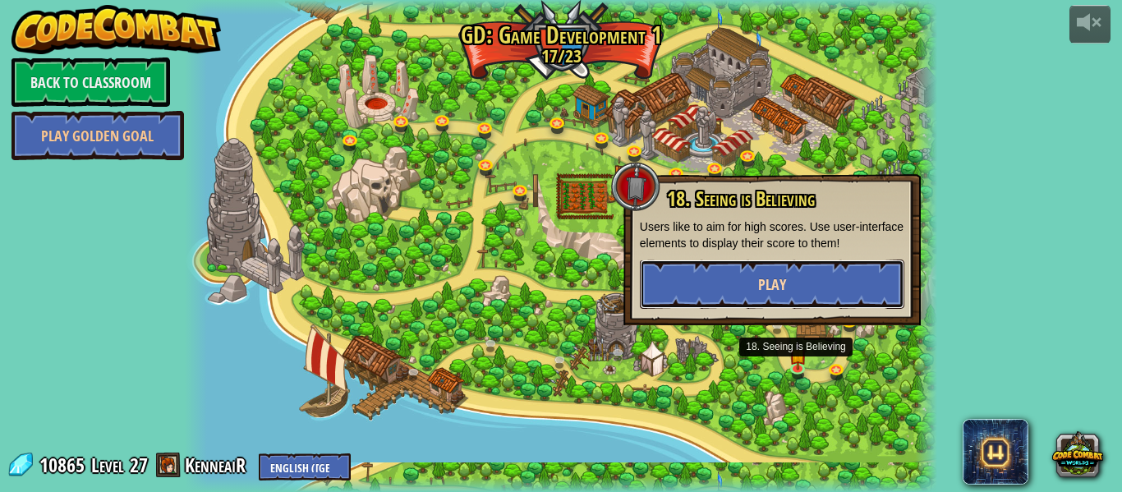
click at [784, 287] on span "Play" at bounding box center [772, 284] width 28 height 21
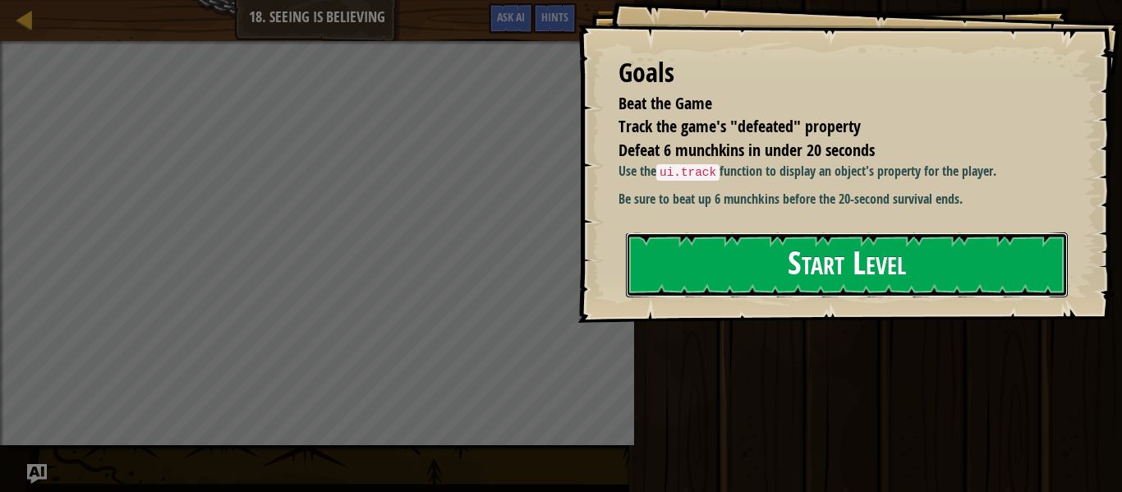
click at [729, 297] on button "Start Level" at bounding box center [847, 265] width 442 height 65
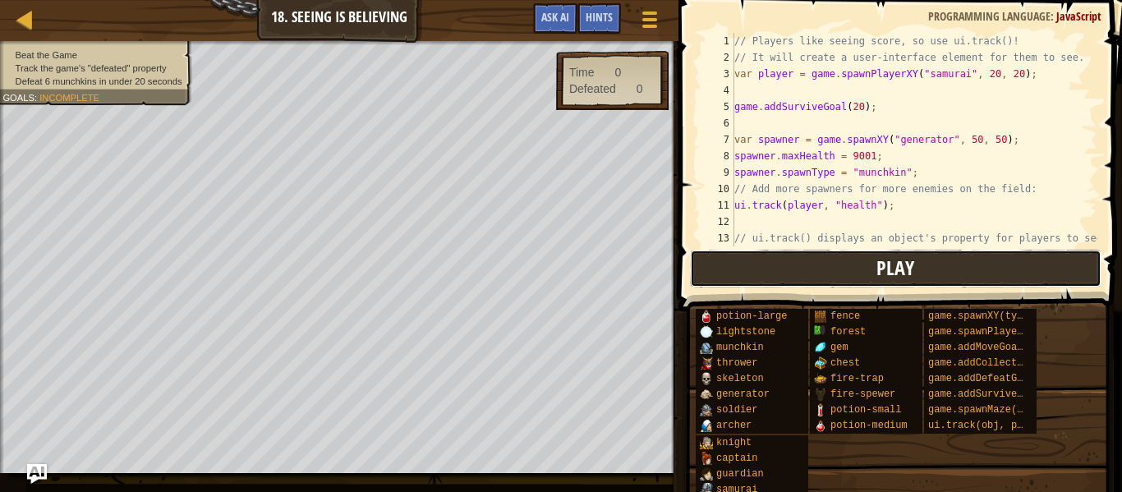
click at [777, 263] on button "Play" at bounding box center [896, 269] width 412 height 38
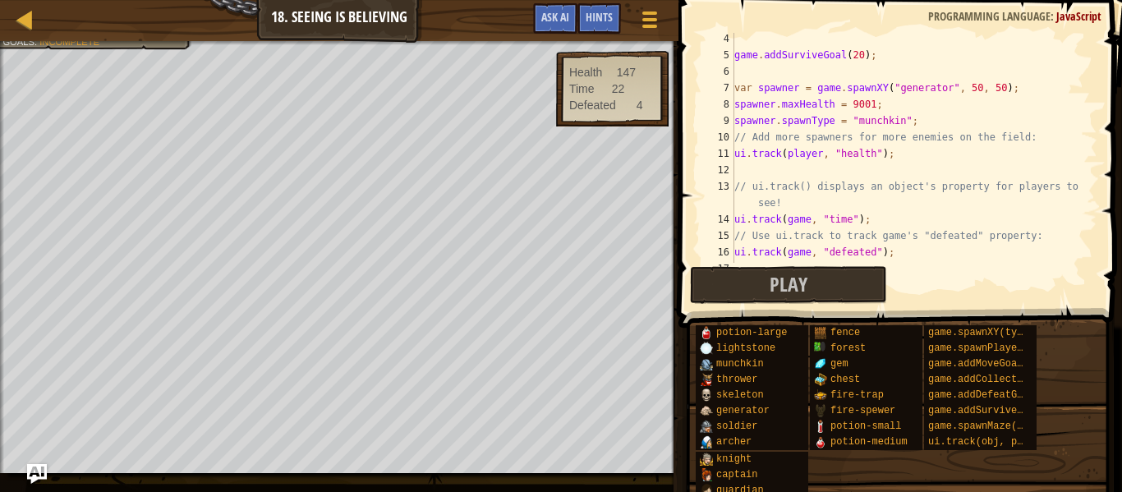
scroll to position [72, 0]
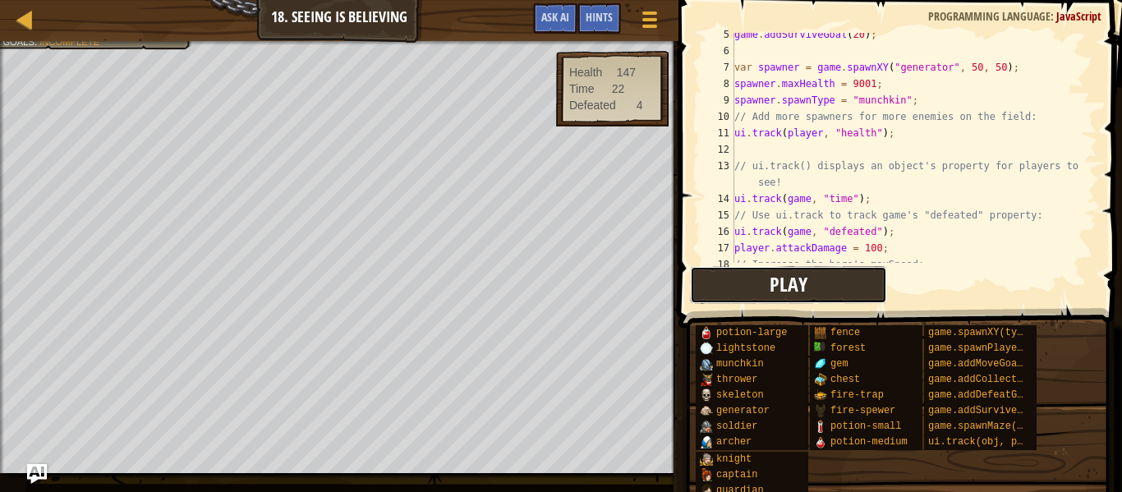
click at [826, 284] on button "Play" at bounding box center [788, 285] width 197 height 38
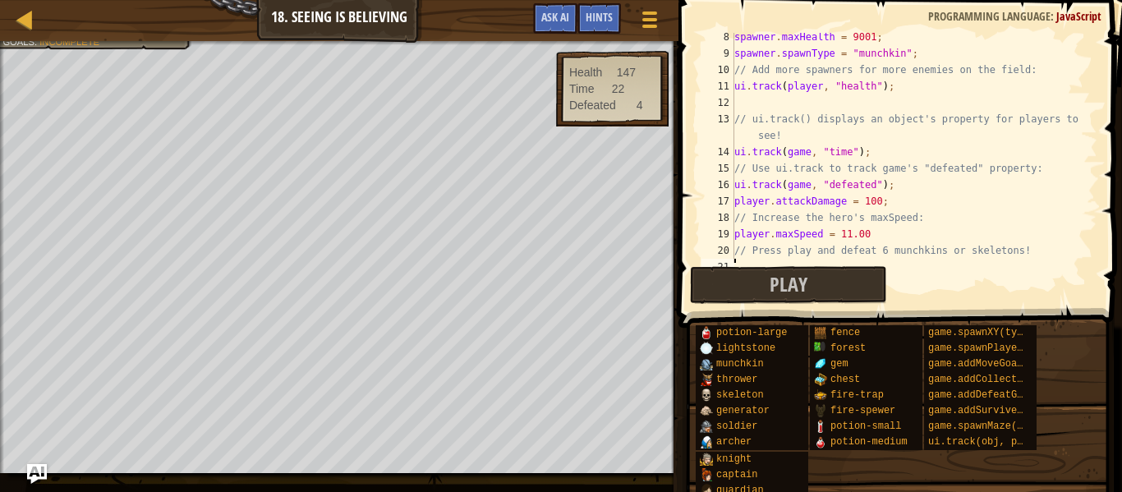
scroll to position [131, 0]
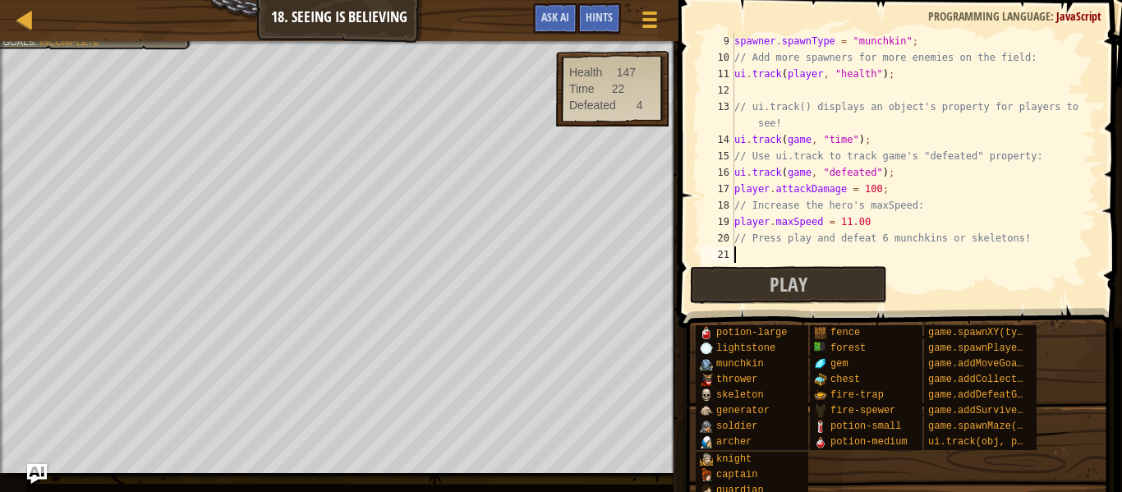
click at [846, 219] on div "spawner . spawnType = "munchkin" ; // Add more spawners for more enemies on the…" at bounding box center [914, 164] width 366 height 263
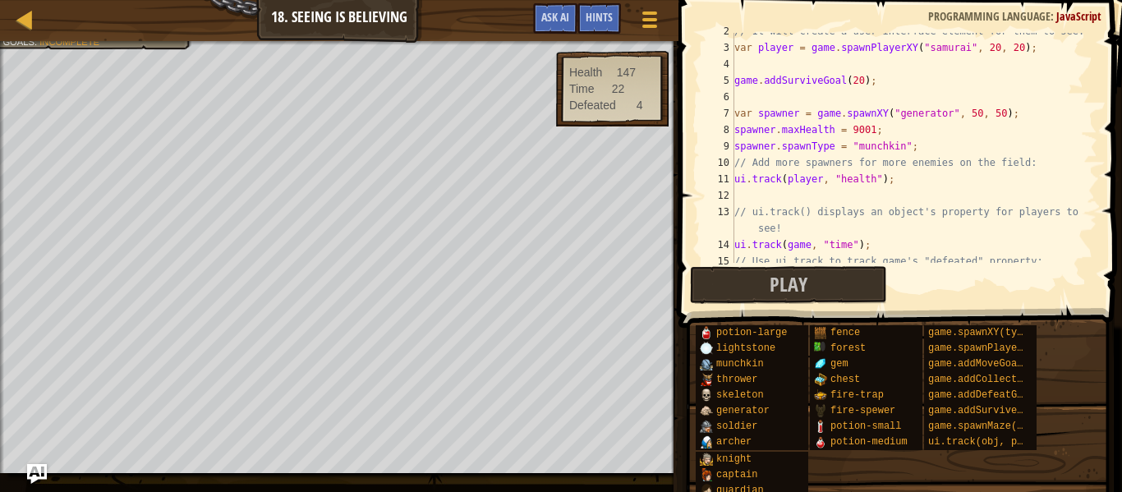
scroll to position [25, 0]
click at [922, 154] on div "// It will create a user-interface element for them to see. var player = game .…" at bounding box center [914, 155] width 366 height 263
type textarea "spawner.spawnType = "munchkin";"
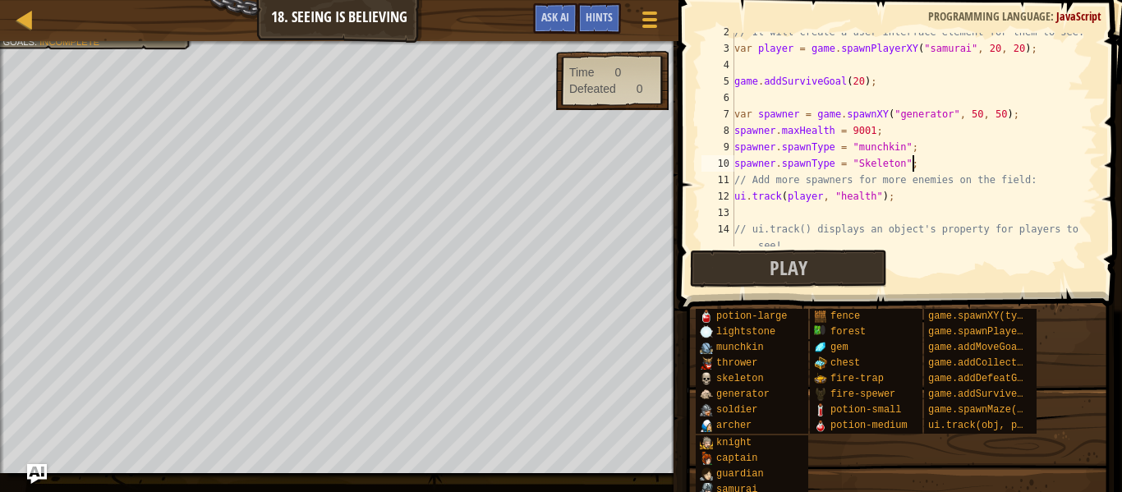
scroll to position [7, 25]
click at [863, 169] on div "// It will create a user-interface element for them to see. var player = game .…" at bounding box center [914, 155] width 366 height 263
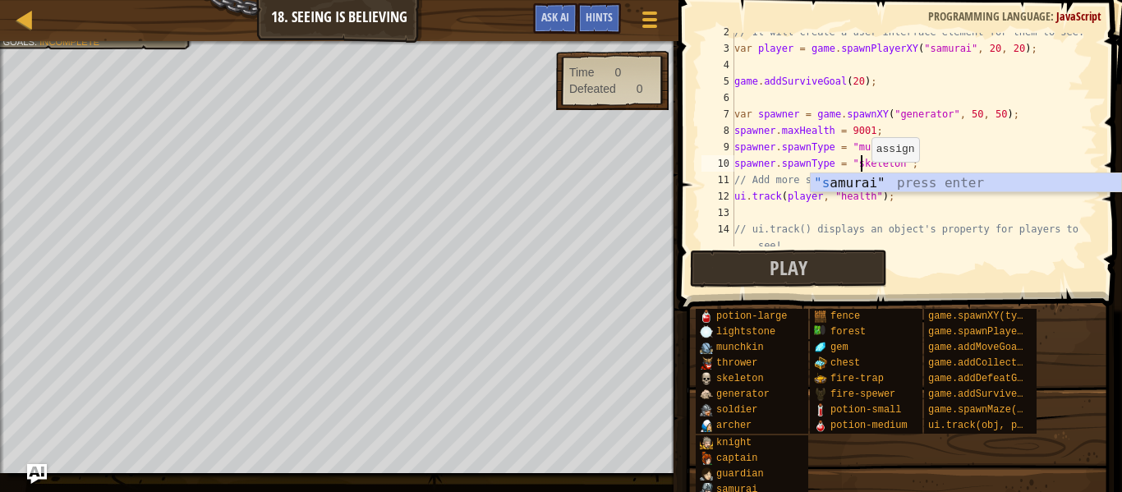
scroll to position [7, 18]
click at [843, 138] on div "// It will create a user-interface element for them to see. var player = game .…" at bounding box center [914, 155] width 366 height 263
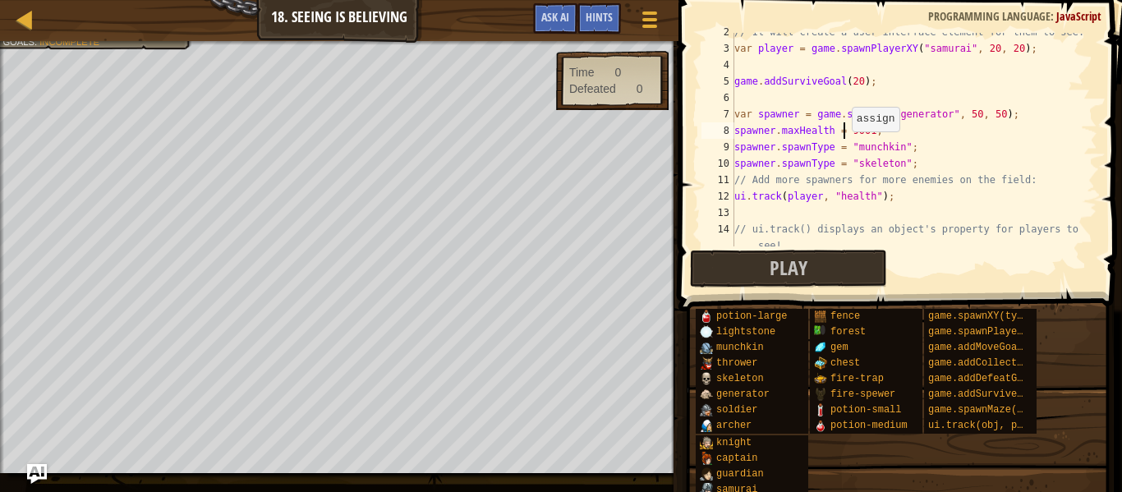
scroll to position [164, 0]
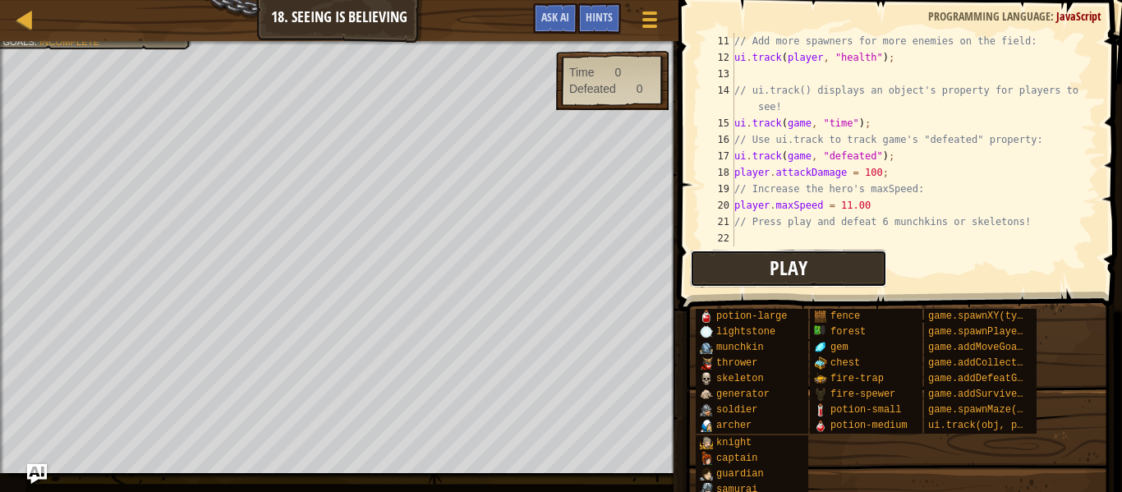
click at [822, 256] on button "Play" at bounding box center [788, 269] width 197 height 38
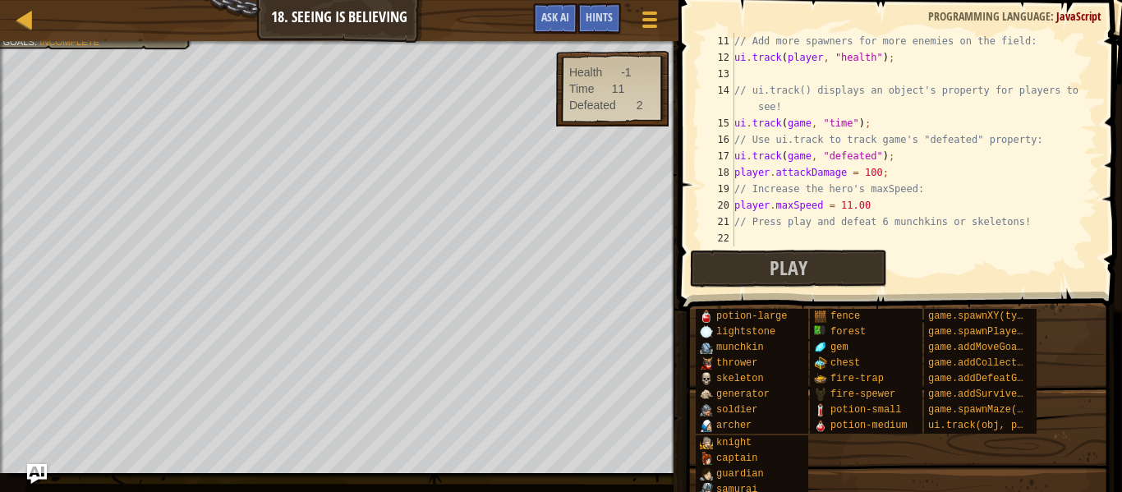
click at [848, 201] on div "// Add more spawners for more enemies on the field: ui . track ( player , "heal…" at bounding box center [914, 156] width 366 height 247
click at [926, 200] on div "// Add more spawners for more enemies on the field: ui . track ( player , "heal…" at bounding box center [914, 156] width 366 height 247
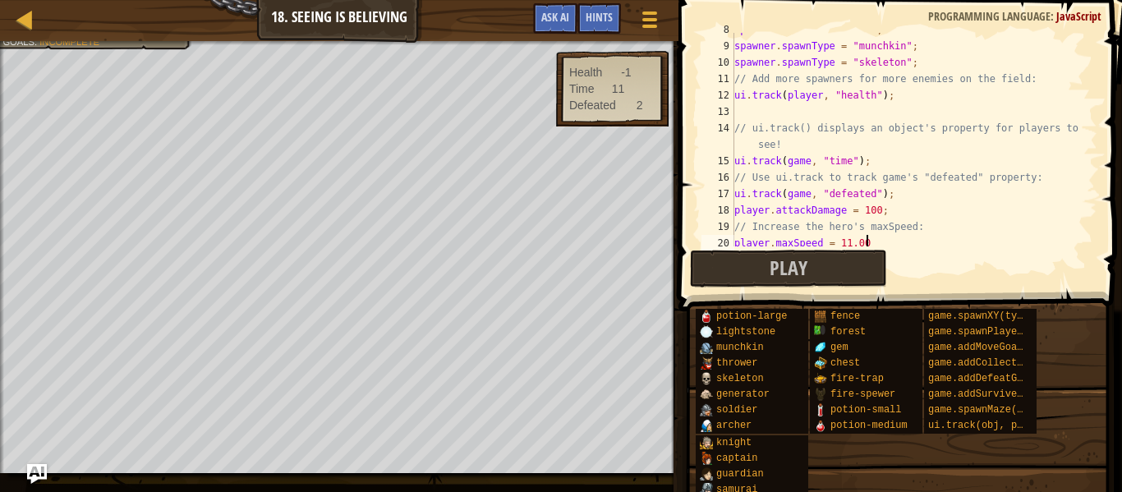
scroll to position [127, 0]
drag, startPoint x: 921, startPoint y: 61, endPoint x: 723, endPoint y: 60, distance: 198.0
click at [723, 60] on div "player.maxSpeed = 11.00 8 9 10 11 12 13 14 15 16 17 18 19 20 21 spawner . maxHe…" at bounding box center [897, 140] width 399 height 214
type textarea "spawner.spawnType = "skeleton";"
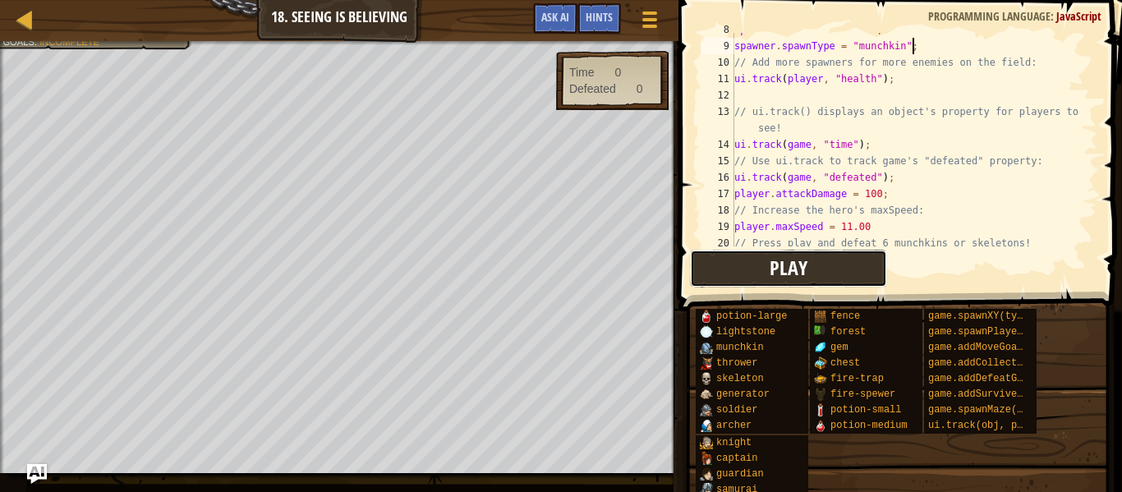
click at [768, 264] on button "Play" at bounding box center [788, 269] width 197 height 38
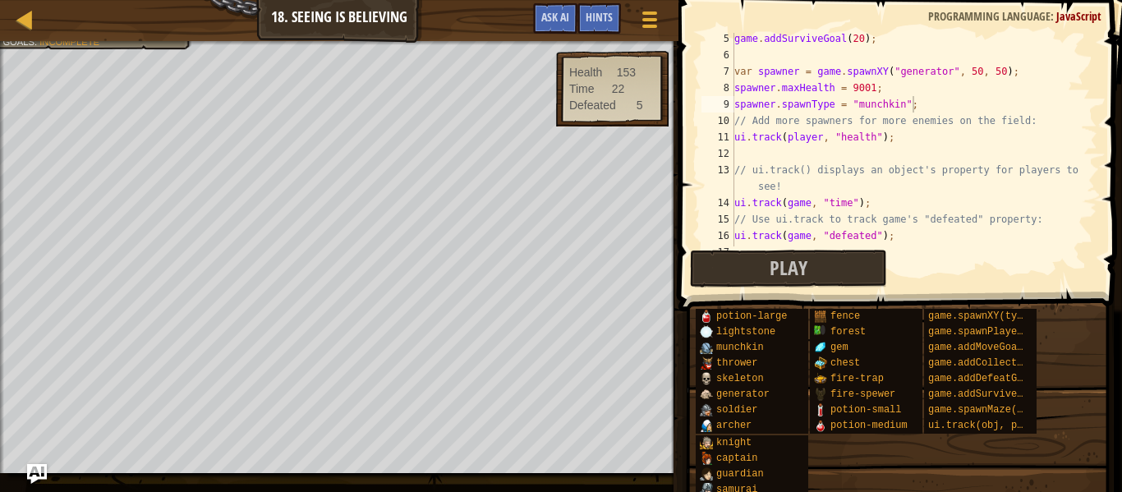
scroll to position [0, 0]
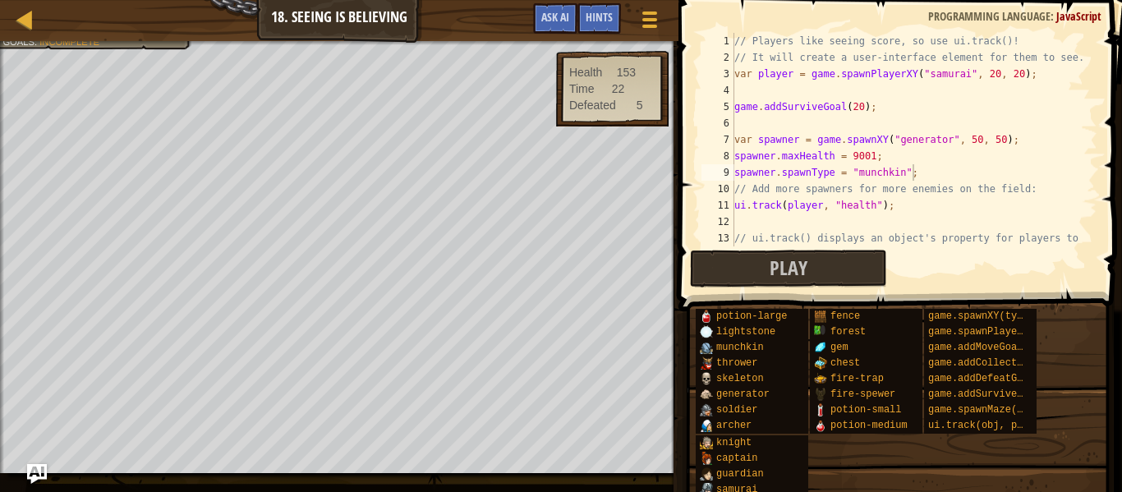
click at [993, 73] on div "// Players like seeing score, so use ui.track()! // It will create a user-inter…" at bounding box center [914, 164] width 366 height 263
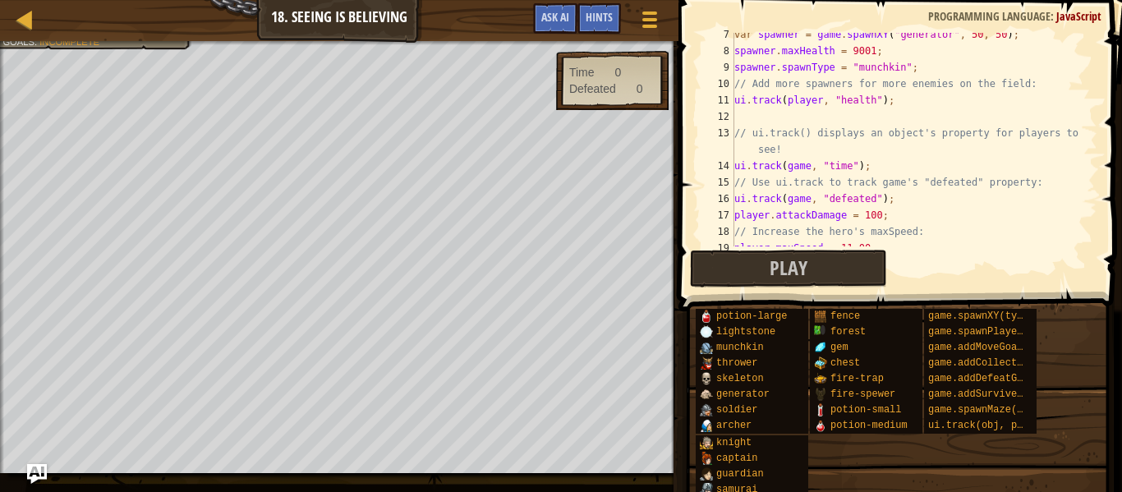
scroll to position [148, 0]
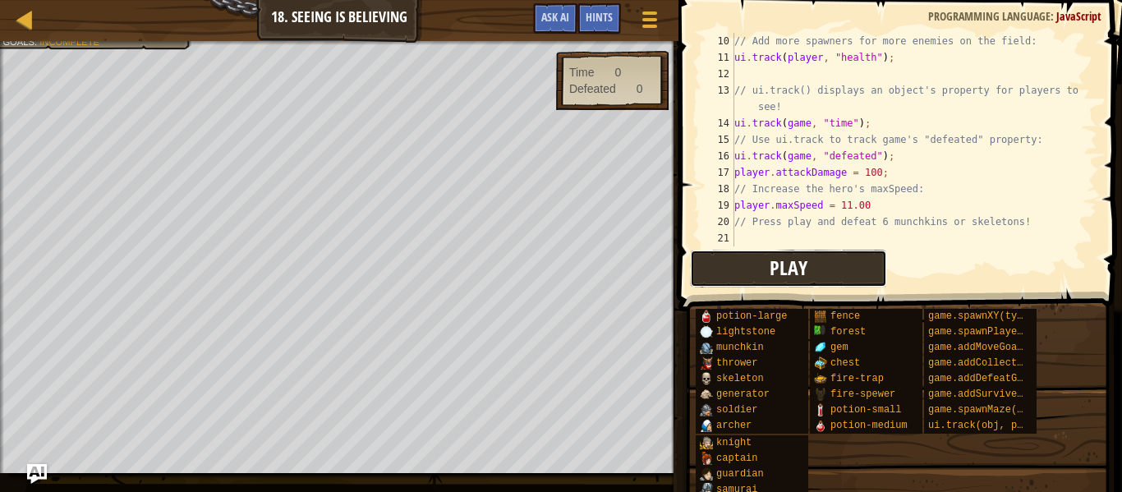
click at [854, 272] on button "Play" at bounding box center [788, 269] width 197 height 38
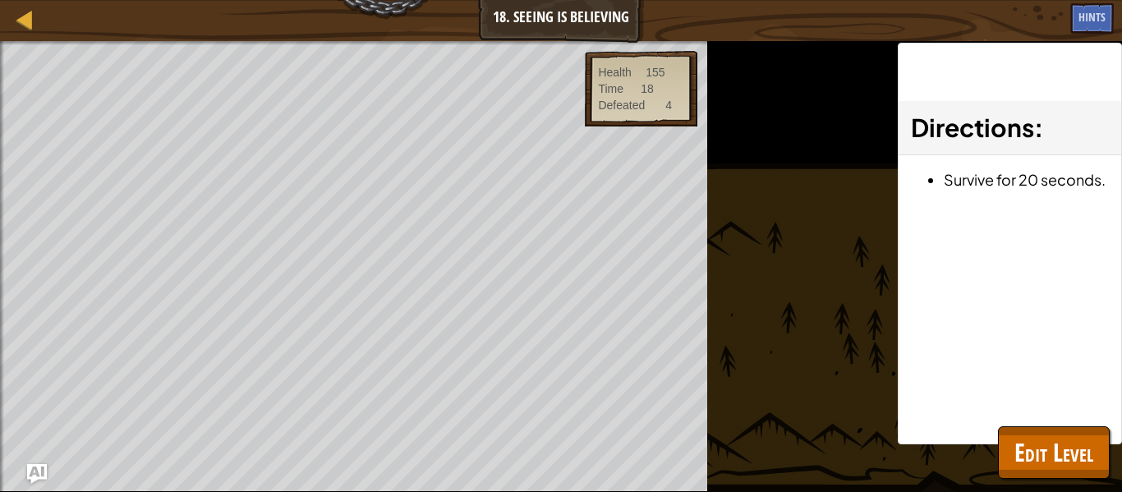
click at [1051, 487] on div "Beat the Game Track the game's "defeated" property Defeat 6 [PERSON_NAME] in un…" at bounding box center [561, 266] width 1122 height 451
click at [1044, 471] on button "Edit Level" at bounding box center [1054, 452] width 112 height 53
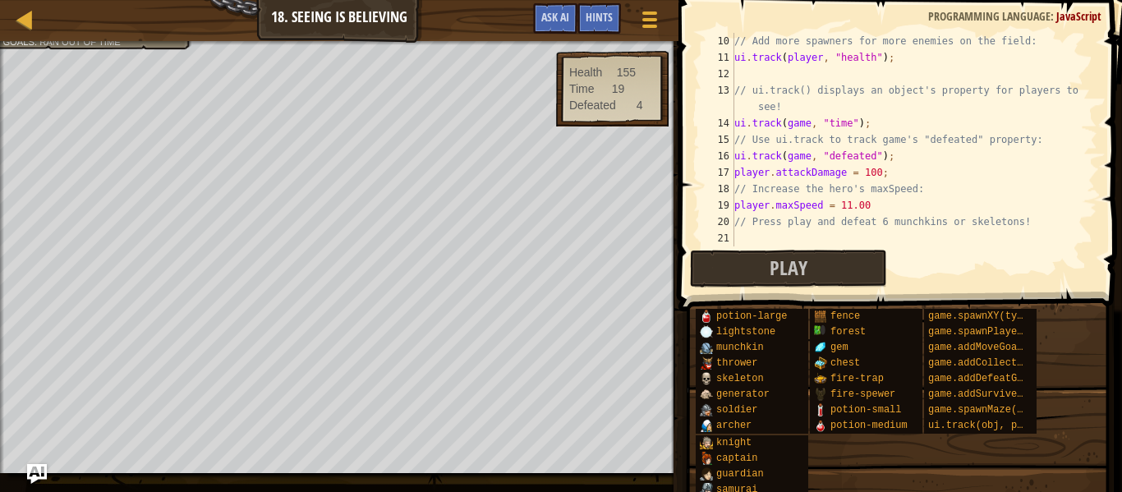
click at [855, 290] on span at bounding box center [902, 132] width 457 height 360
click at [849, 208] on div "// Add more spawners for more enemies on the field: ui . track ( player , "heal…" at bounding box center [914, 156] width 366 height 247
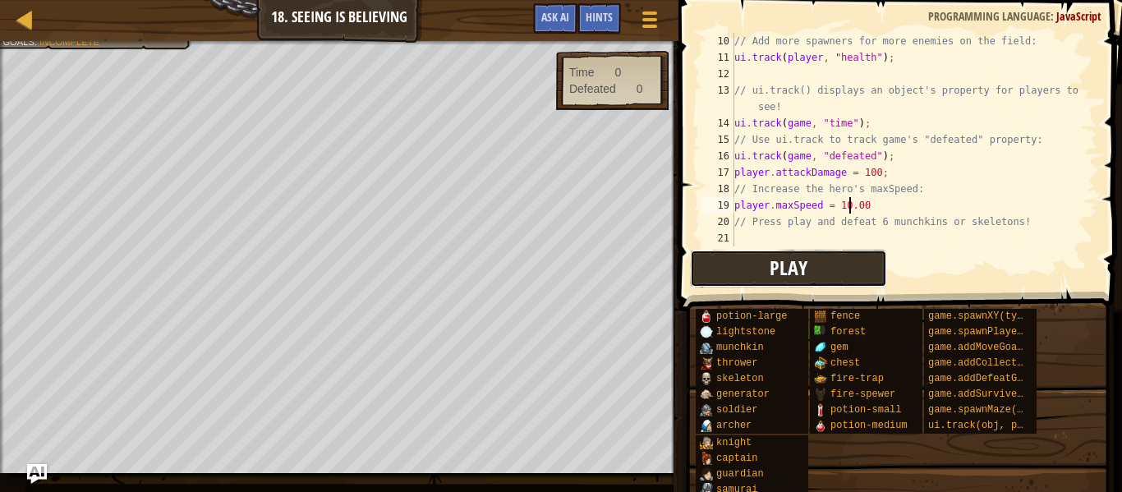
click at [852, 261] on button "Play" at bounding box center [788, 269] width 197 height 38
click at [883, 280] on button "Play" at bounding box center [788, 269] width 197 height 38
type textarea "player.maxSpeed = 15.00"
click at [828, 275] on button "Play" at bounding box center [788, 269] width 197 height 38
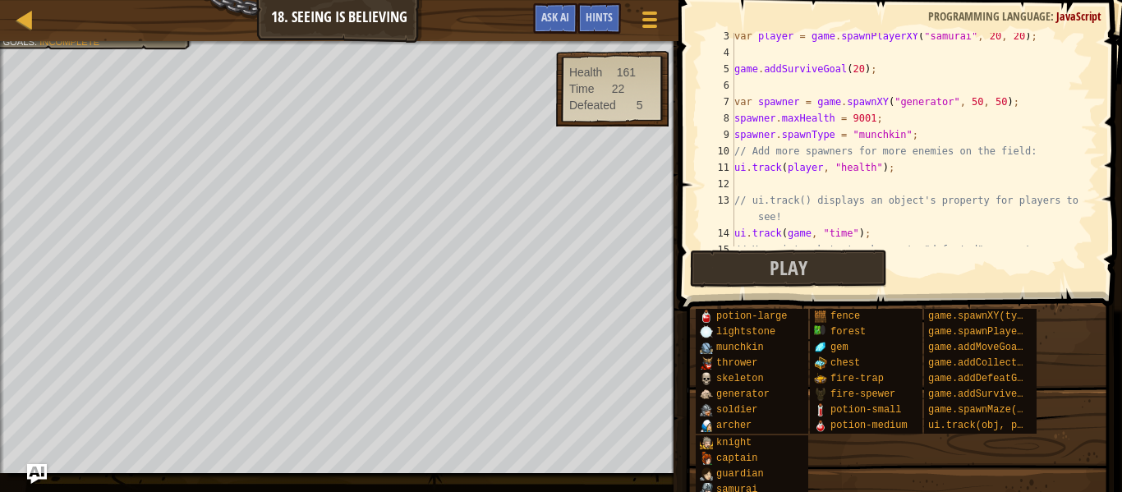
scroll to position [0, 0]
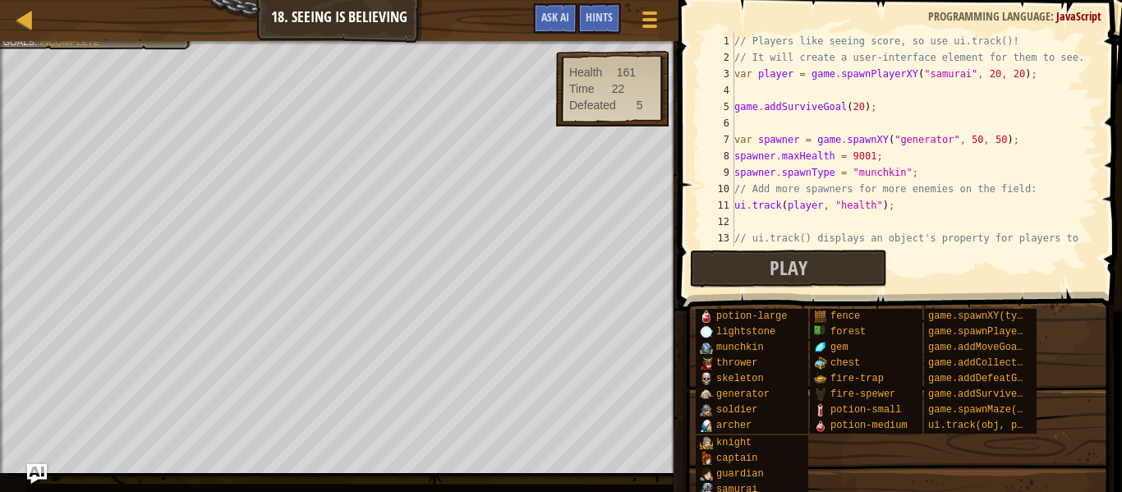
click at [947, 215] on div "// Players like seeing score, so use ui.track()! // It will create a user-inter…" at bounding box center [914, 164] width 366 height 263
click at [944, 196] on div "// Players like seeing score, so use ui.track()! // It will create a user-inter…" at bounding box center [914, 164] width 366 height 263
click at [969, 173] on div "// Players like seeing score, so use ui.track()! // It will create a user-inter…" at bounding box center [914, 164] width 366 height 263
click at [1014, 136] on div "// Players like seeing score, so use ui.track()! // It will create a user-inter…" at bounding box center [914, 164] width 366 height 263
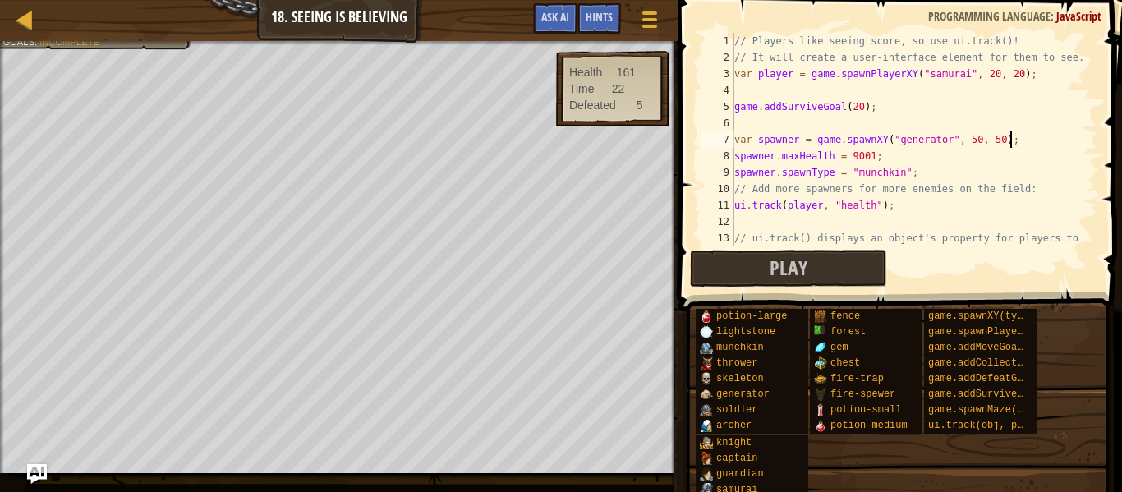
type textarea "var spawner = game.spawnXY("generator", 50, 50);"
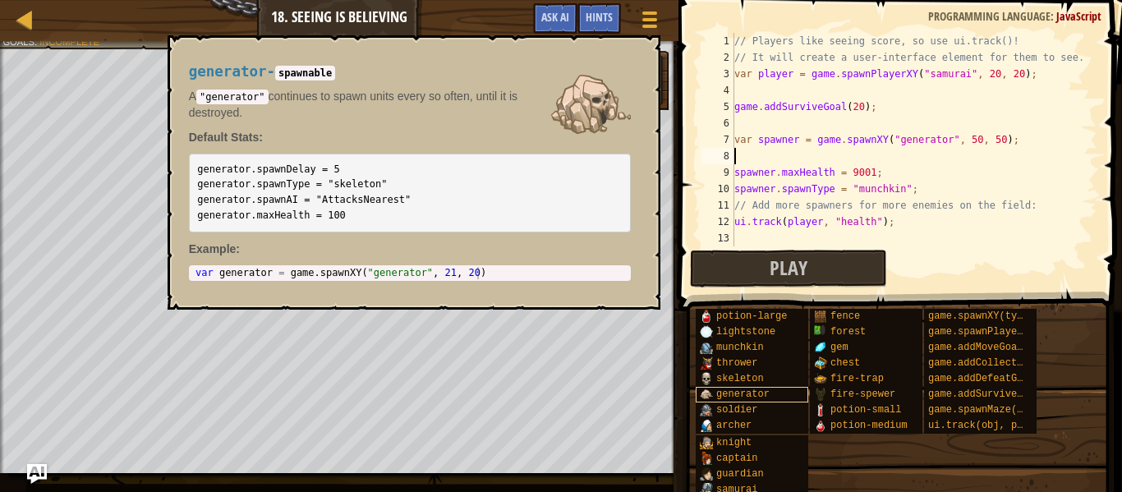
click at [754, 394] on span "generator" at bounding box center [743, 395] width 53 height 12
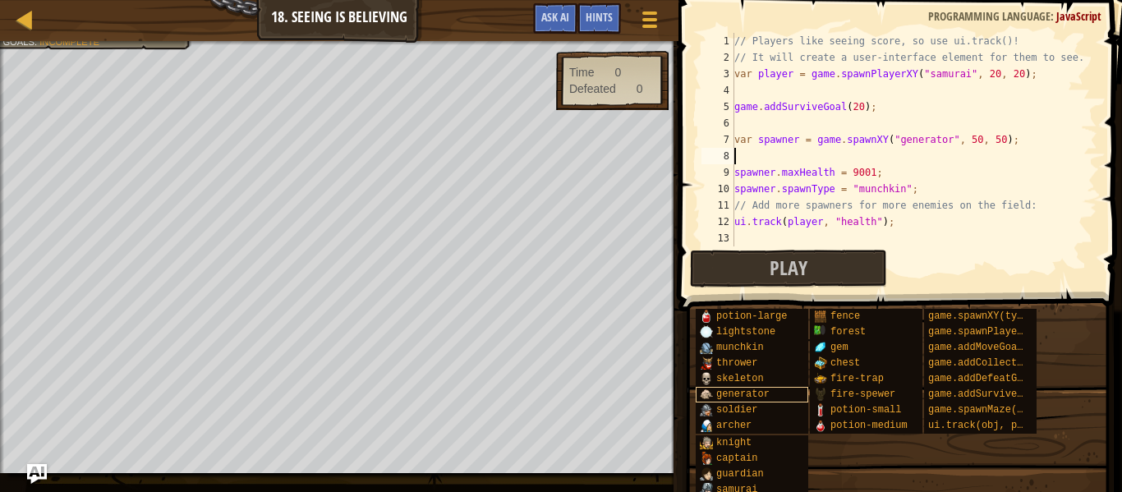
click at [754, 394] on span "generator" at bounding box center [743, 395] width 53 height 12
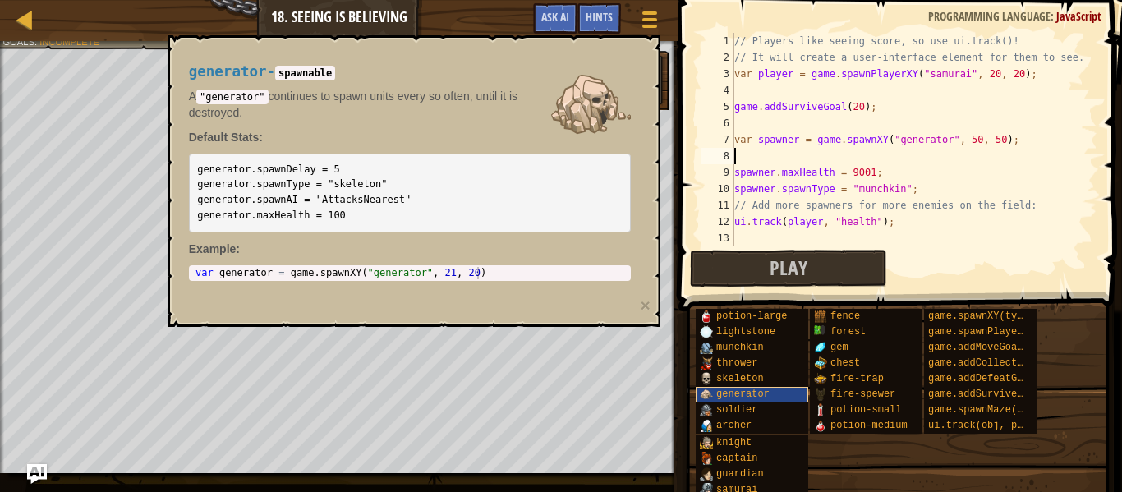
click at [754, 394] on span "generator" at bounding box center [743, 395] width 53 height 12
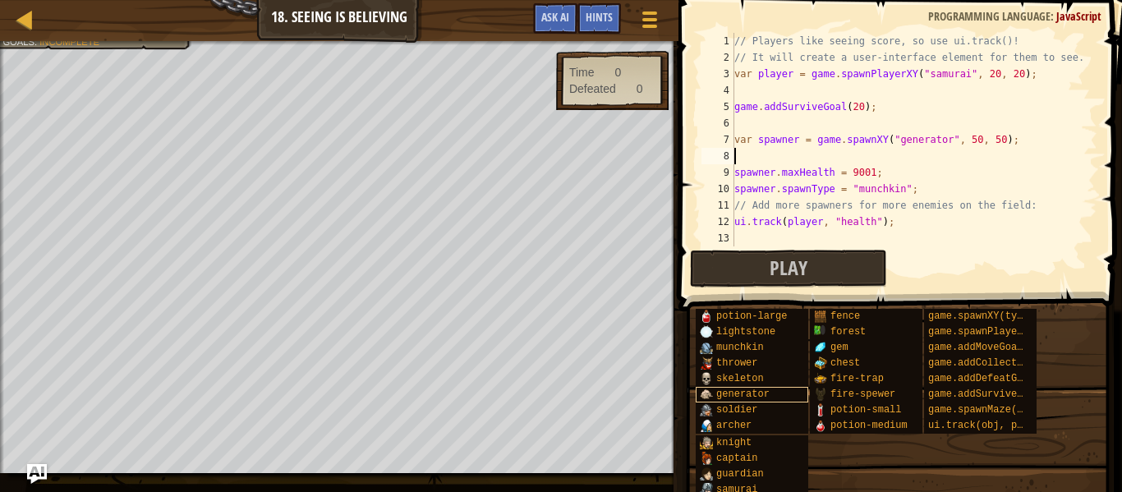
click at [754, 394] on span "generator" at bounding box center [743, 395] width 53 height 12
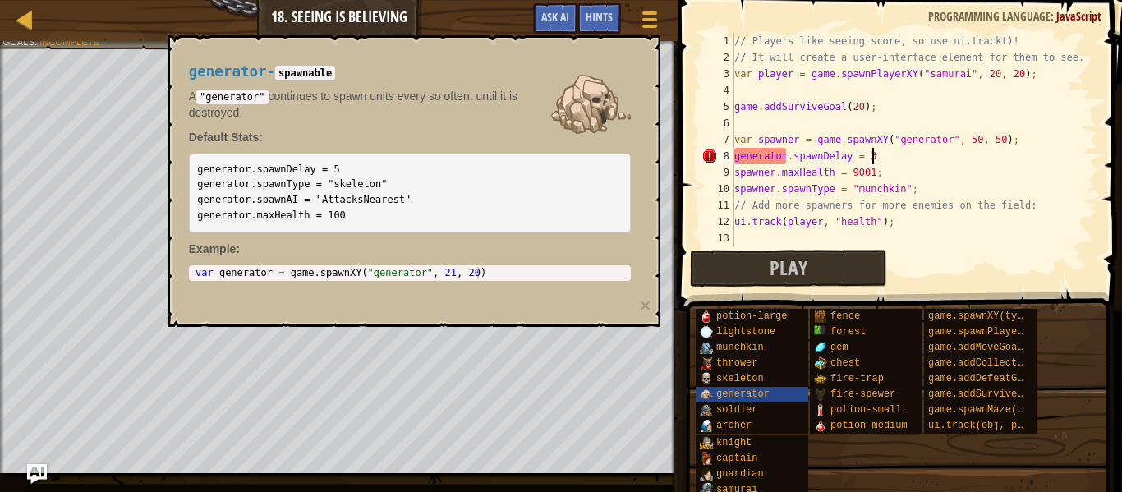
scroll to position [7, 19]
click at [785, 157] on div "// Players like seeing score, so use ui.track()! // It will create a user-inter…" at bounding box center [914, 164] width 366 height 263
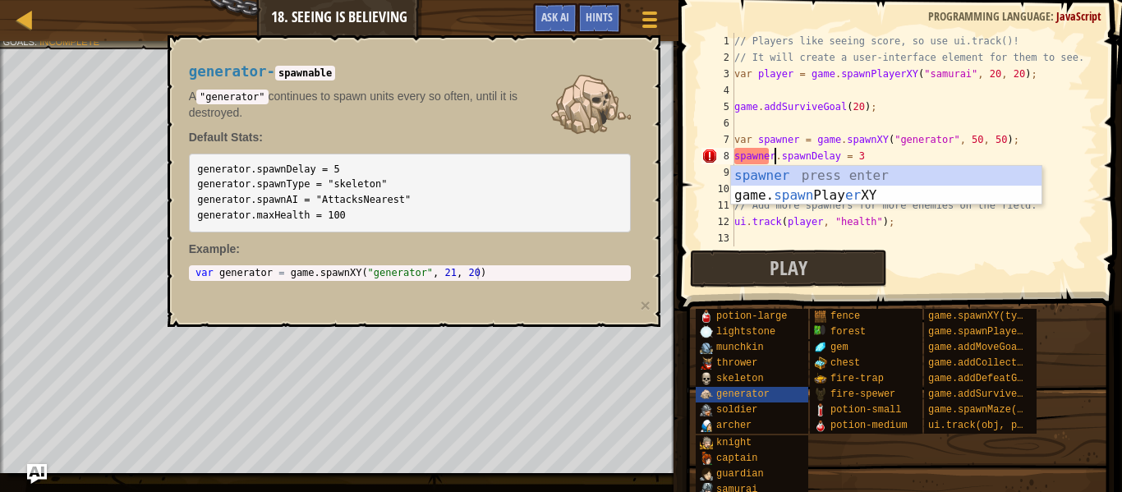
scroll to position [7, 6]
type textarea "spawner.spawnDelay = 3"
click at [709, 399] on img at bounding box center [706, 394] width 13 height 13
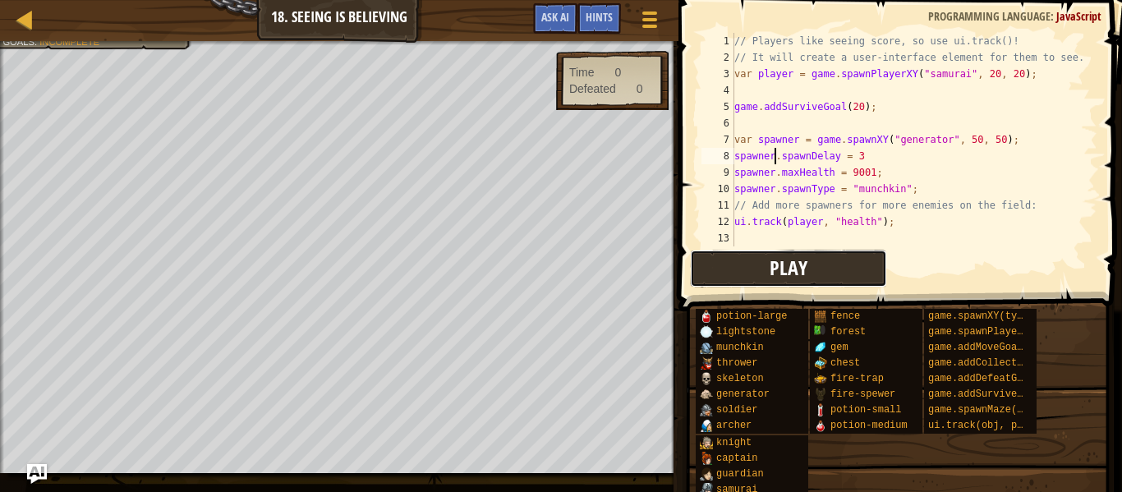
click at [720, 265] on button "Play" at bounding box center [788, 269] width 197 height 38
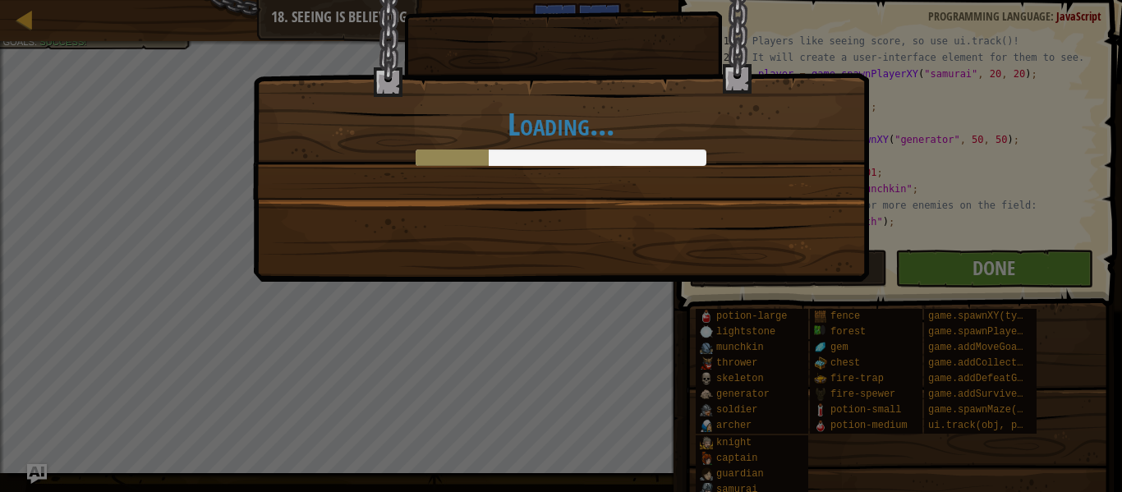
click at [456, 160] on div "Loading..." at bounding box center [561, 79] width 615 height 240
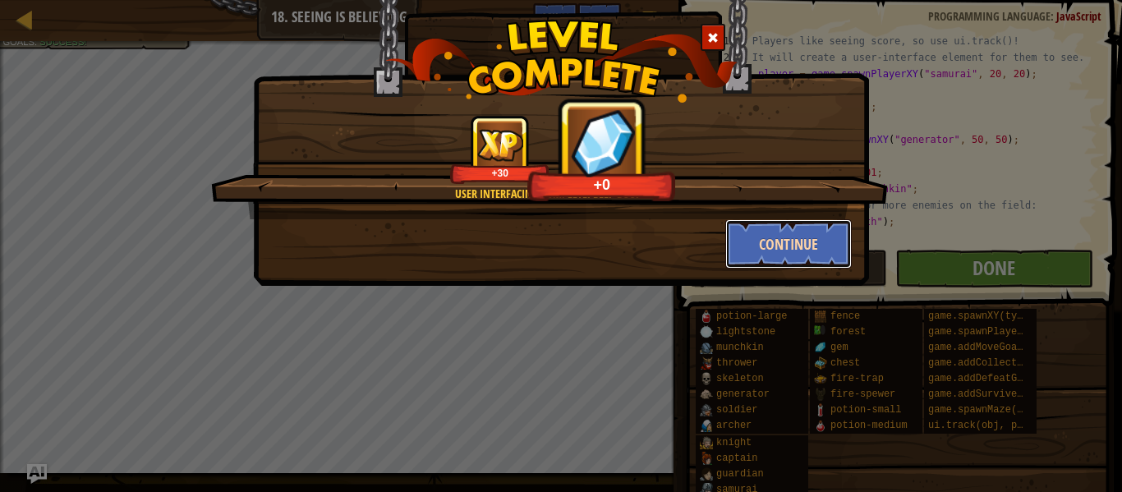
click at [761, 224] on button "Continue" at bounding box center [789, 243] width 127 height 49
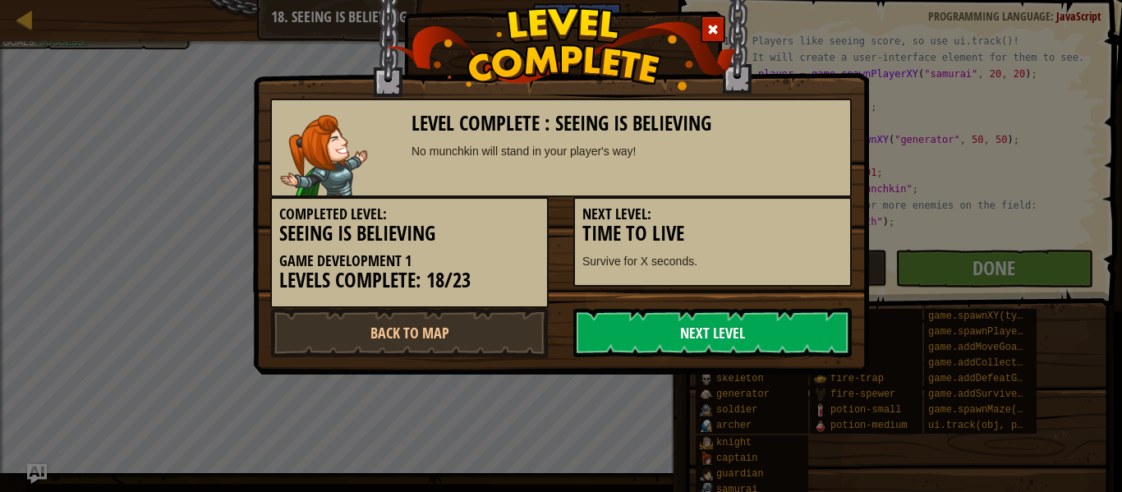
click at [760, 353] on link "Next Level" at bounding box center [713, 332] width 279 height 49
click at [757, 329] on link "Next Level" at bounding box center [713, 332] width 279 height 49
click at [760, 329] on link "Next Level" at bounding box center [713, 332] width 279 height 49
click at [733, 332] on link "Next Level" at bounding box center [713, 332] width 279 height 49
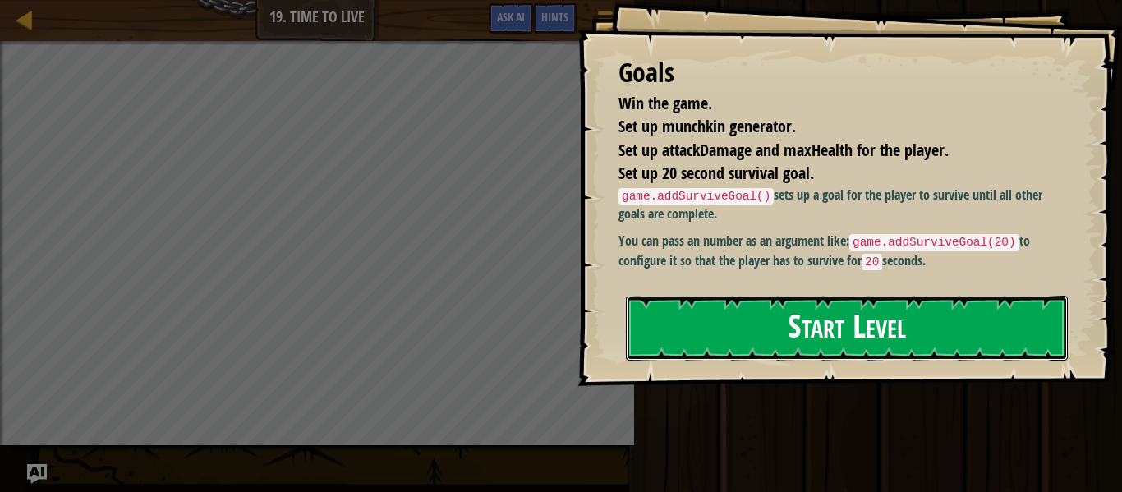
click at [794, 322] on button "Start Level" at bounding box center [847, 328] width 442 height 65
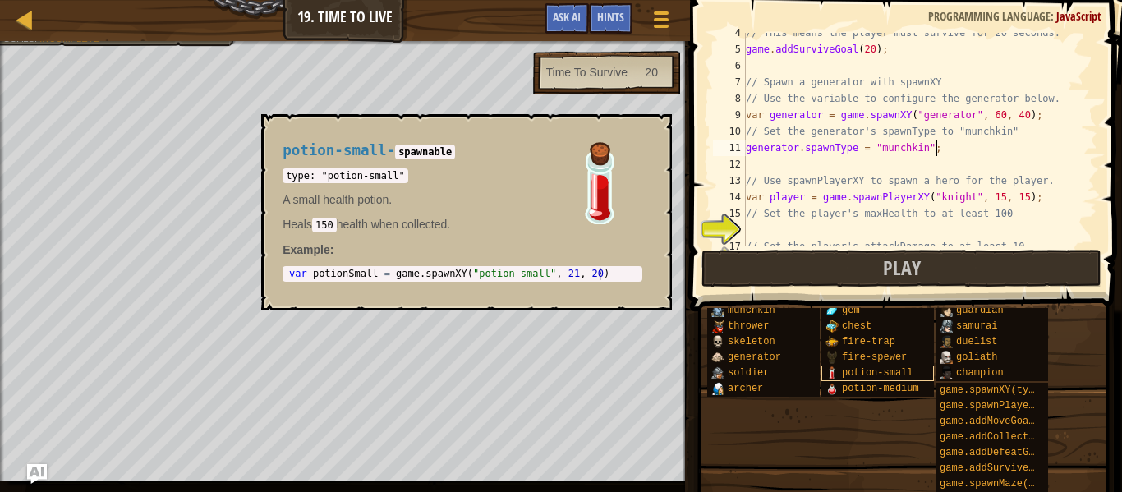
scroll to position [38, 0]
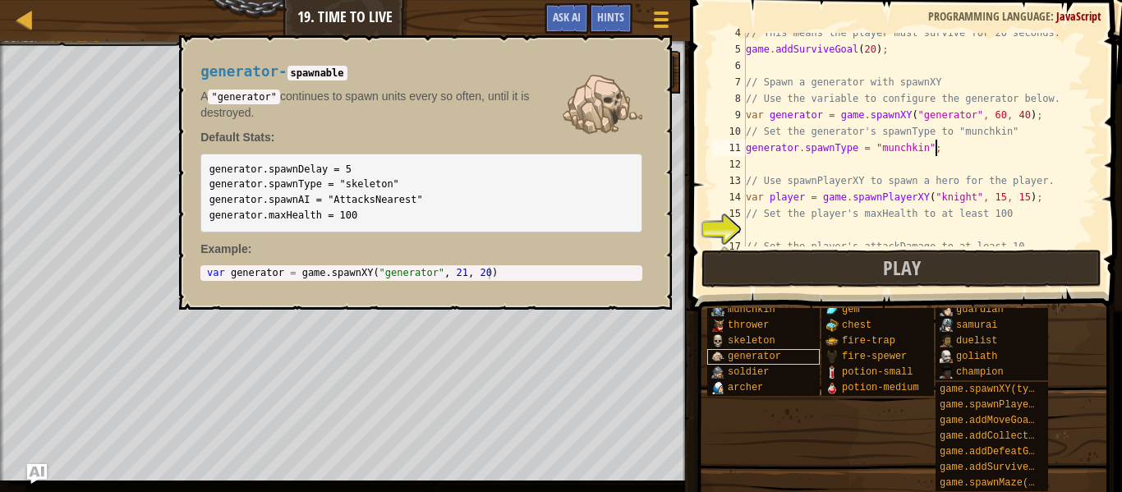
type textarea "generator.spawnType = "munchkin""
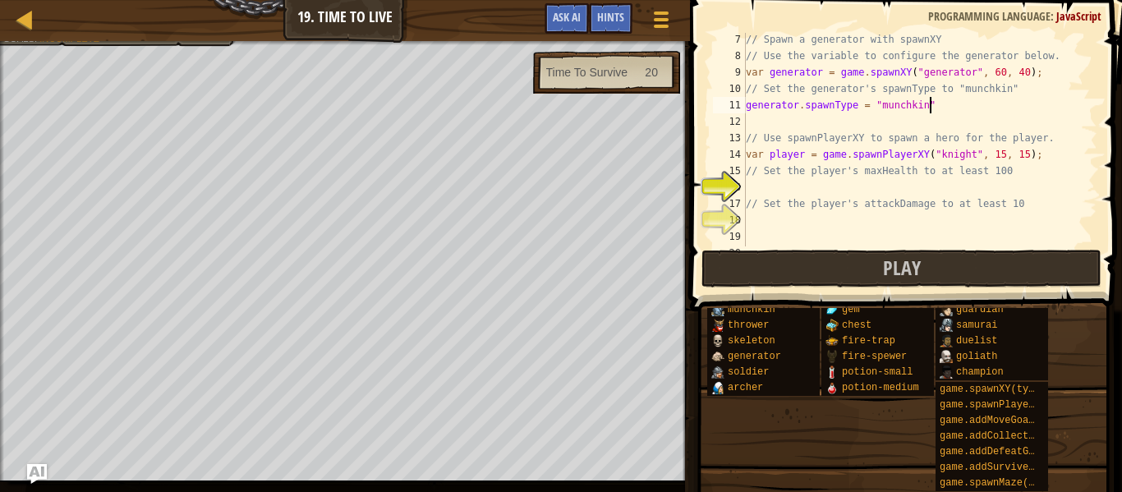
scroll to position [103, 0]
click at [846, 184] on div "// Spawn a generator with spawnXY // Use the variable to configure the generato…" at bounding box center [920, 152] width 355 height 247
type textarea "player.maxHealth = 100"
click at [920, 231] on div "// Spawn a generator with spawnXY // Use the variable to configure the generato…" at bounding box center [920, 152] width 355 height 247
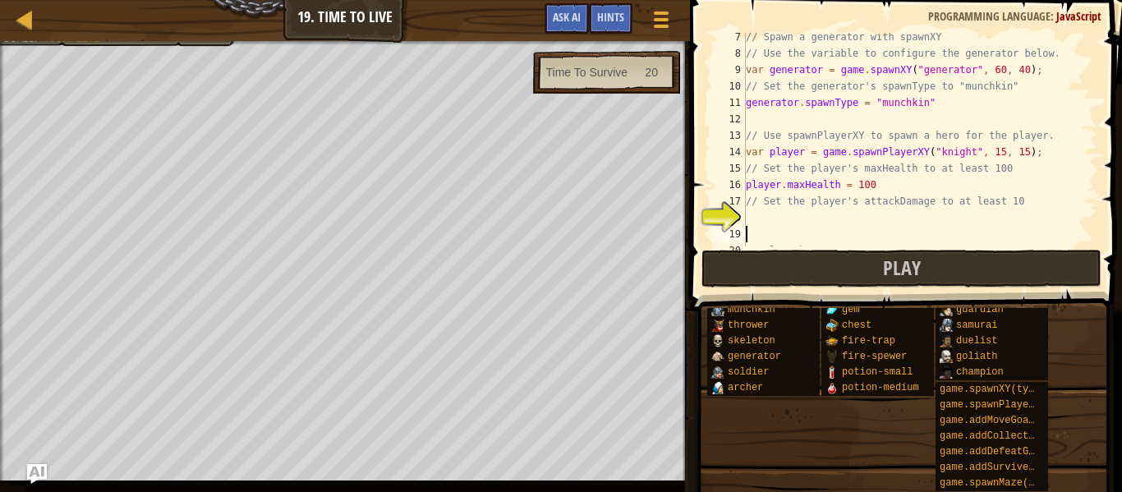
scroll to position [7, 0]
click at [890, 215] on div "// Spawn a generator with spawnXY // Use the variable to configure the generato…" at bounding box center [920, 152] width 355 height 247
type textarea "player.attackDamage = 10"
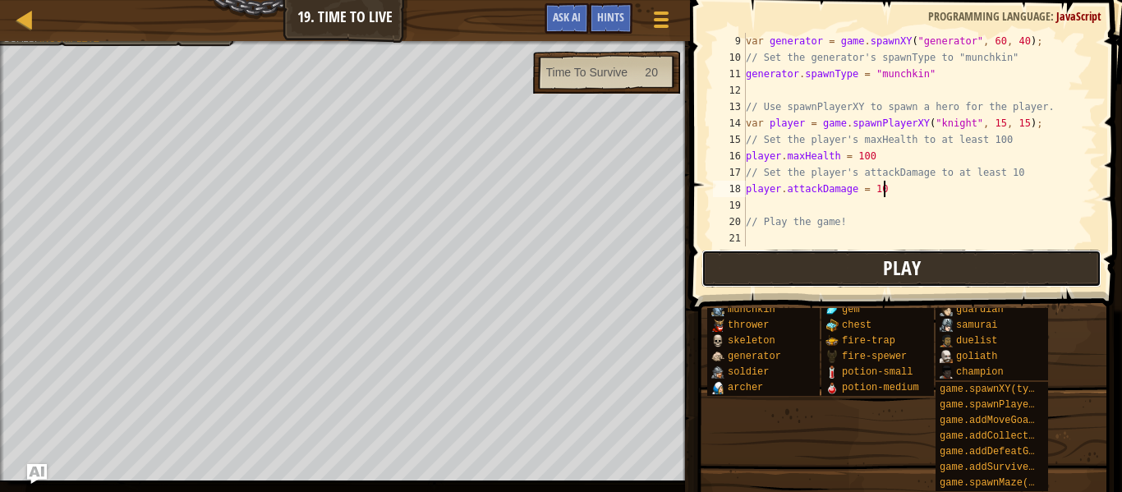
click at [869, 260] on button "Play" at bounding box center [902, 269] width 400 height 38
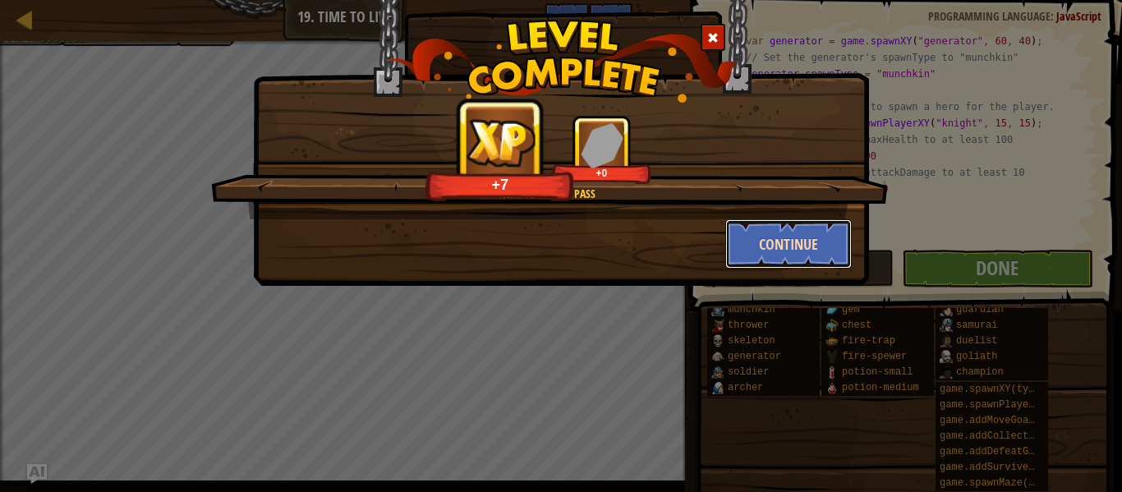
click at [744, 236] on button "Continue" at bounding box center [789, 243] width 127 height 49
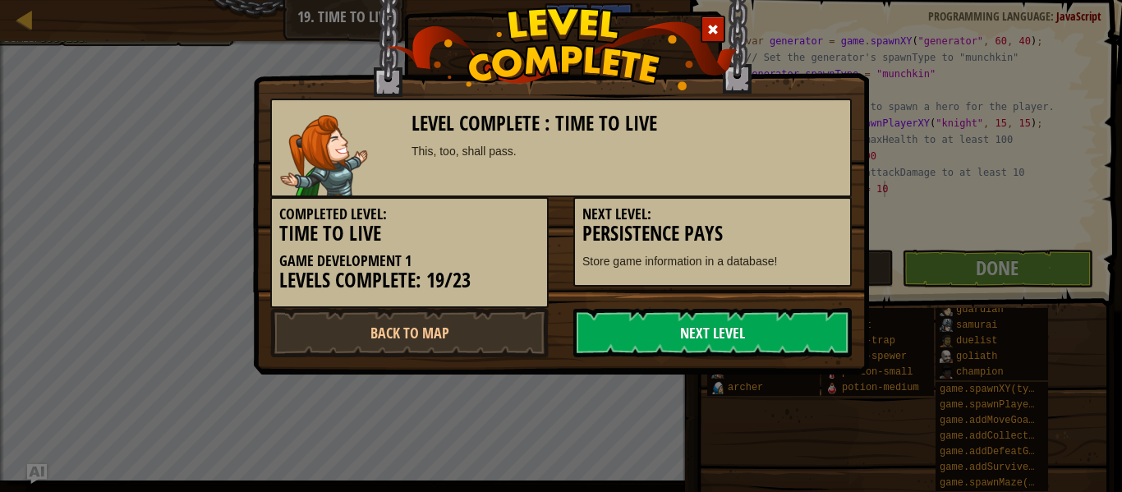
click at [717, 316] on link "Next Level" at bounding box center [713, 332] width 279 height 49
